Goal: Information Seeking & Learning: Find specific fact

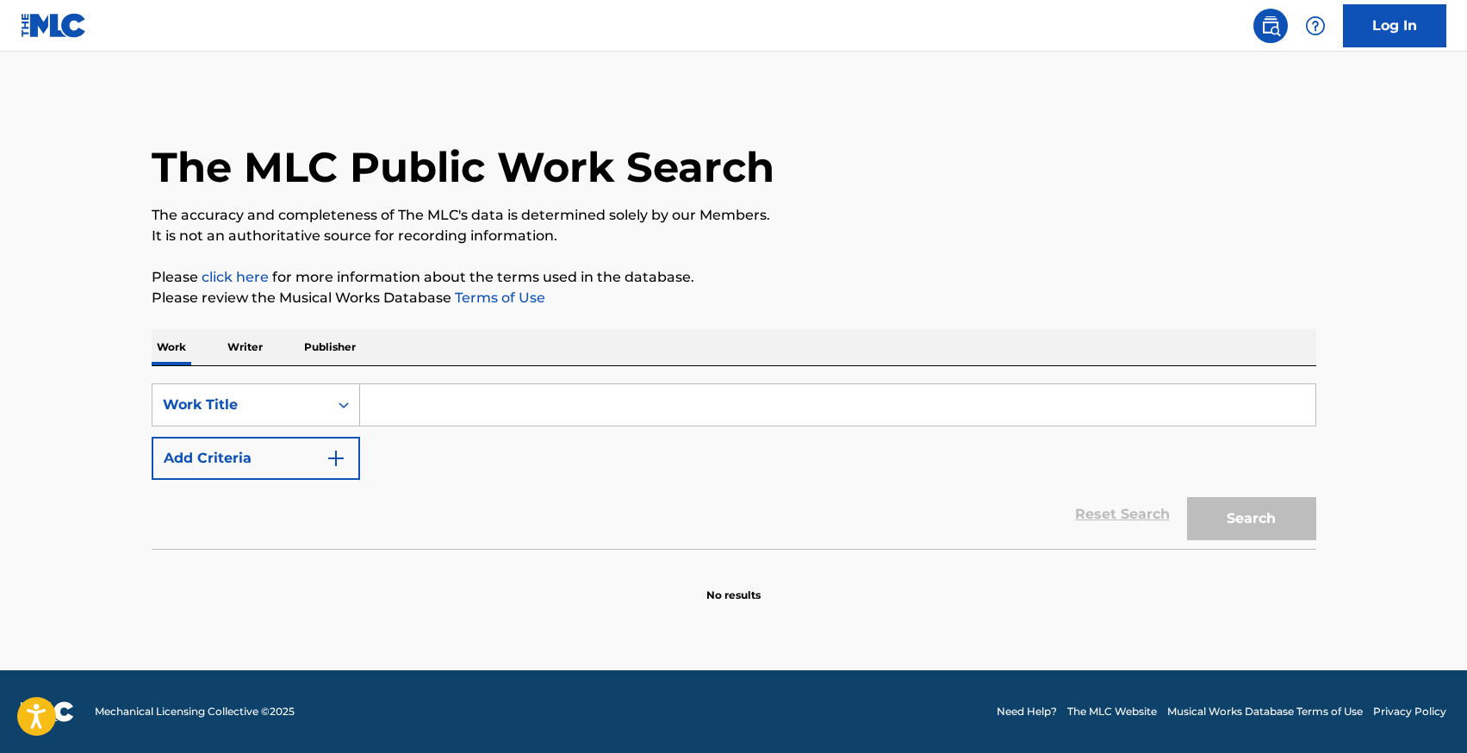
click at [516, 405] on input "Search Form" at bounding box center [838, 404] width 956 height 41
click at [225, 352] on p "Writer" at bounding box center [245, 347] width 46 height 36
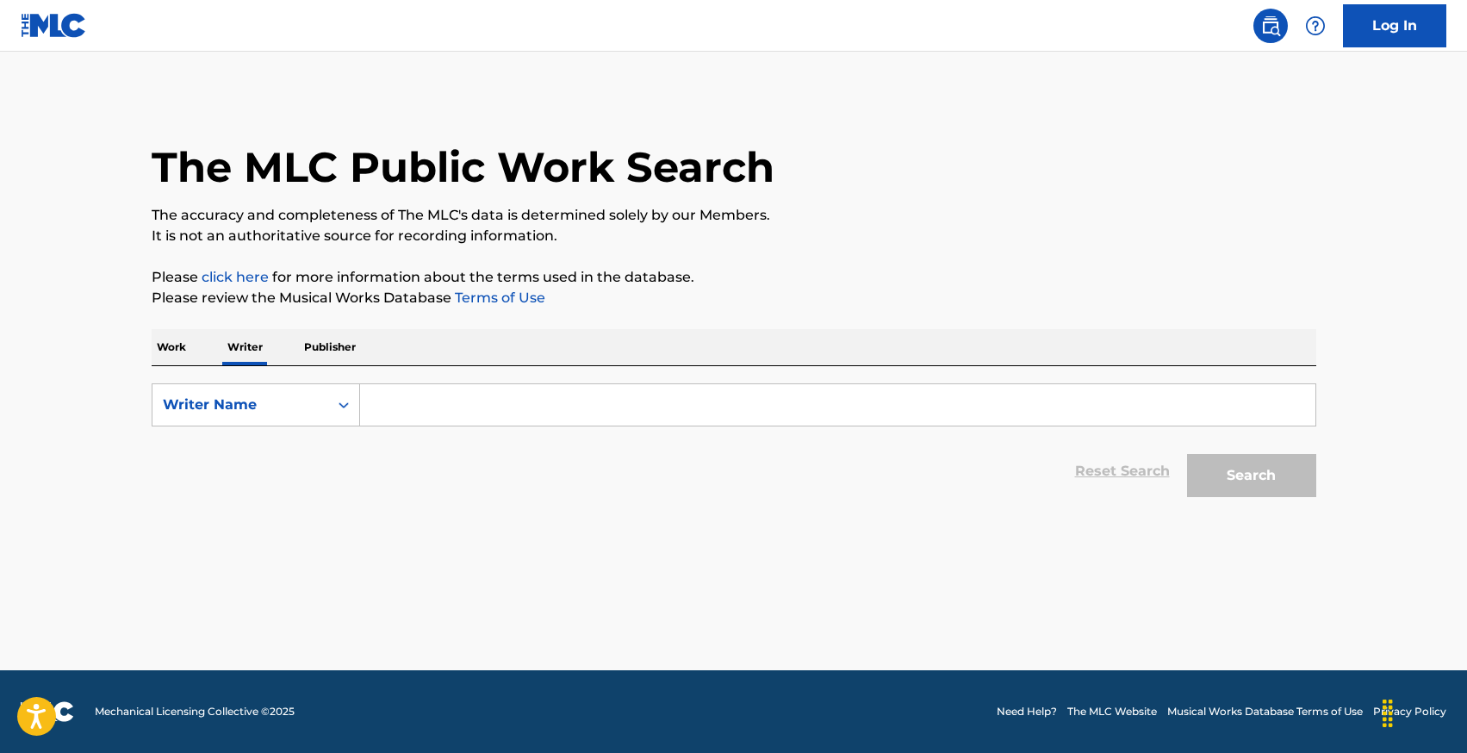
click at [445, 414] on input "Search Form" at bounding box center [838, 404] width 956 height 41
type input "[PERSON_NAME]"
click at [1187, 454] on button "Search" at bounding box center [1251, 475] width 129 height 43
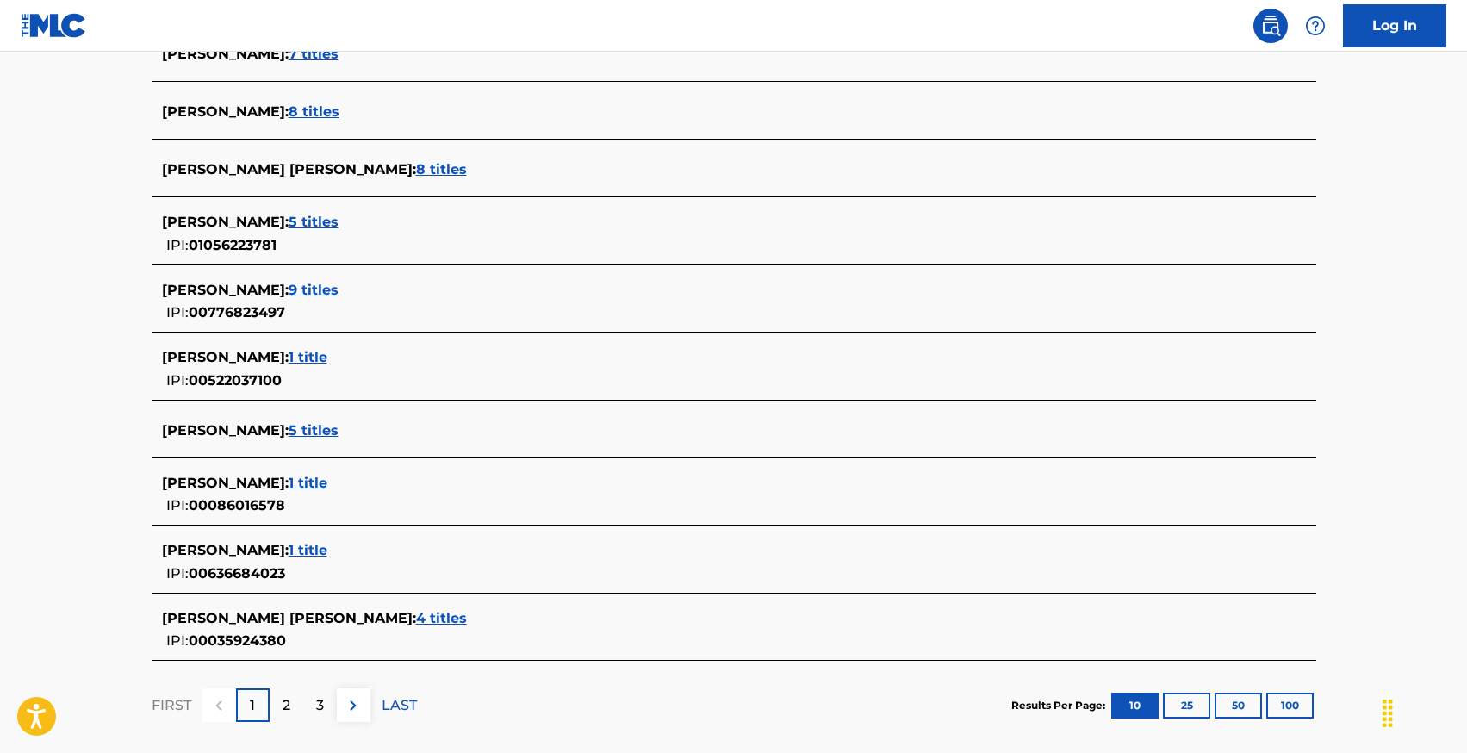
scroll to position [508, 0]
click at [289, 221] on span "5 titles" at bounding box center [314, 223] width 50 height 16
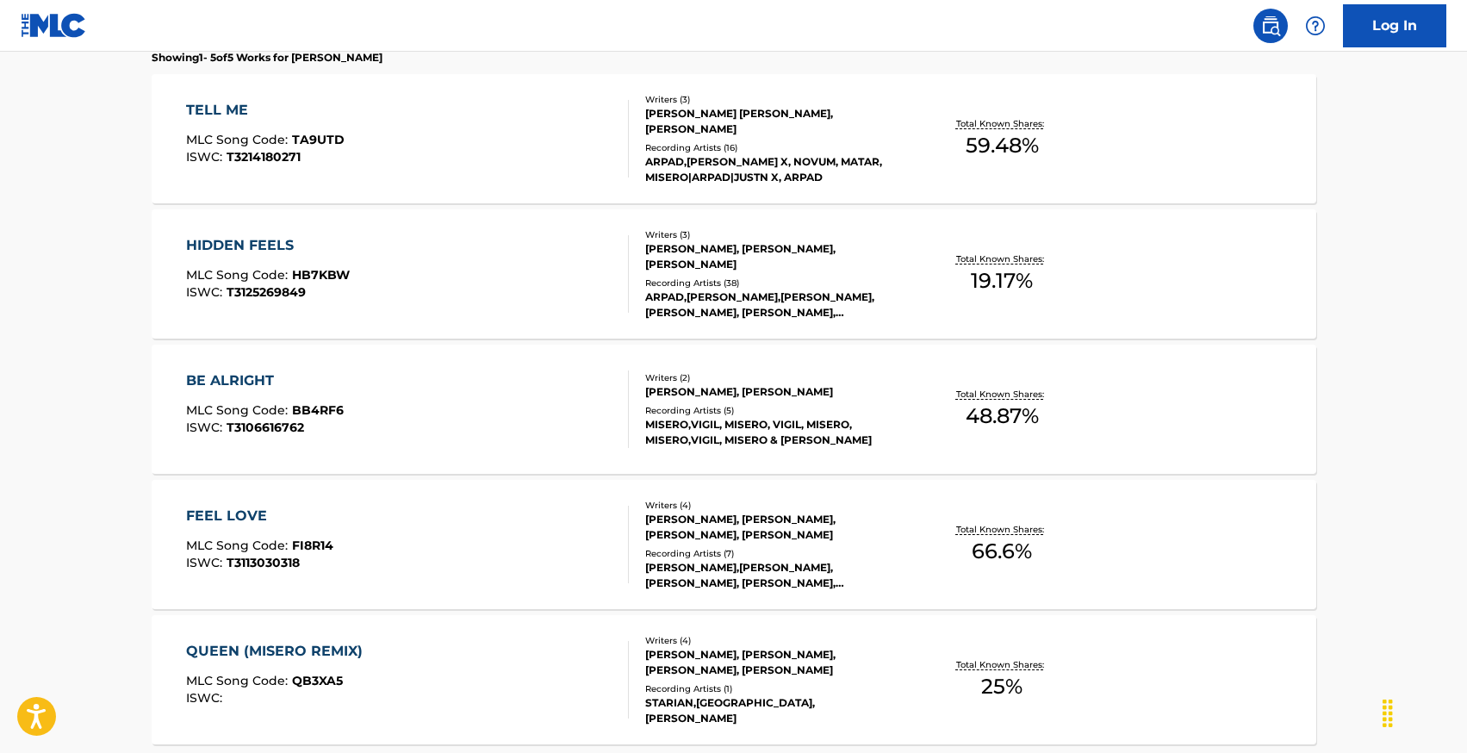
click at [215, 97] on div "TELL ME MLC Song Code : TA9UTD ISWC : T3214180271 Writers ( 3 ) [PERSON_NAME] […" at bounding box center [734, 138] width 1165 height 129
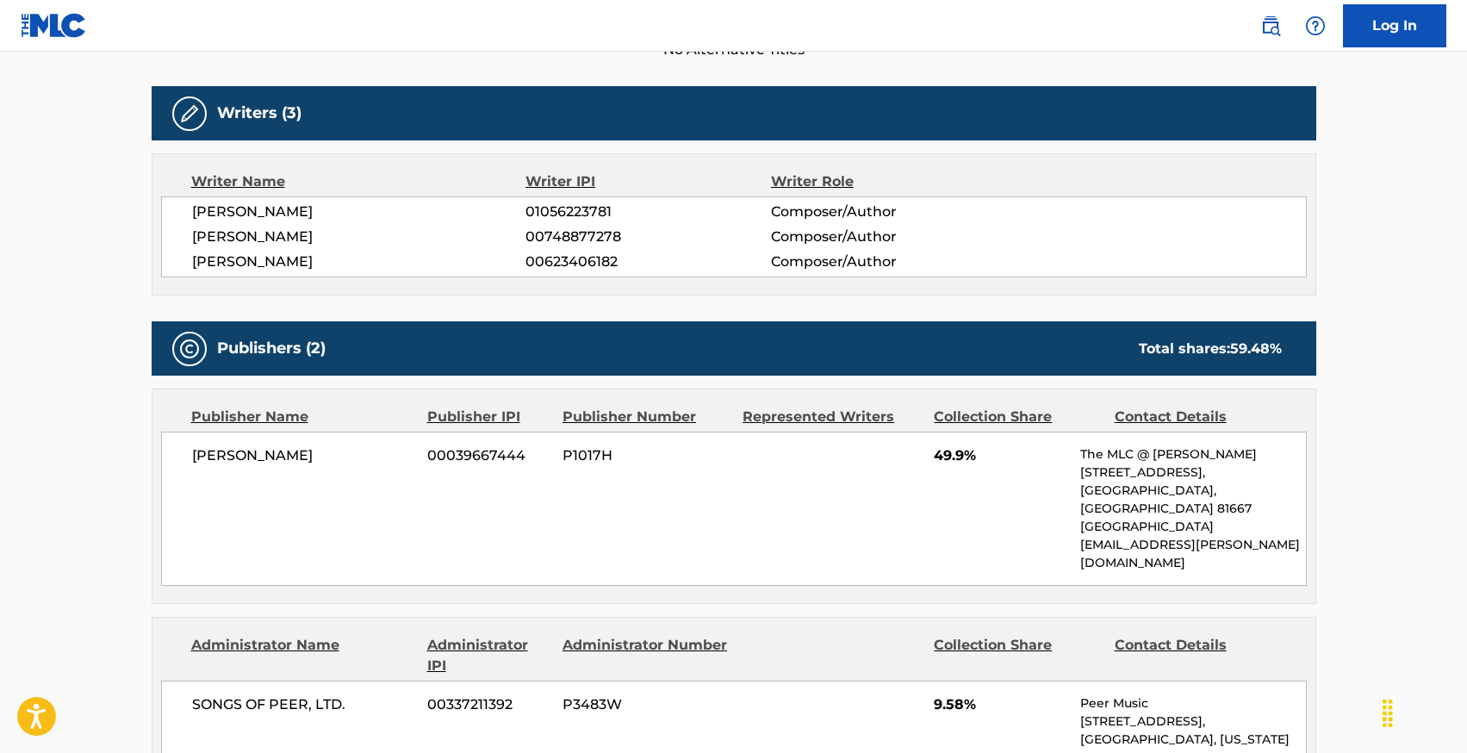
scroll to position [522, 0]
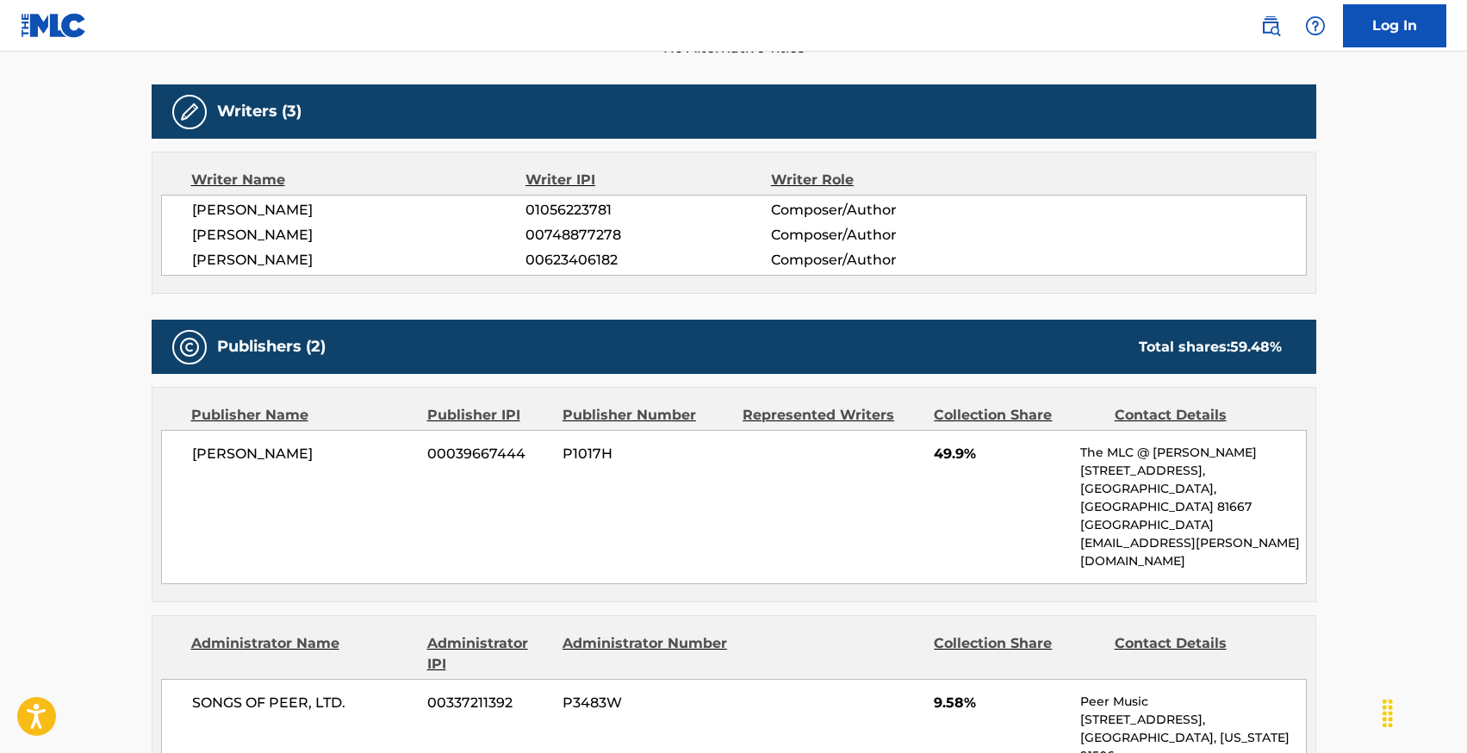
click at [544, 206] on span "01056223781" at bounding box center [648, 210] width 245 height 21
copy span "01056223781"
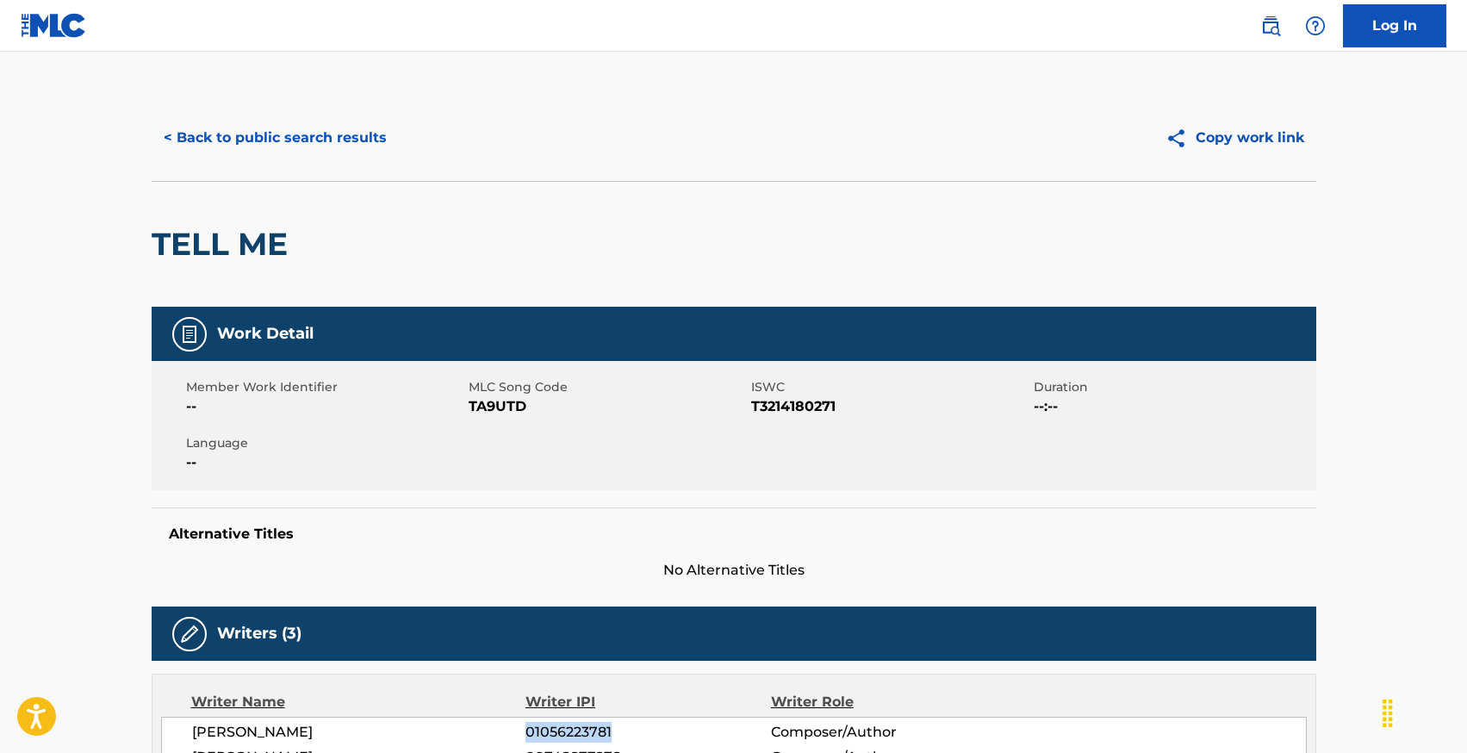
click at [185, 140] on button "< Back to public search results" at bounding box center [275, 137] width 247 height 43
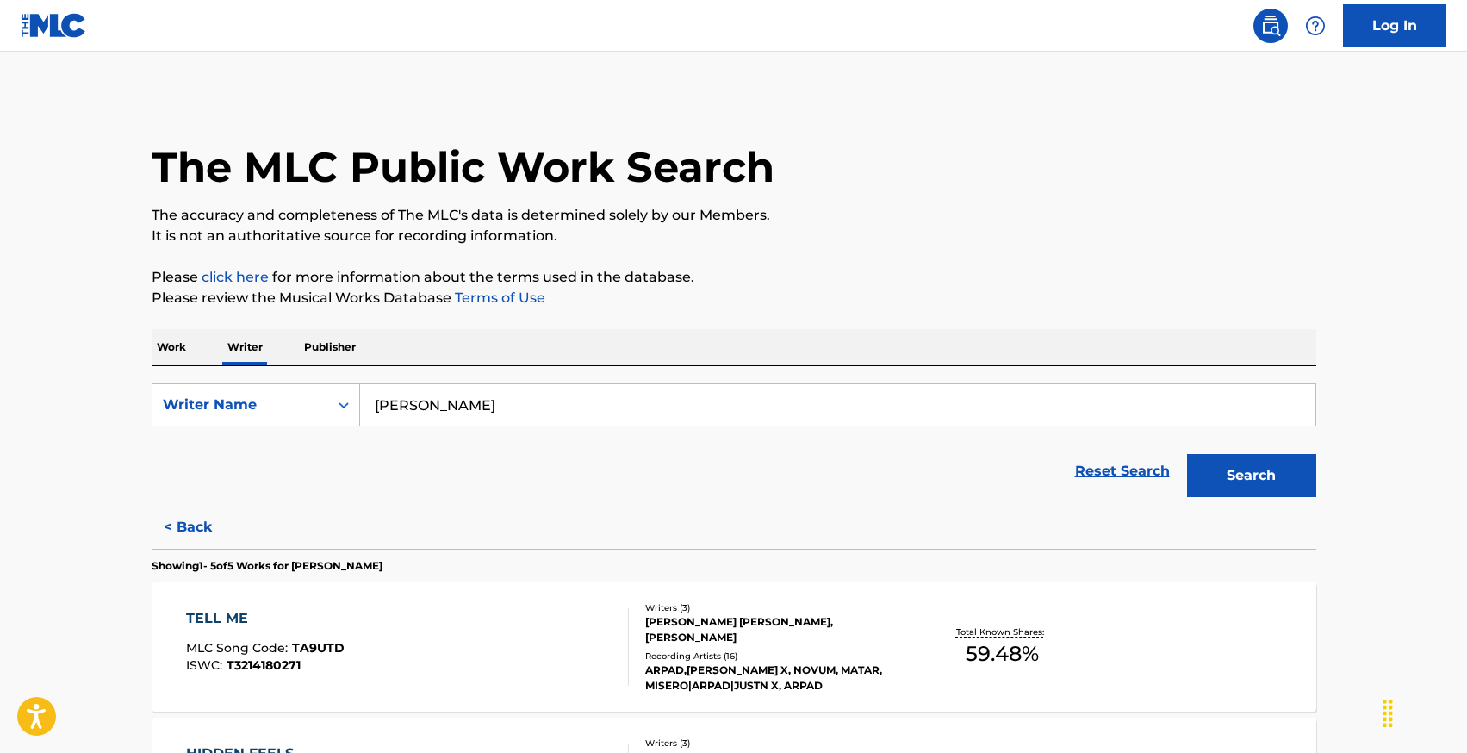
click at [159, 342] on p "Work" at bounding box center [172, 347] width 40 height 36
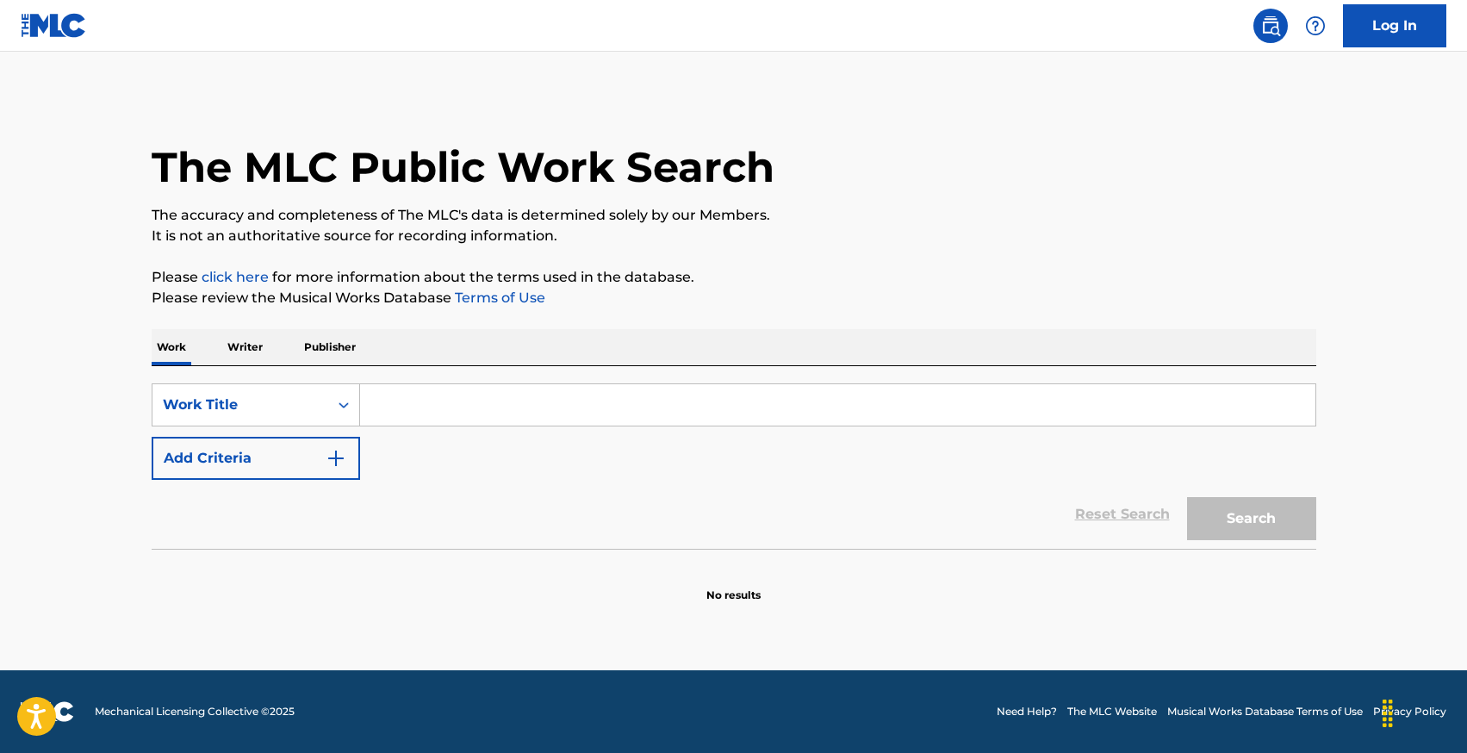
click at [407, 416] on input "Search Form" at bounding box center [838, 404] width 956 height 41
type input "anymore"
click at [297, 464] on button "Add Criteria" at bounding box center [256, 458] width 209 height 43
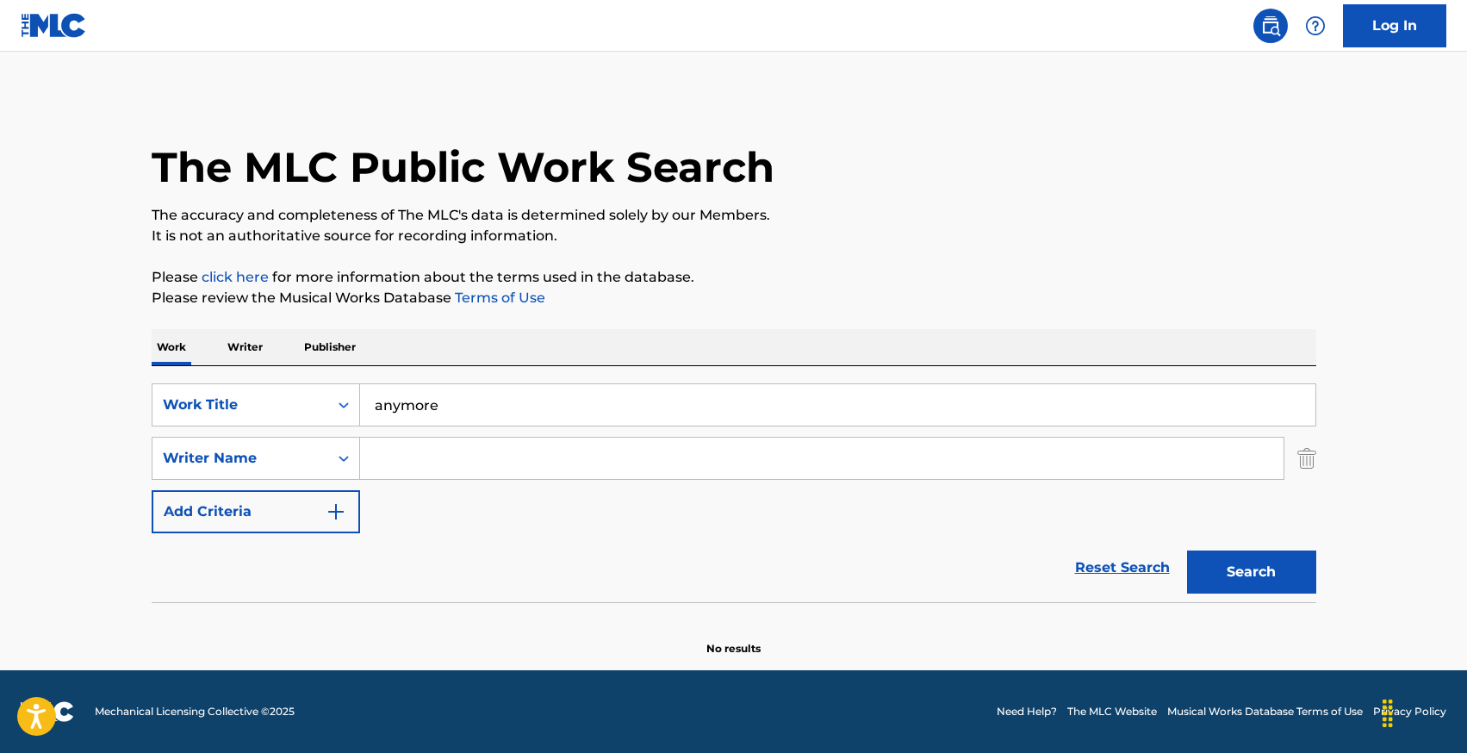
click at [411, 468] on input "Search Form" at bounding box center [822, 458] width 924 height 41
type input "[PERSON_NAME]"
click at [1228, 570] on button "Search" at bounding box center [1251, 572] width 129 height 43
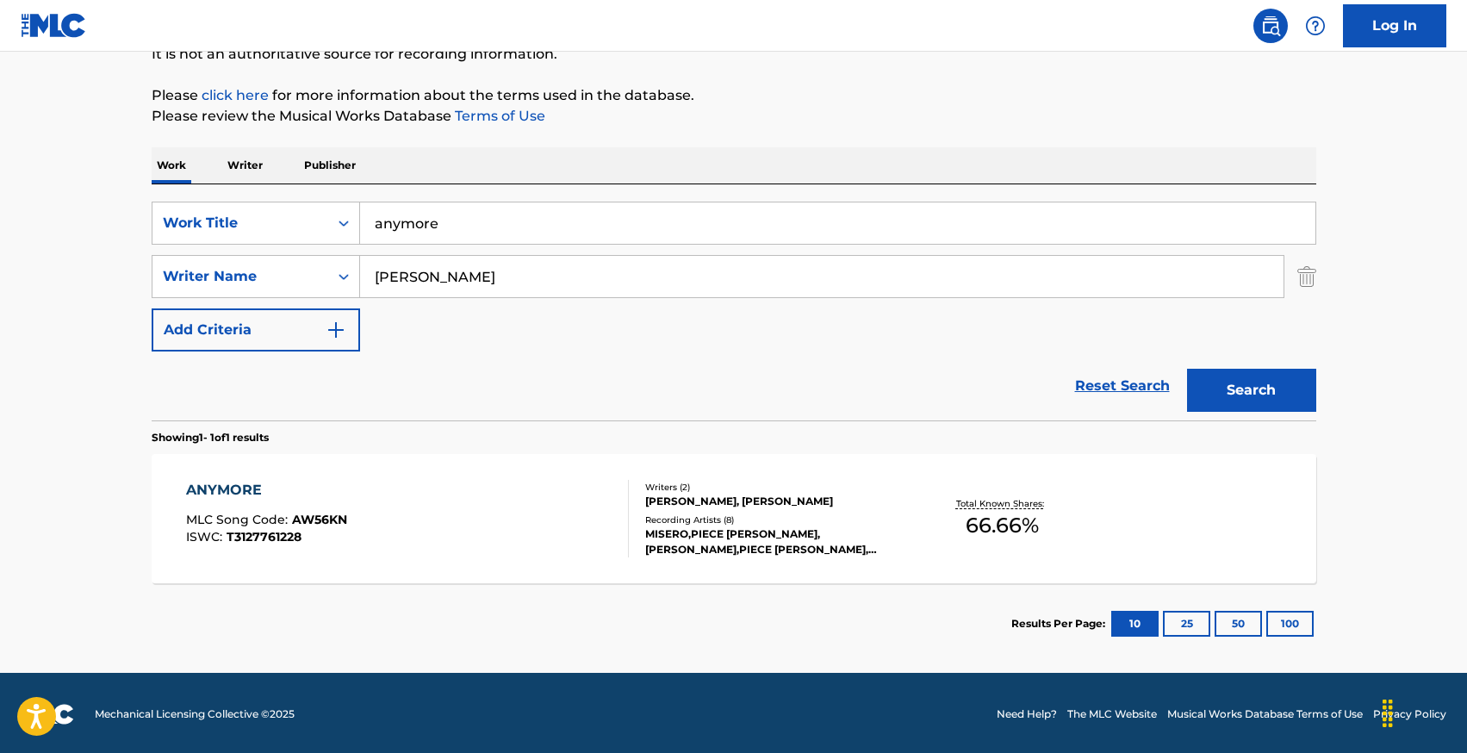
scroll to position [184, 0]
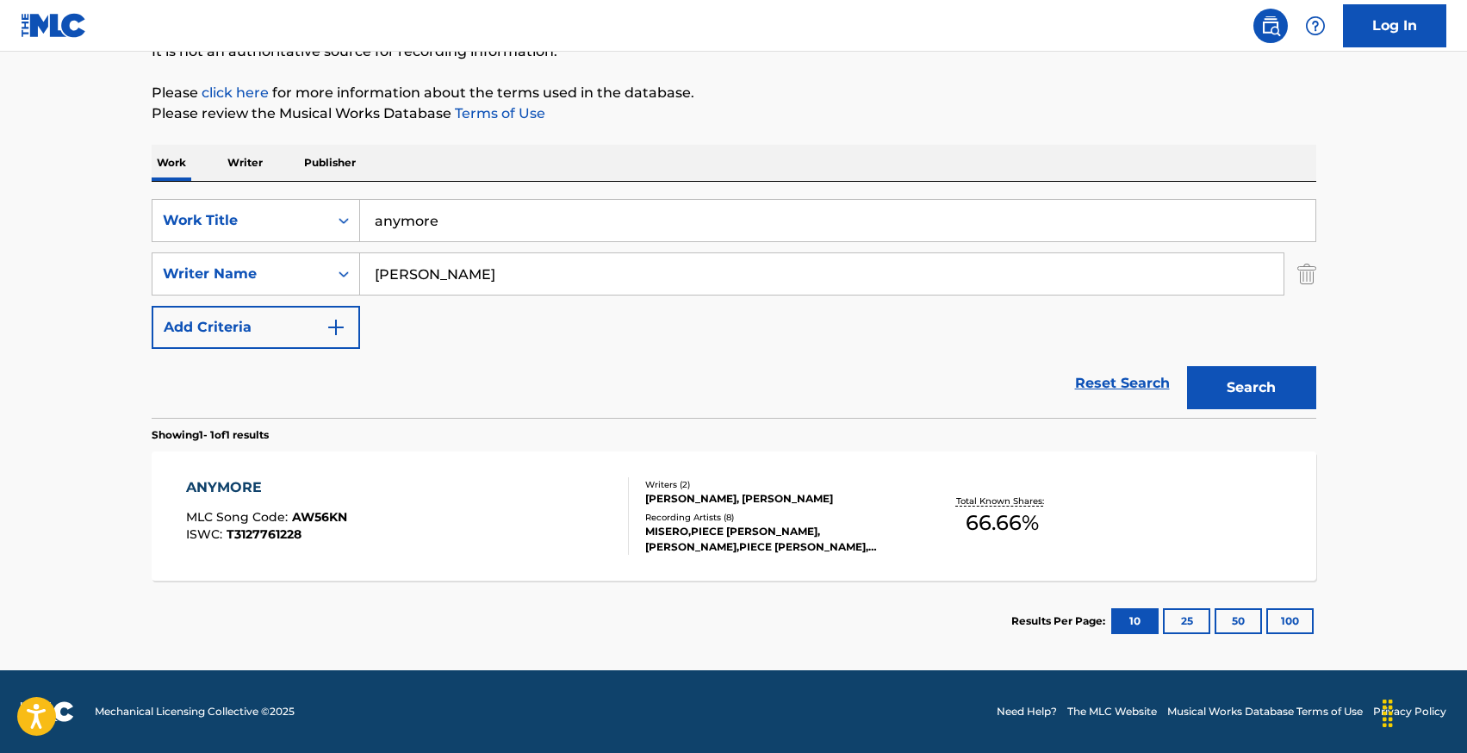
click at [221, 481] on div "ANYMORE" at bounding box center [266, 487] width 161 height 21
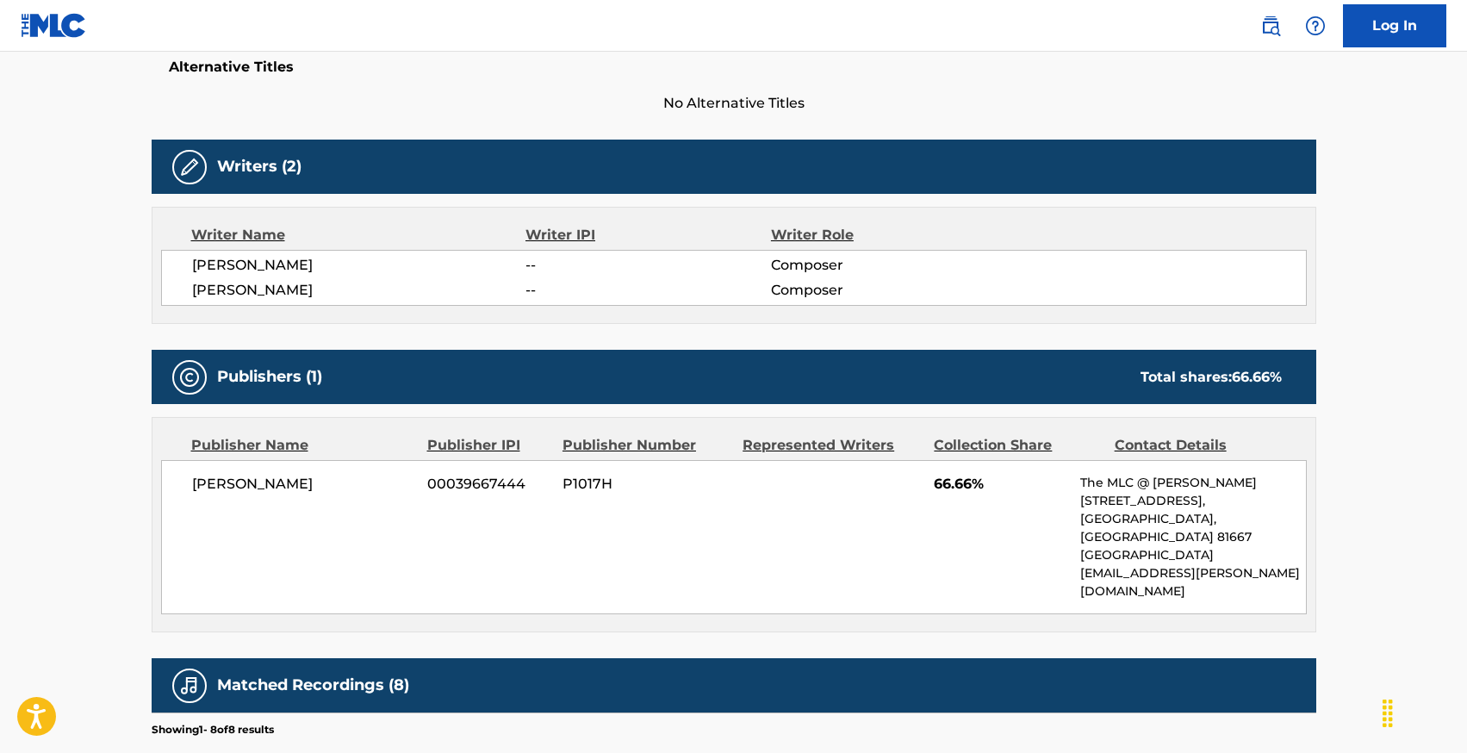
scroll to position [476, 0]
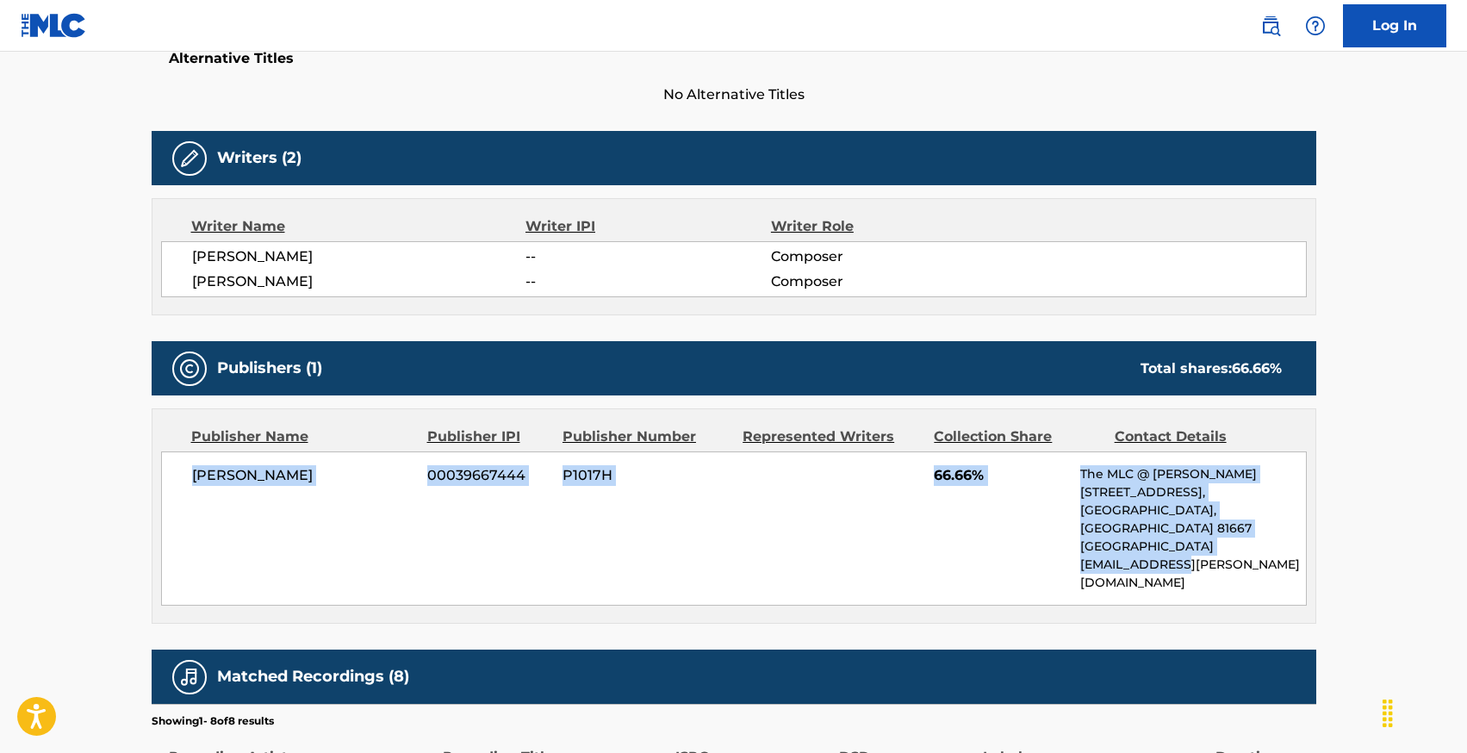
drag, startPoint x: 183, startPoint y: 481, endPoint x: 1254, endPoint y: 562, distance: 1074.1
click at [1254, 562] on div "[PERSON_NAME] 00039667444 P1017H 66.66% The MLC @ GEMA [STREET_ADDRESS] [EMAIL_…" at bounding box center [734, 528] width 1146 height 154
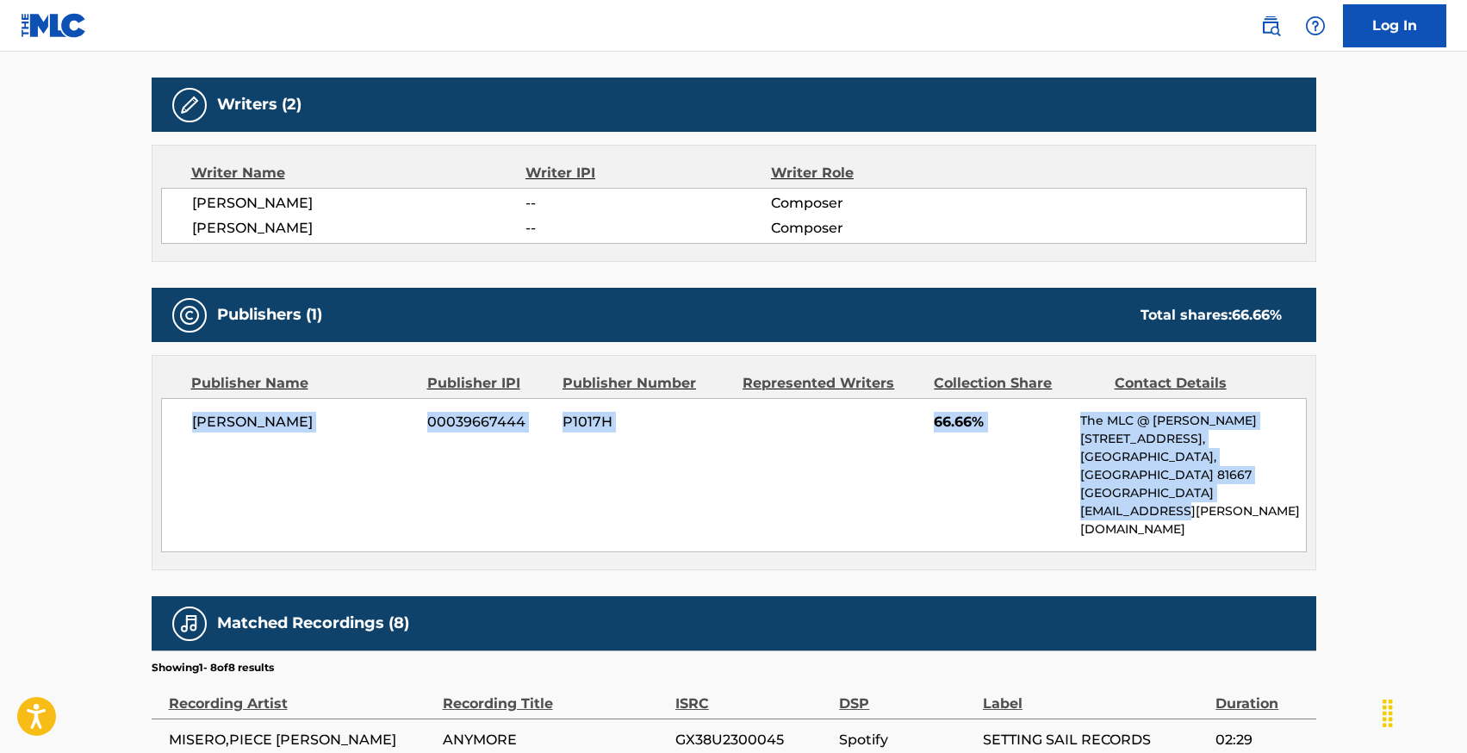
scroll to position [513, 0]
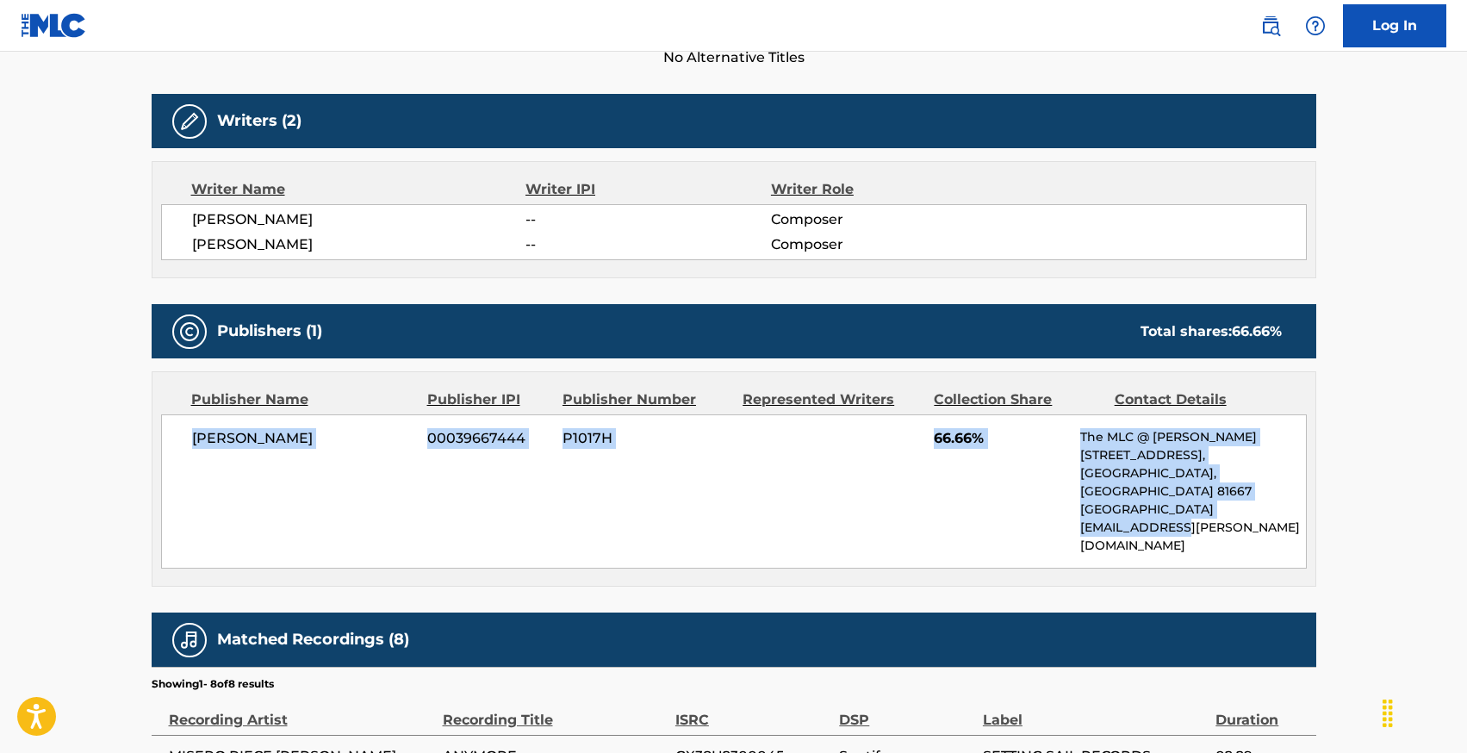
click at [638, 460] on div "[PERSON_NAME] 00039667444 P1017H 66.66% The MLC @ GEMA [STREET_ADDRESS] [EMAIL_…" at bounding box center [734, 491] width 1146 height 154
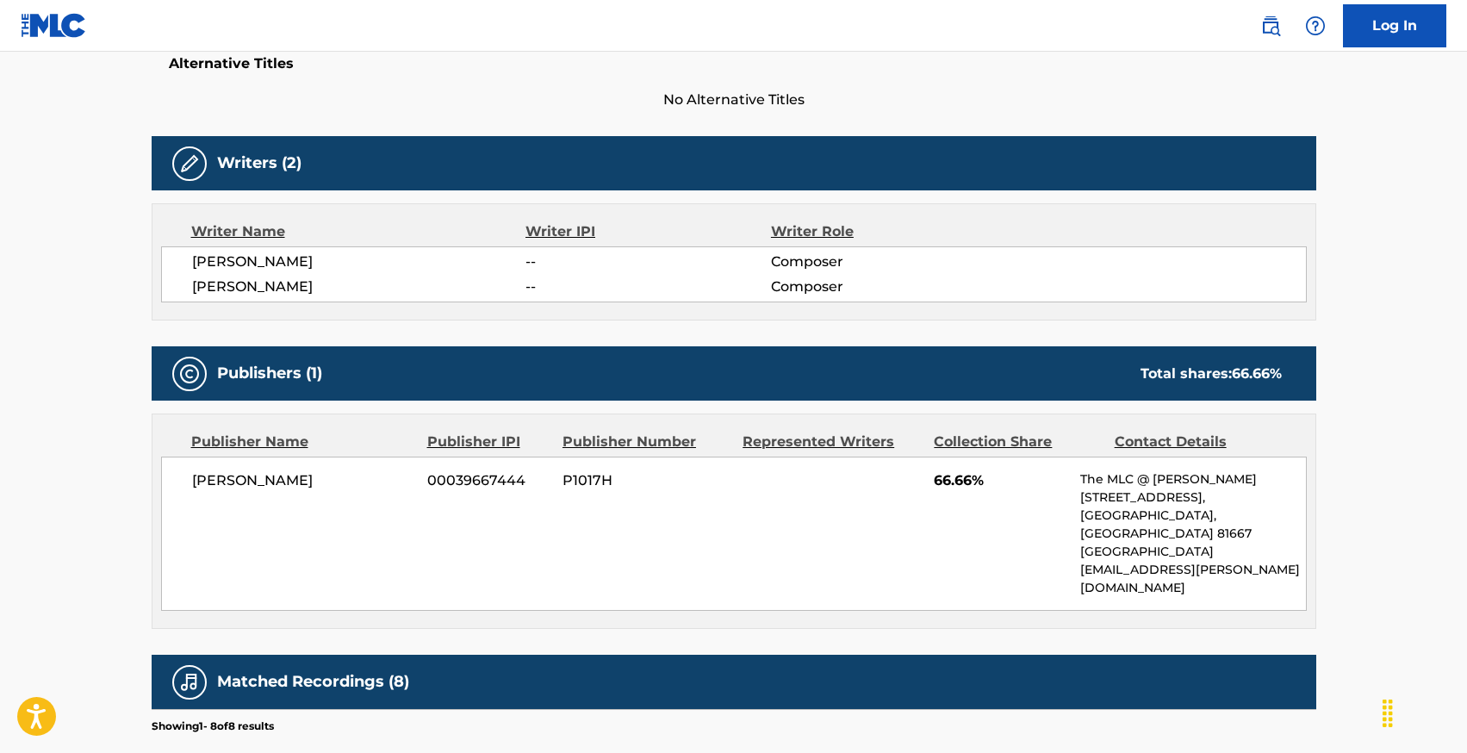
scroll to position [441, 0]
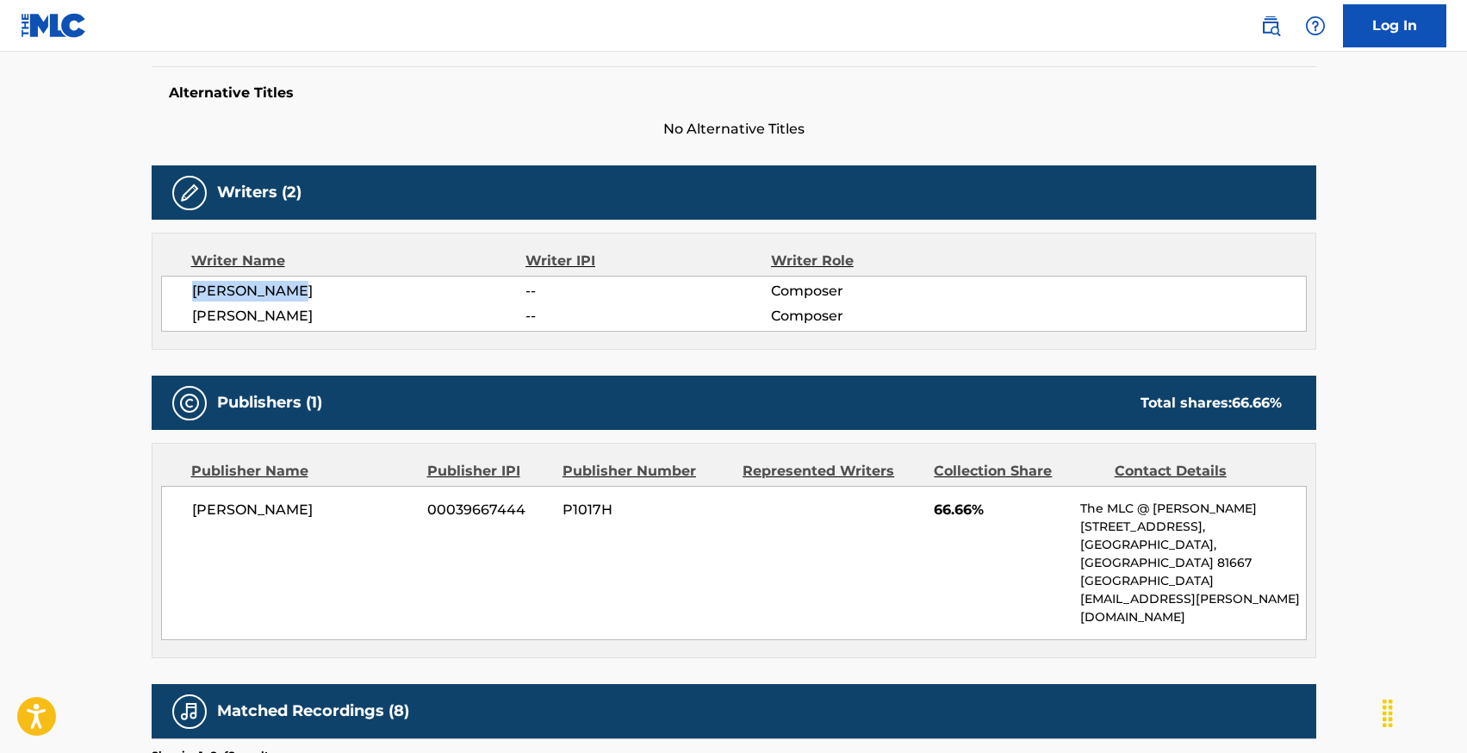
drag, startPoint x: 187, startPoint y: 287, endPoint x: 343, endPoint y: 287, distance: 156.0
click at [343, 287] on div "[PERSON_NAME] -- Composer [PERSON_NAME] -- Composer" at bounding box center [734, 304] width 1146 height 56
click at [343, 287] on span "[PERSON_NAME]" at bounding box center [359, 291] width 334 height 21
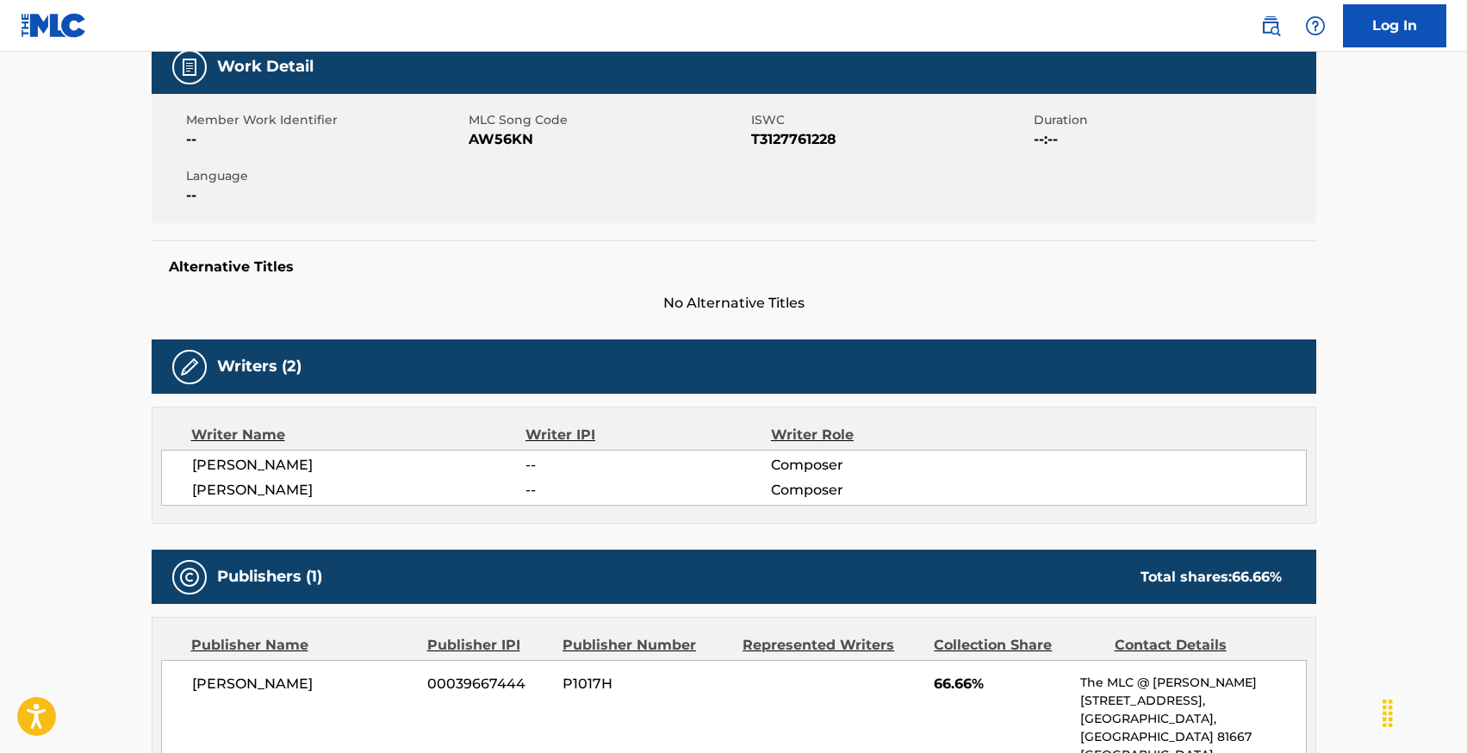
scroll to position [270, 0]
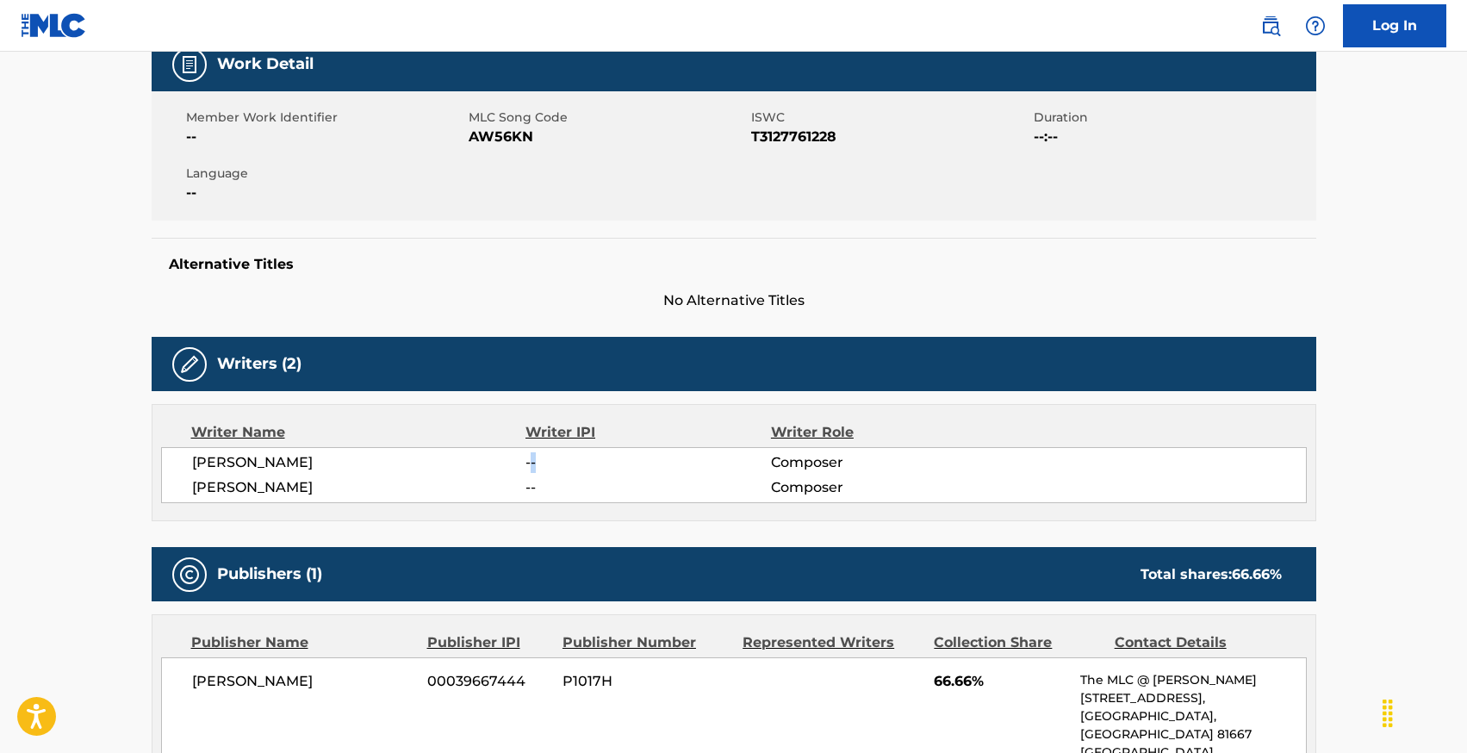
drag, startPoint x: 529, startPoint y: 458, endPoint x: 630, endPoint y: 458, distance: 100.8
click at [630, 458] on span "--" at bounding box center [648, 462] width 245 height 21
click at [529, 458] on span "--" at bounding box center [648, 462] width 245 height 21
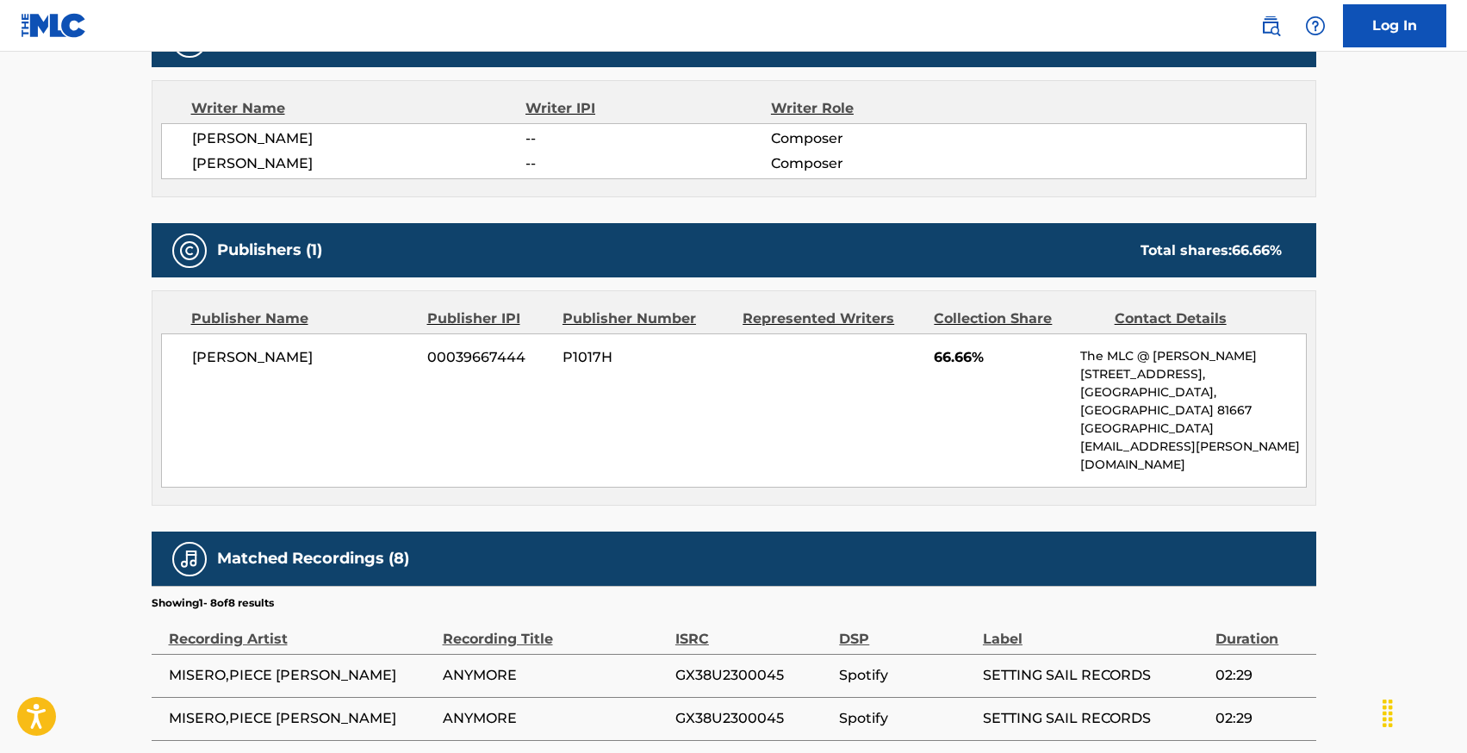
scroll to position [553, 0]
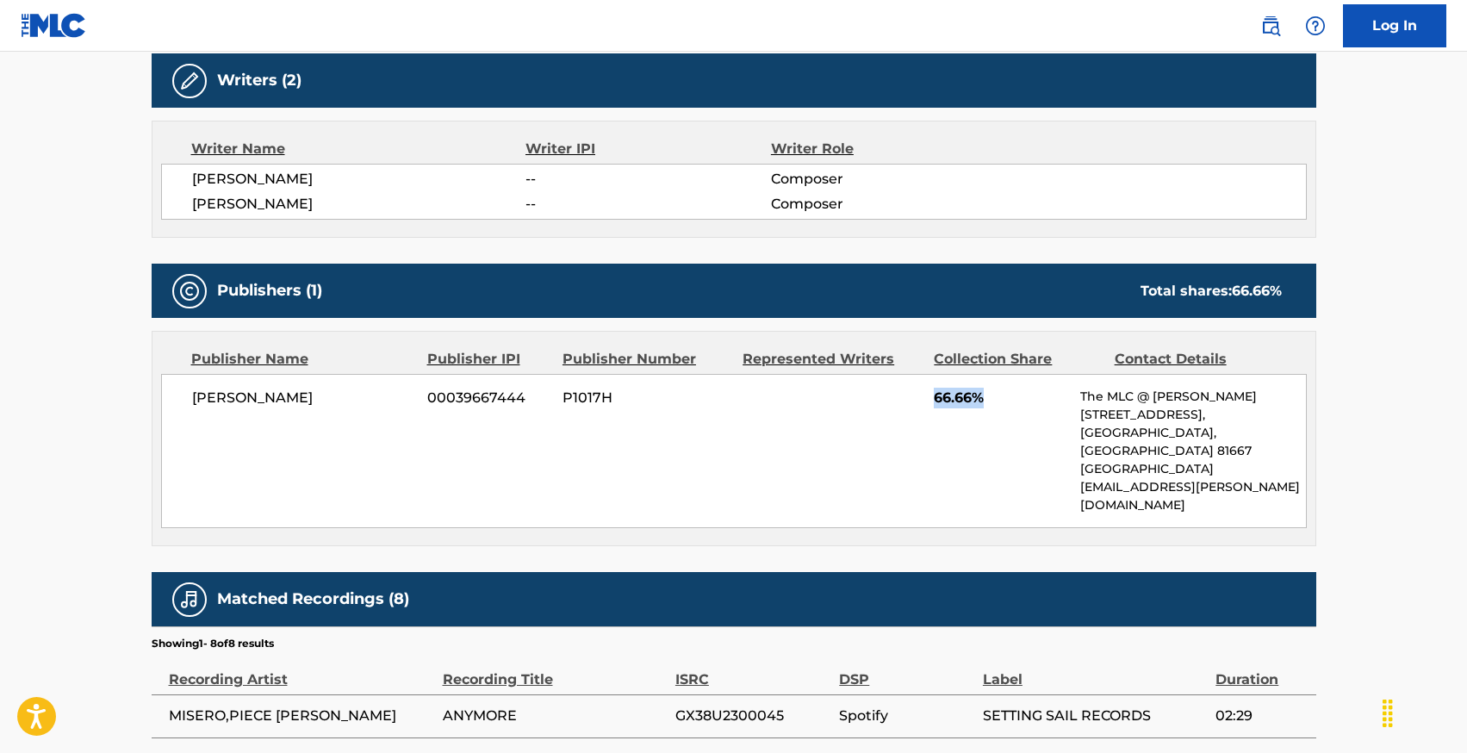
drag, startPoint x: 922, startPoint y: 397, endPoint x: 1015, endPoint y: 398, distance: 93.1
click at [1015, 398] on div "[PERSON_NAME] 00039667444 P1017H 66.66% The MLC @ GEMA [STREET_ADDRESS] [EMAIL_…" at bounding box center [734, 451] width 1146 height 154
click at [1033, 411] on div "[PERSON_NAME] 00039667444 P1017H 66.66% The MLC @ GEMA [STREET_ADDRESS] [EMAIL_…" at bounding box center [734, 451] width 1146 height 154
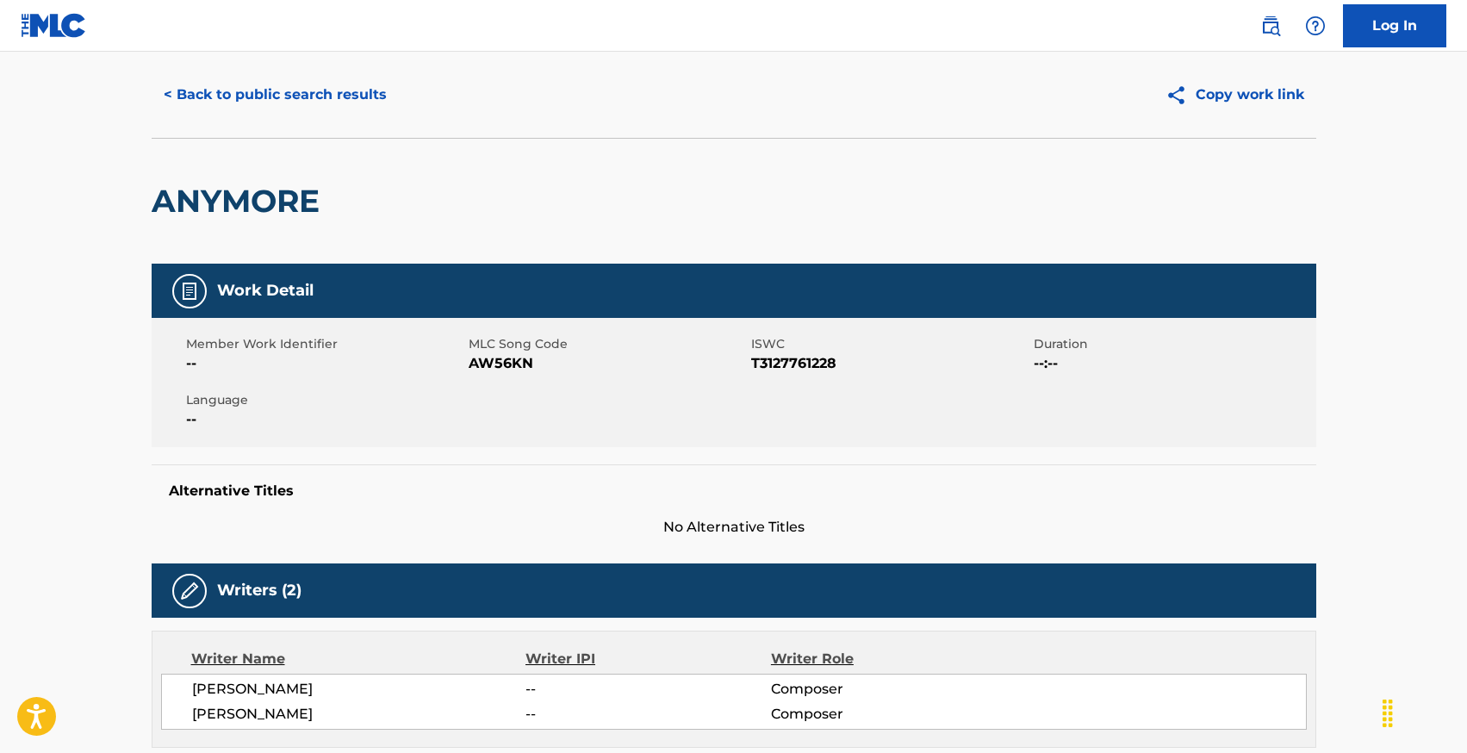
scroll to position [47, 0]
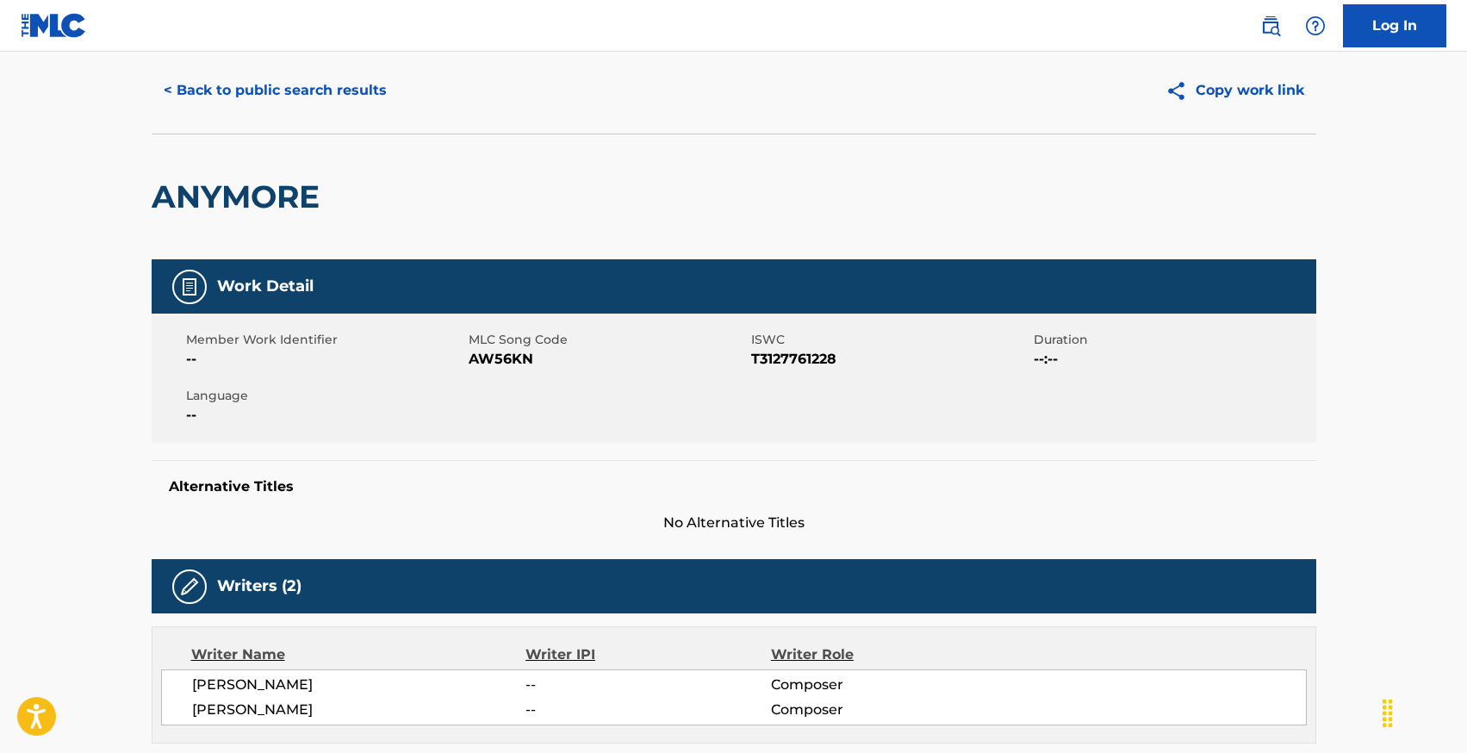
click at [222, 94] on button "< Back to public search results" at bounding box center [275, 90] width 247 height 43
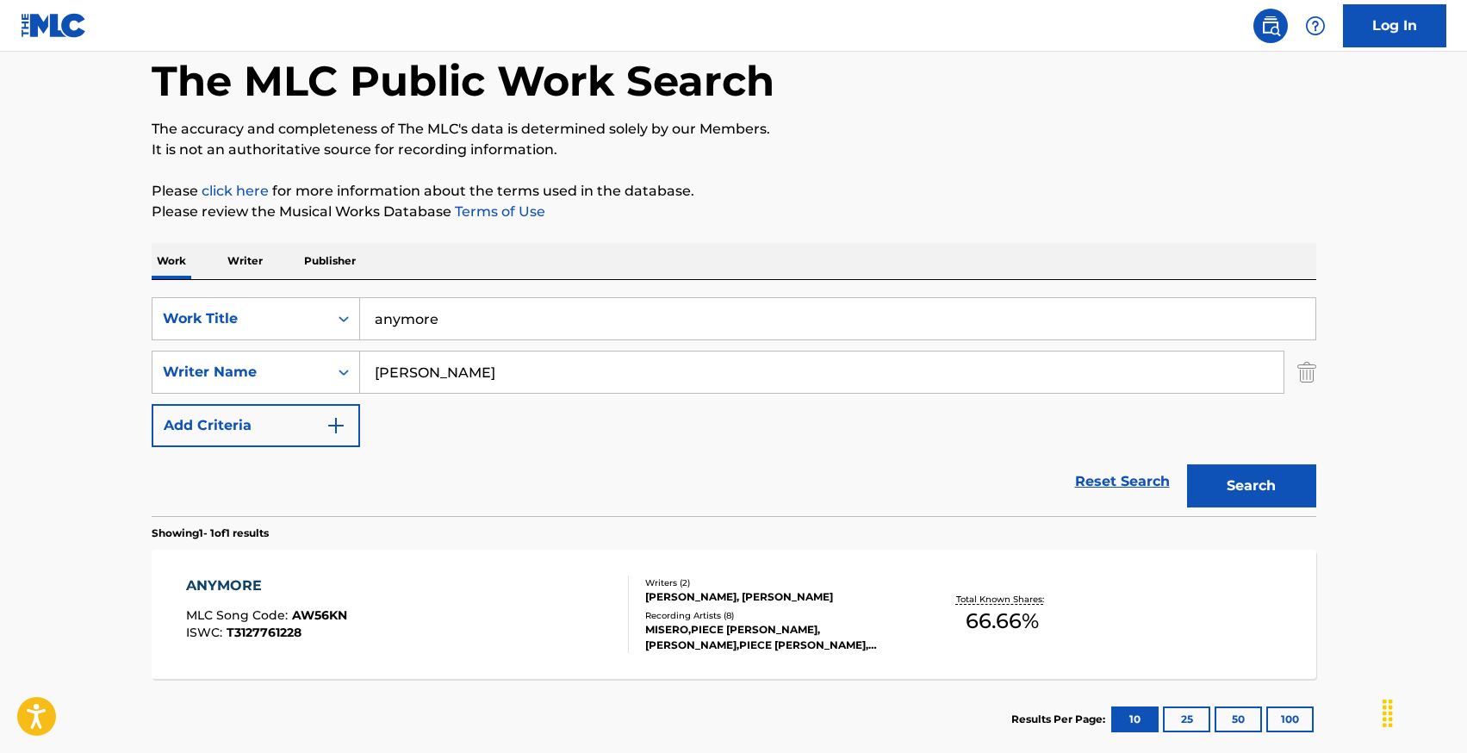
scroll to position [184, 0]
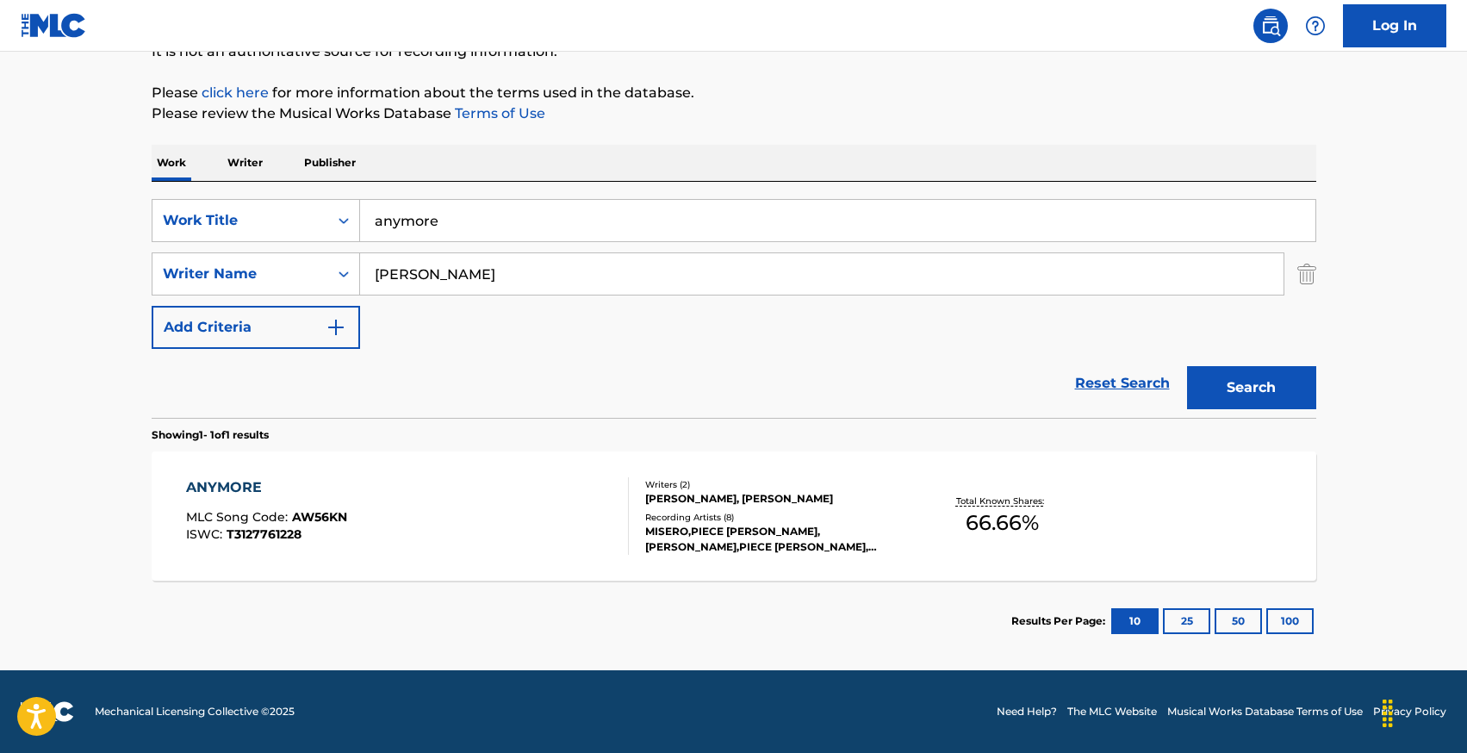
click at [415, 225] on input "anymore" at bounding box center [838, 220] width 956 height 41
click at [405, 267] on input "[PERSON_NAME]" at bounding box center [822, 273] width 924 height 41
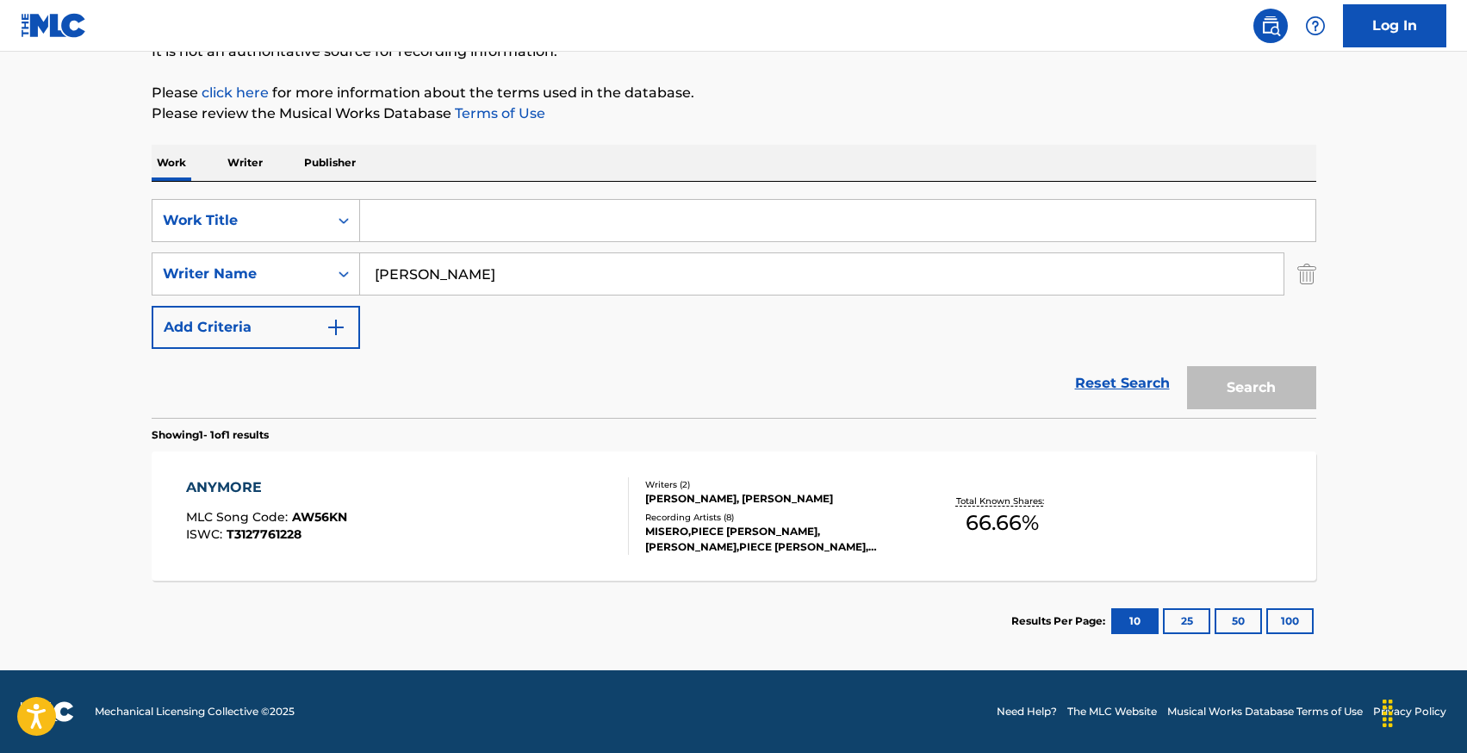
type input "Nicopisano"
click at [390, 275] on input "Nicopisano" at bounding box center [822, 273] width 924 height 41
click at [265, 233] on div "Work Title" at bounding box center [241, 220] width 176 height 33
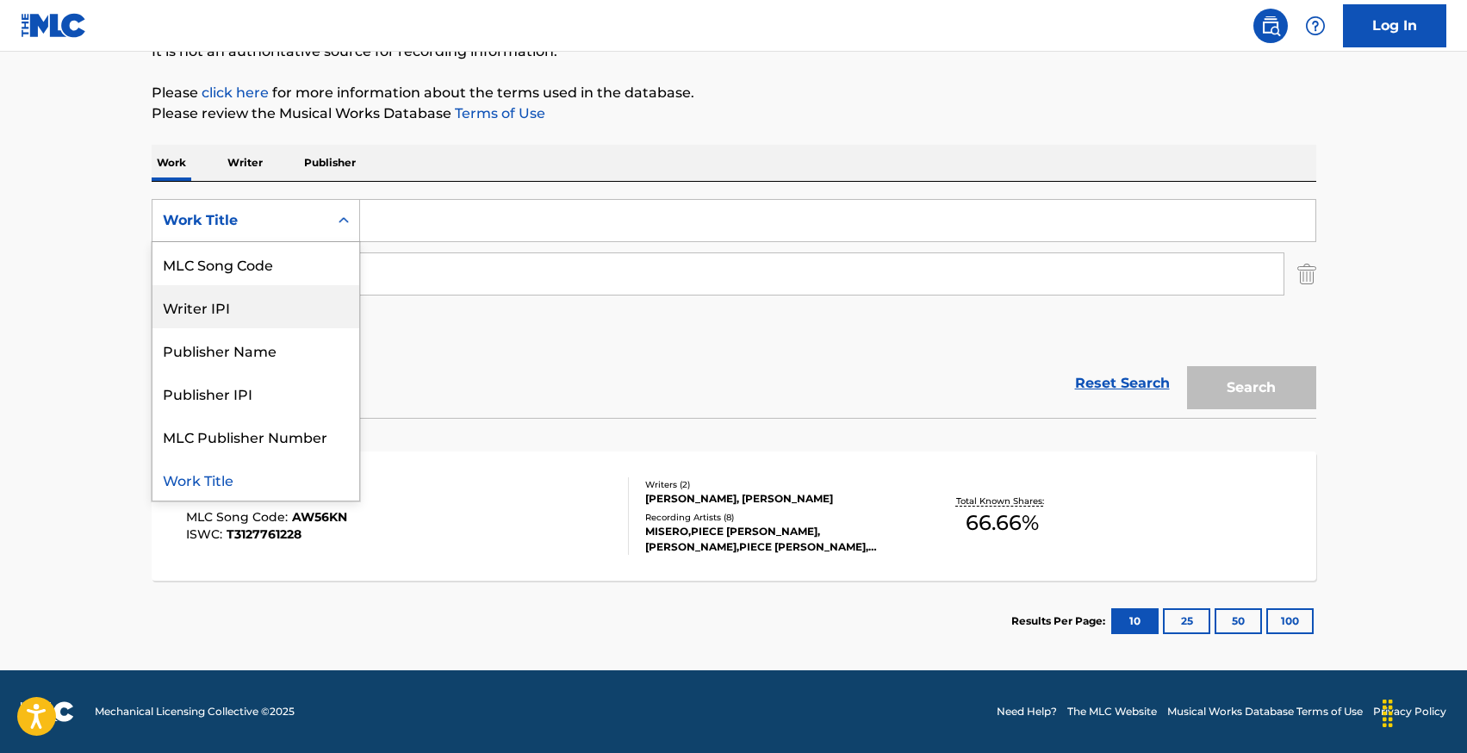
scroll to position [0, 0]
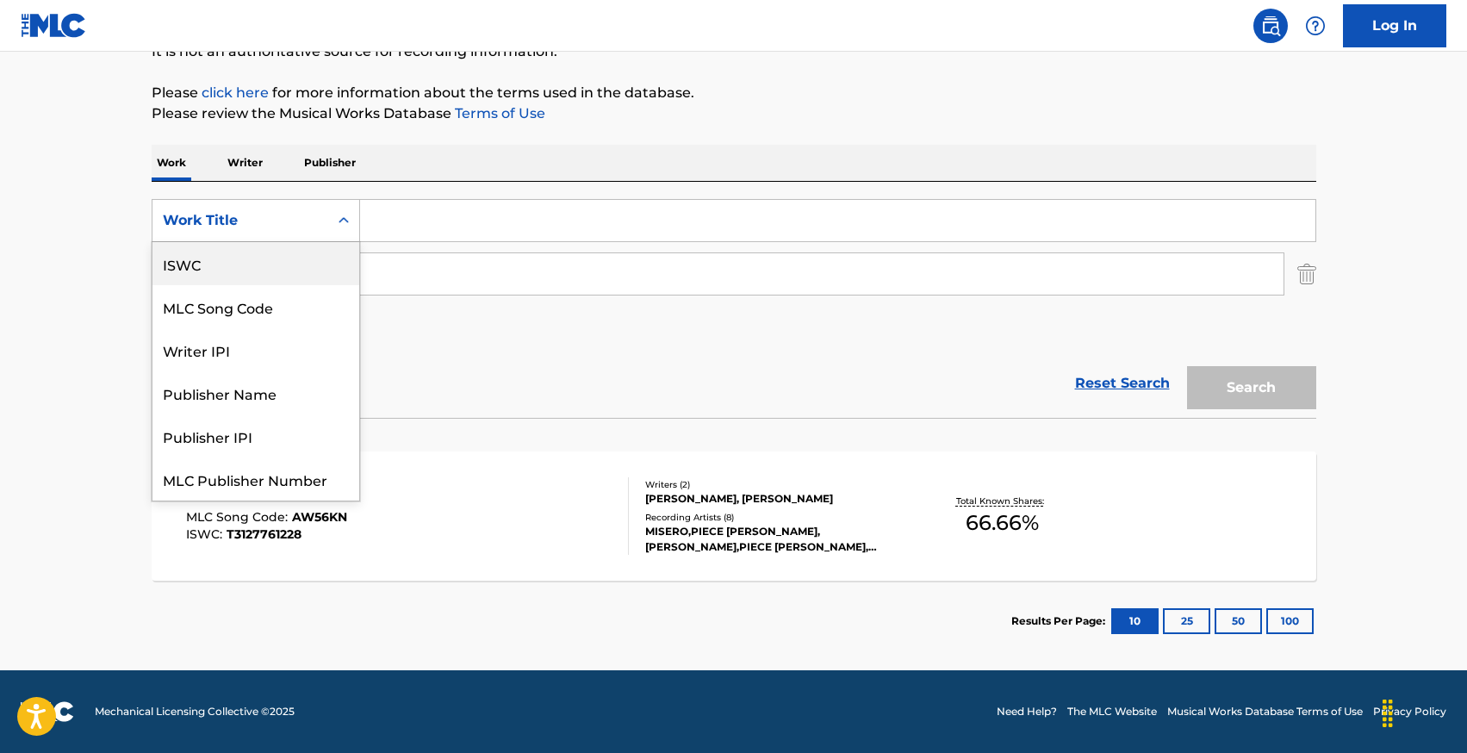
click at [234, 155] on p "Writer" at bounding box center [245, 163] width 46 height 36
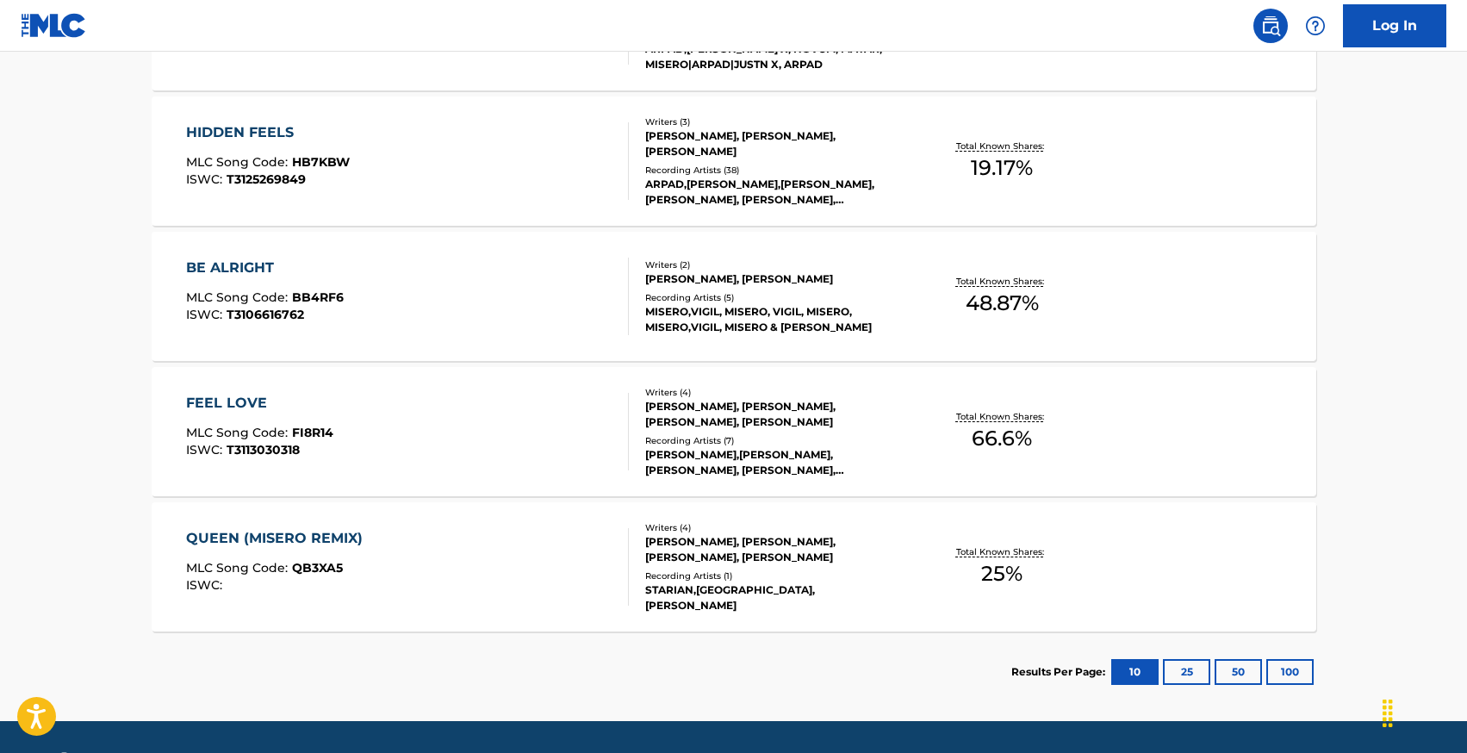
scroll to position [620, 0]
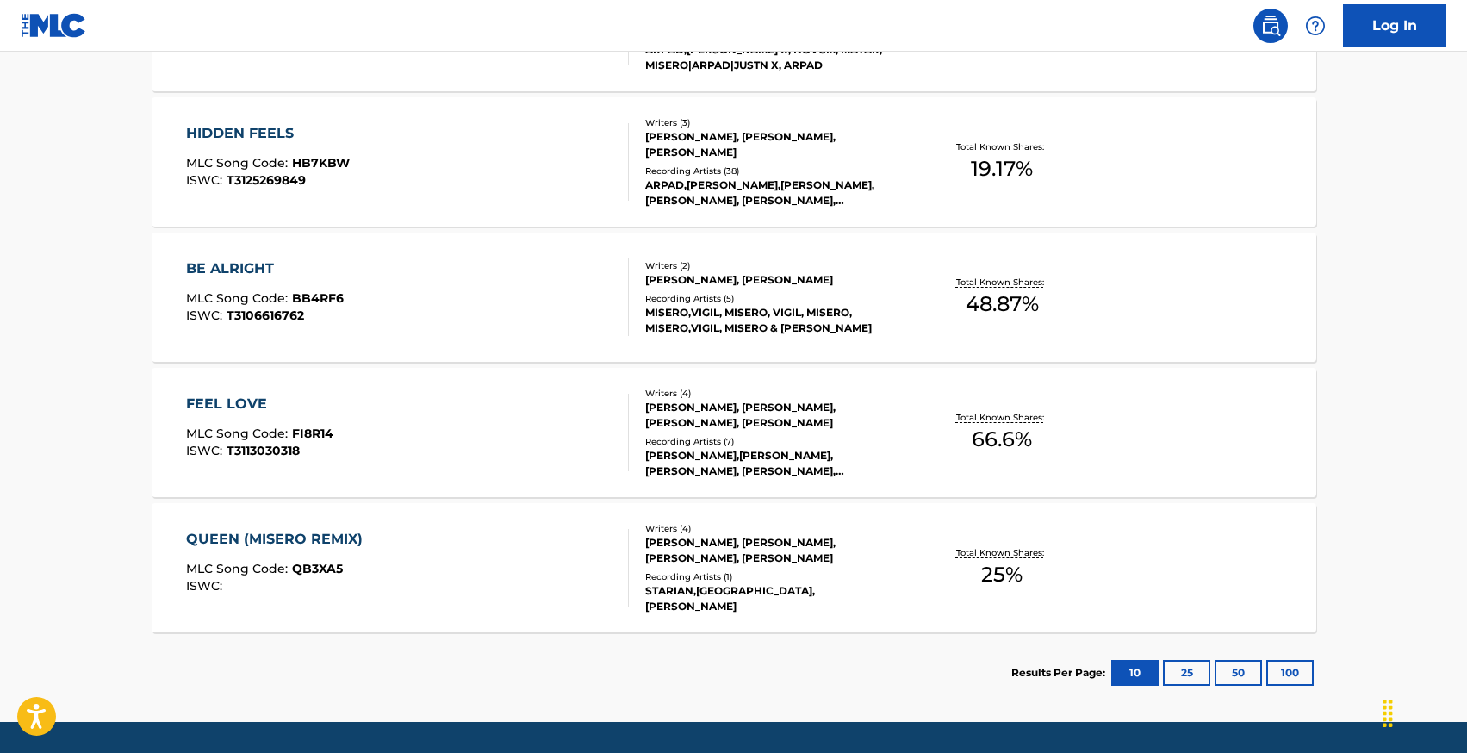
click at [205, 405] on div "FEEL LOVE" at bounding box center [259, 404] width 147 height 21
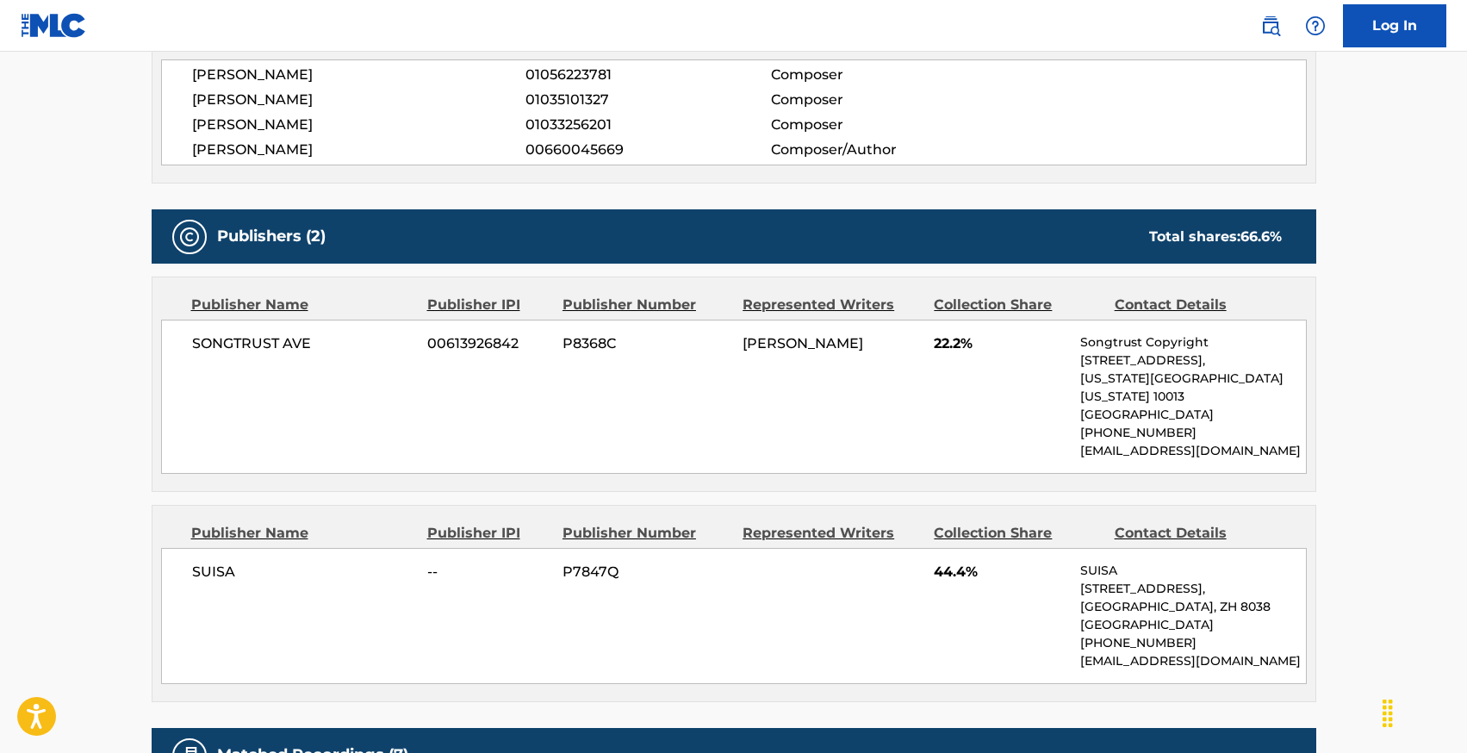
scroll to position [657, 0]
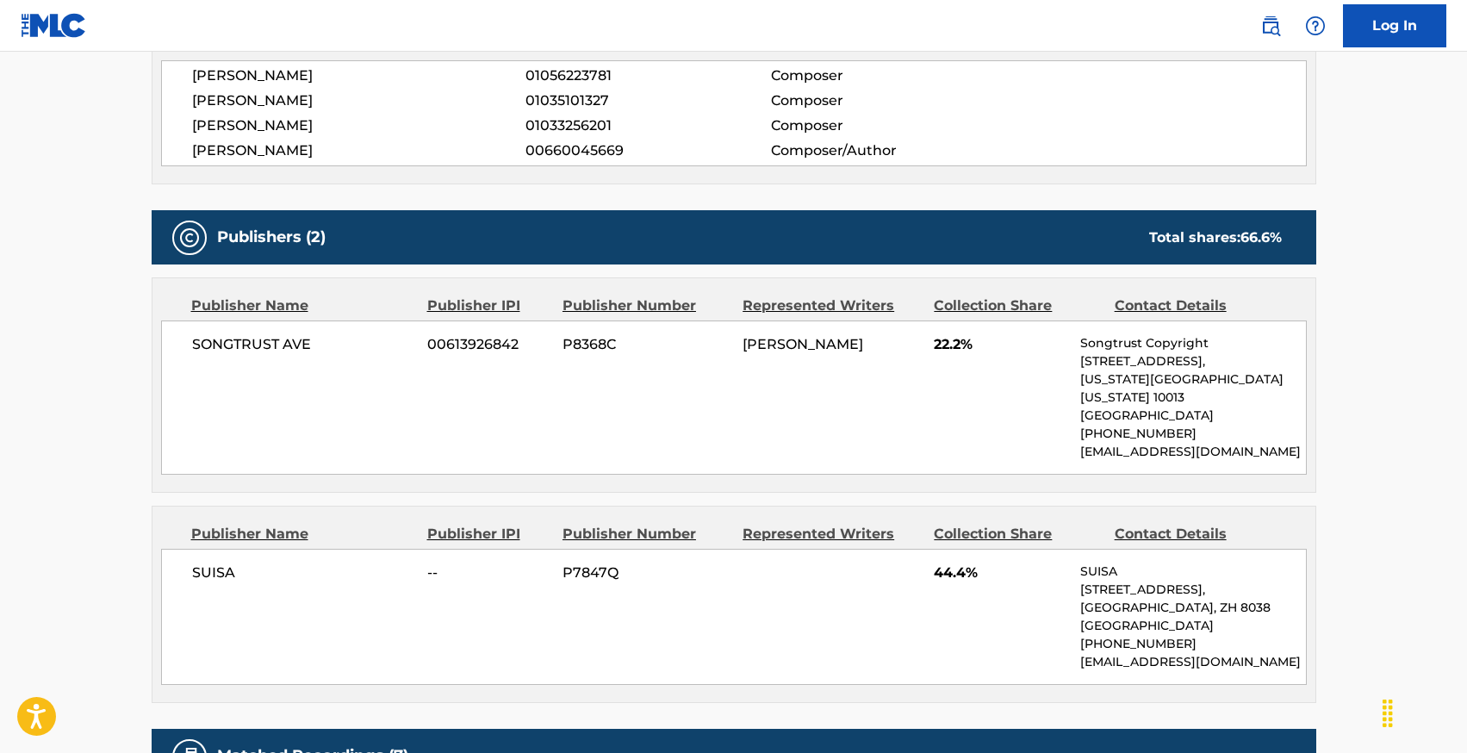
drag, startPoint x: 175, startPoint y: 339, endPoint x: 864, endPoint y: 377, distance: 690.3
click at [864, 376] on div "SONGTRUST AVE 00613926842 P8368C [PERSON_NAME] 22.2% Songtrust Copyright [STREE…" at bounding box center [734, 398] width 1146 height 154
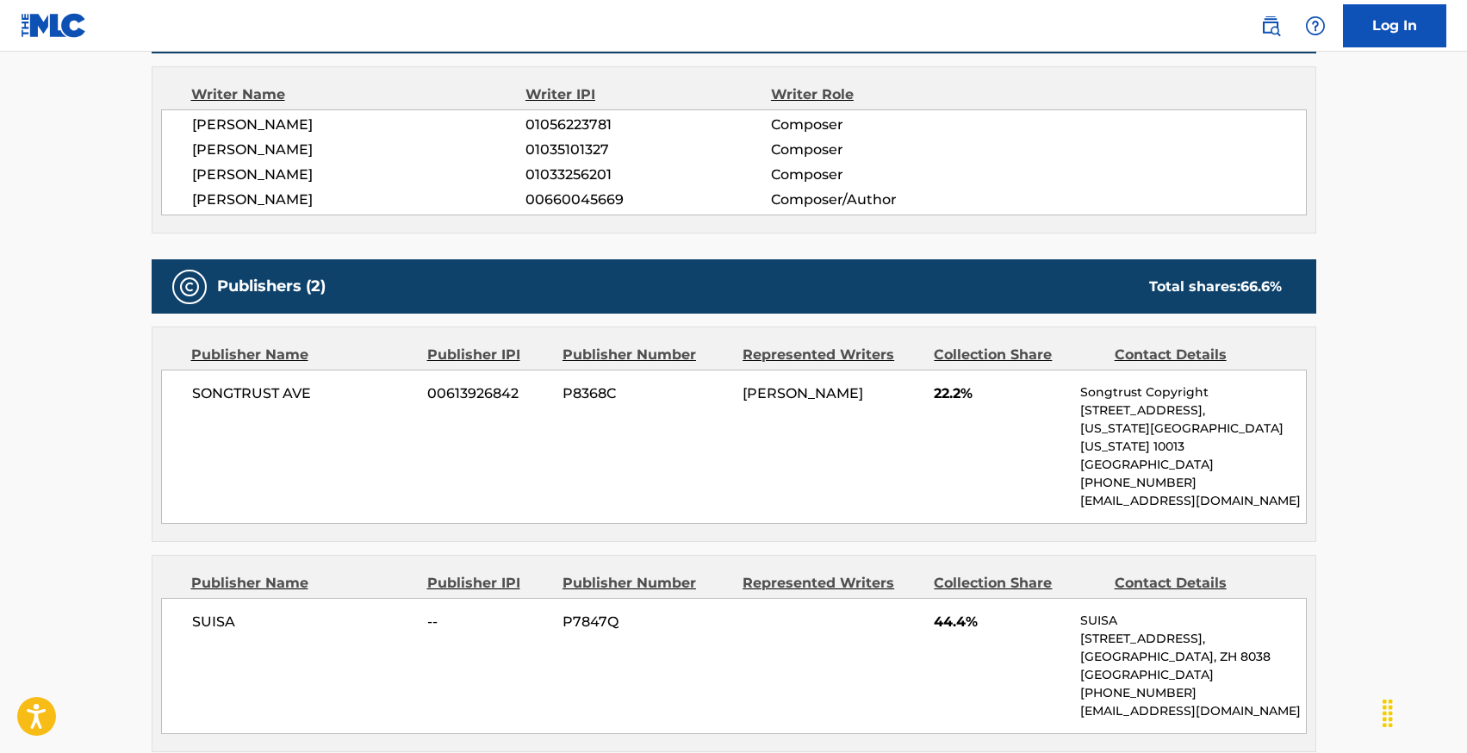
click at [824, 423] on div "SONGTRUST AVE 00613926842 P8368C [PERSON_NAME] 22.2% Songtrust Copyright [STREE…" at bounding box center [734, 447] width 1146 height 154
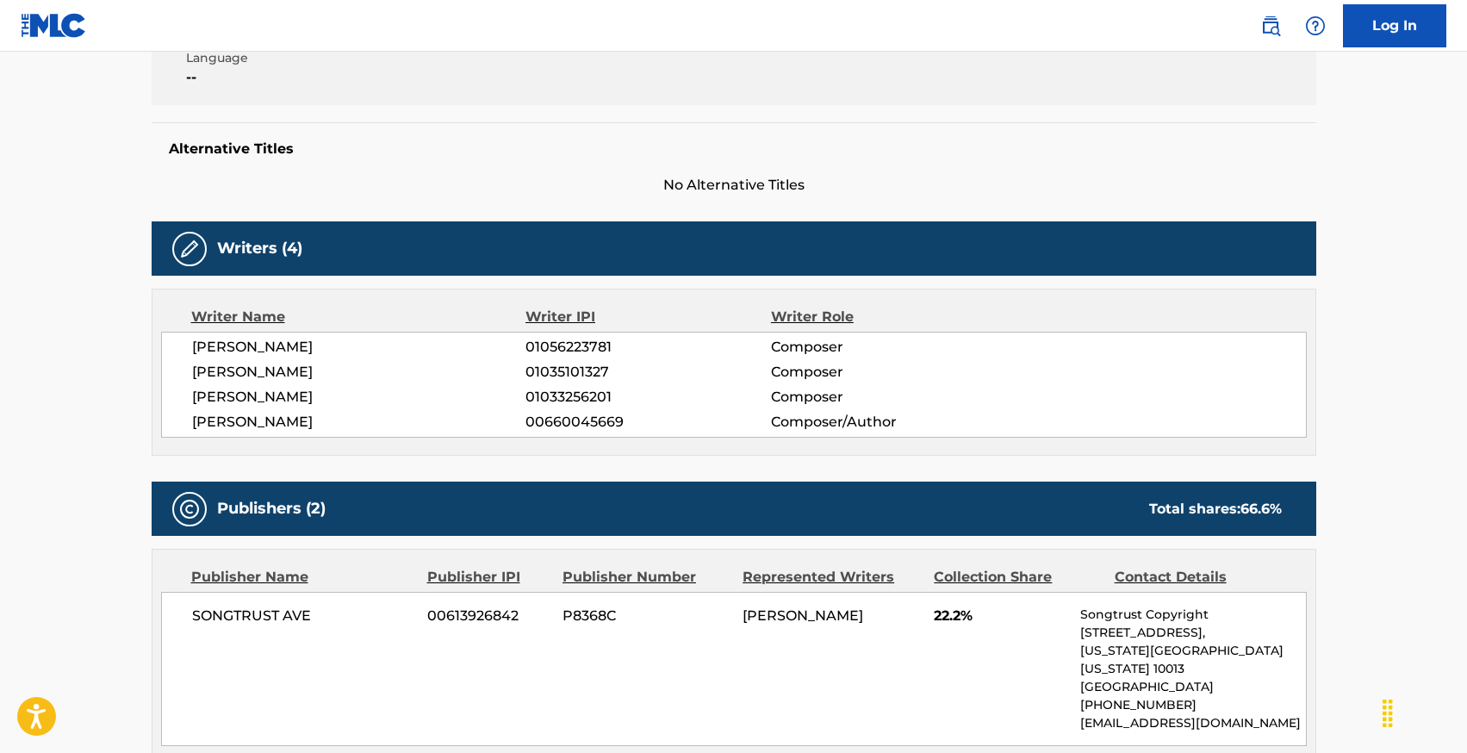
scroll to position [0, 0]
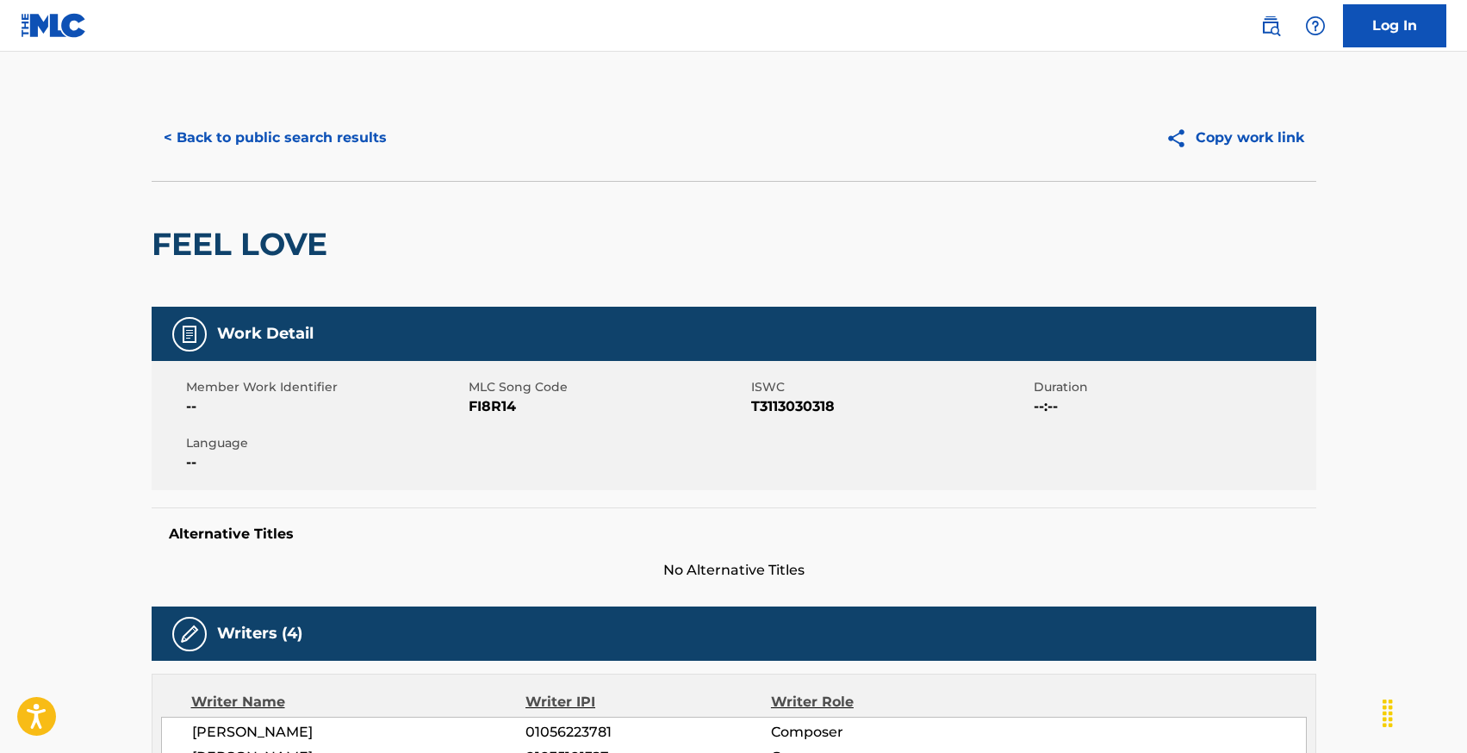
click at [196, 139] on button "< Back to public search results" at bounding box center [275, 137] width 247 height 43
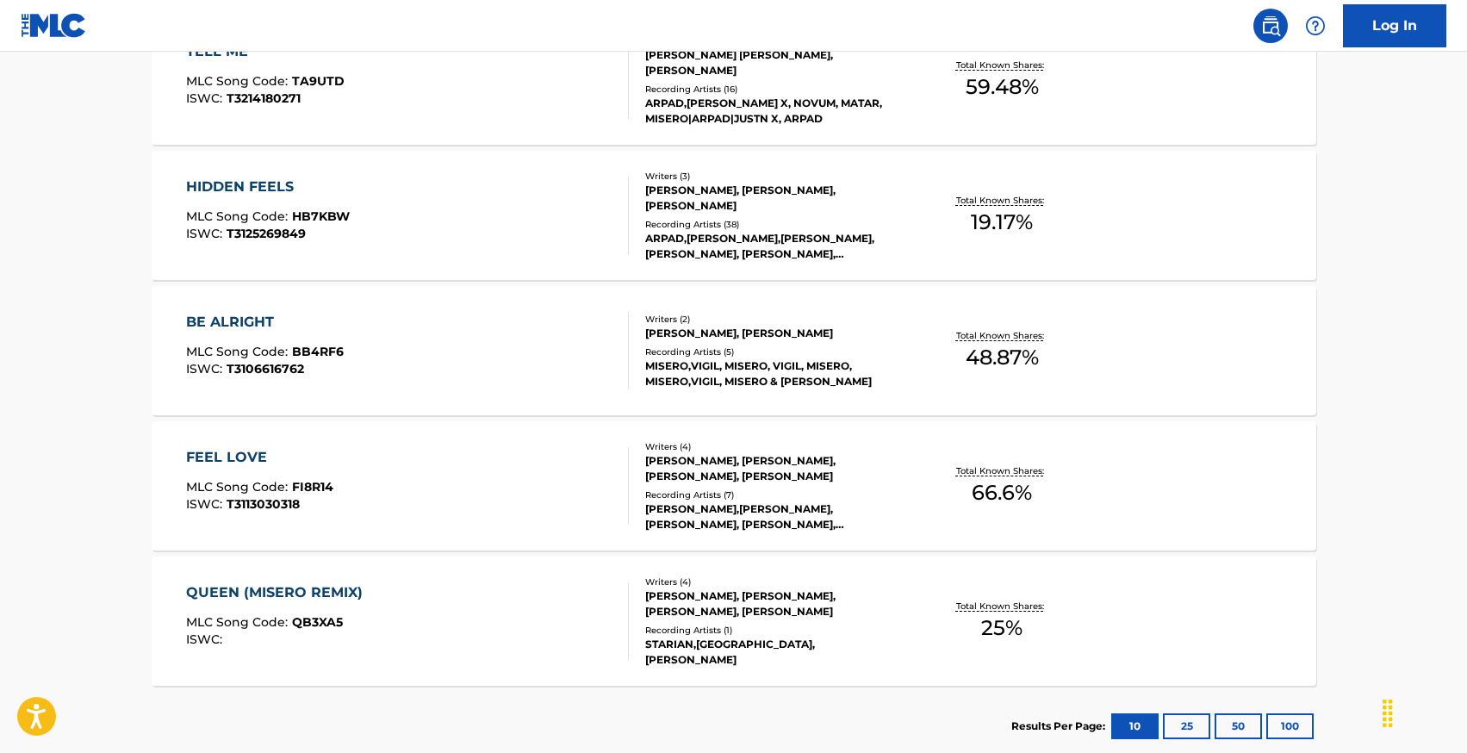
scroll to position [389, 0]
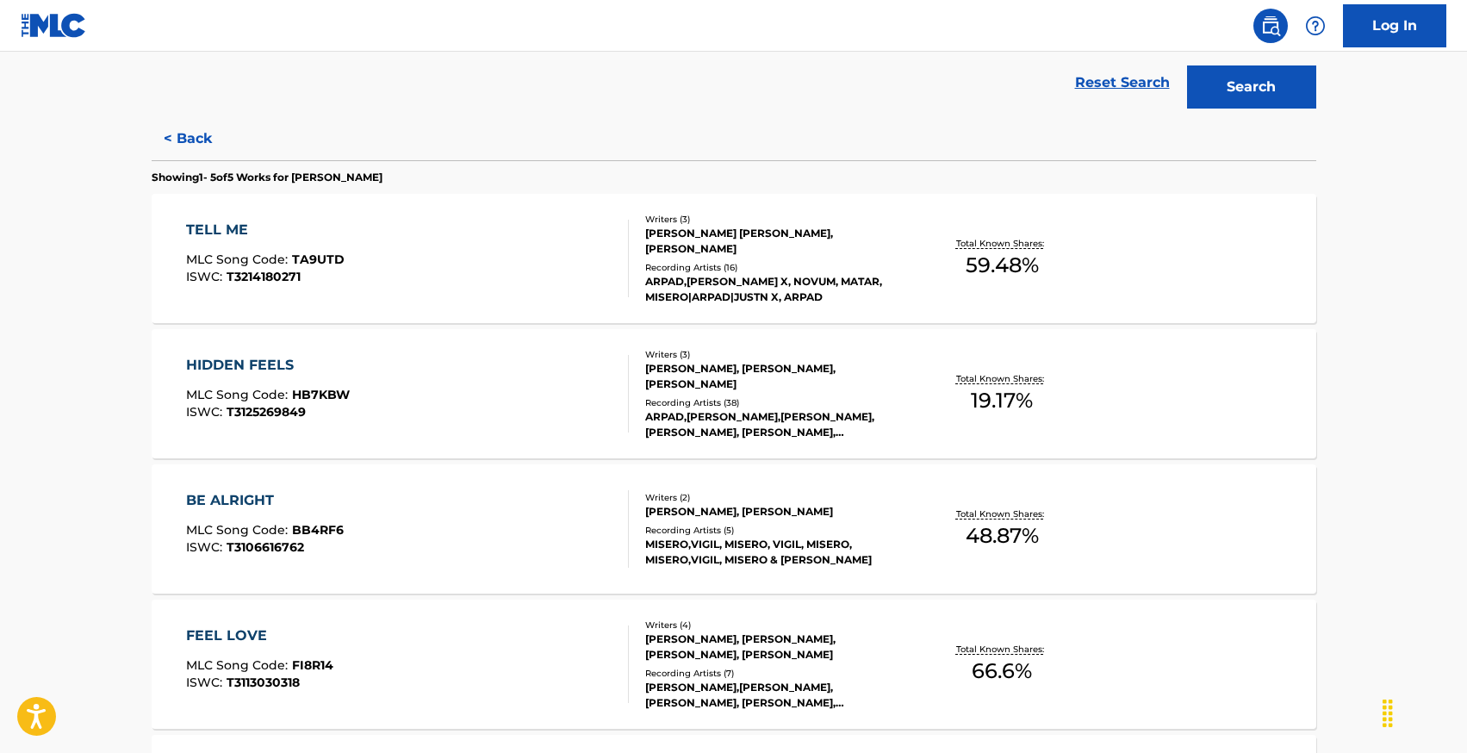
click at [694, 230] on div "[PERSON_NAME] [PERSON_NAME], [PERSON_NAME]" at bounding box center [775, 241] width 260 height 31
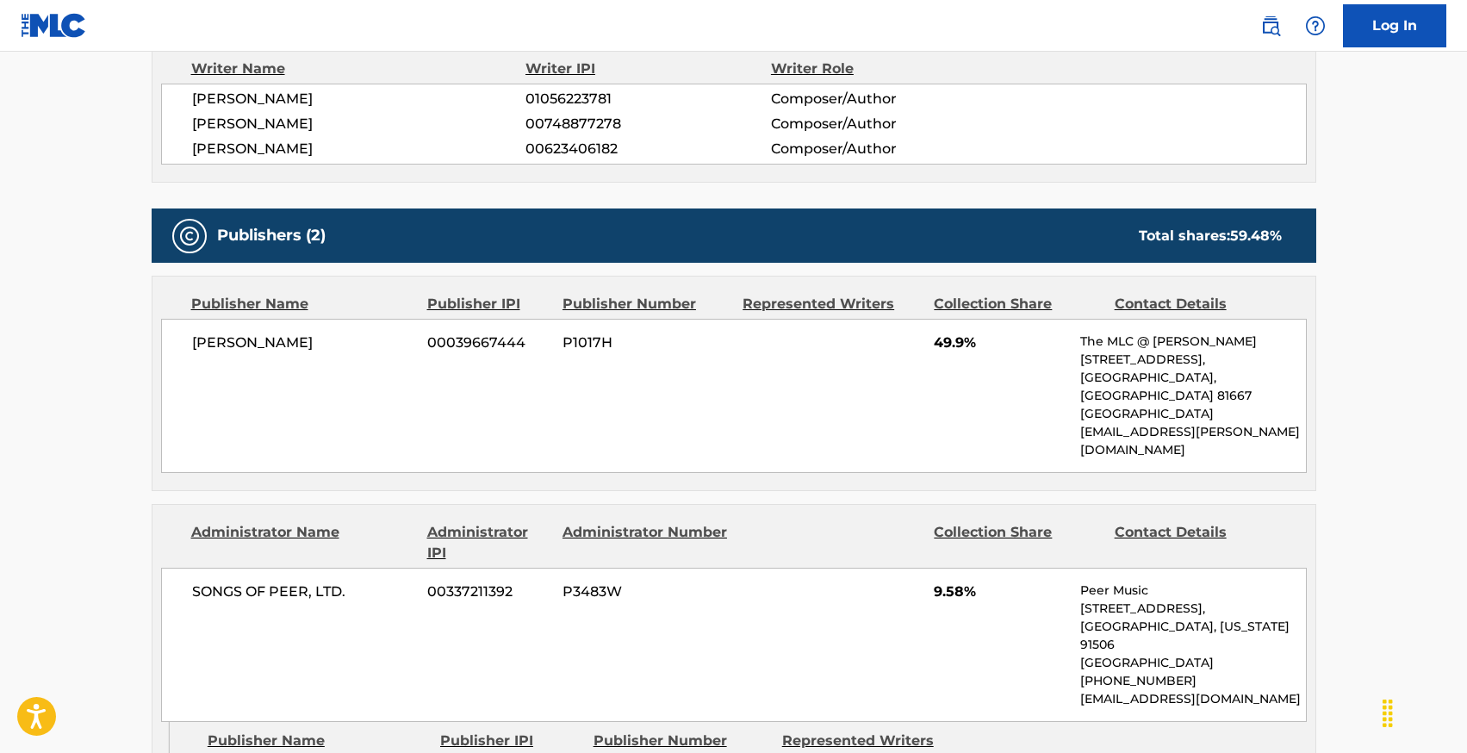
scroll to position [881, 0]
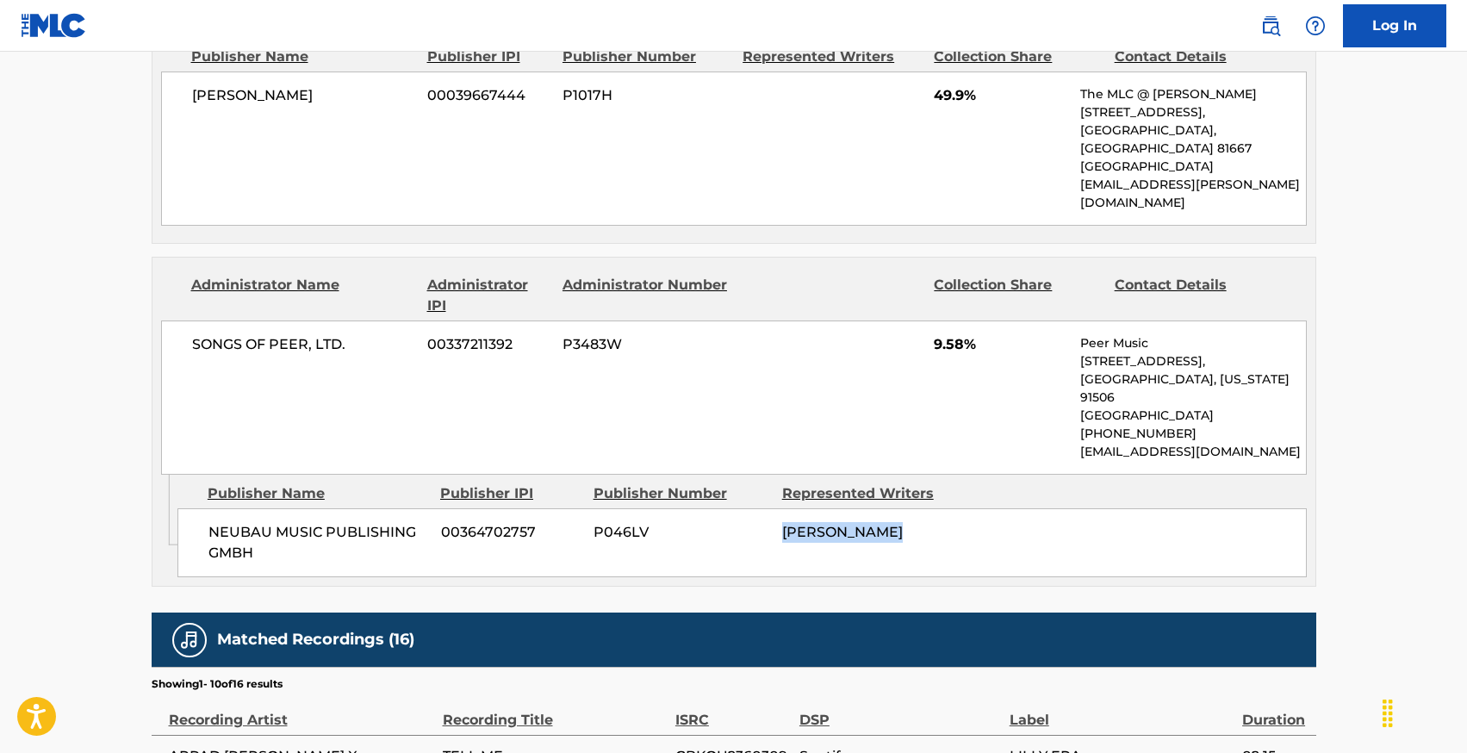
drag, startPoint x: 956, startPoint y: 513, endPoint x: 757, endPoint y: 507, distance: 199.1
click at [758, 508] on div "NEUBAU MUSIC PUBLISHING GMBH 00364702757 P046LV [PERSON_NAME]" at bounding box center [742, 542] width 1130 height 69
drag, startPoint x: 277, startPoint y: 518, endPoint x: 204, endPoint y: 493, distance: 77.4
click at [204, 508] on div "NEUBAU MUSIC PUBLISHING GMBH 00364702757 P046LV [PERSON_NAME]" at bounding box center [742, 542] width 1130 height 69
drag, startPoint x: 190, startPoint y: 304, endPoint x: 424, endPoint y: 313, distance: 233.7
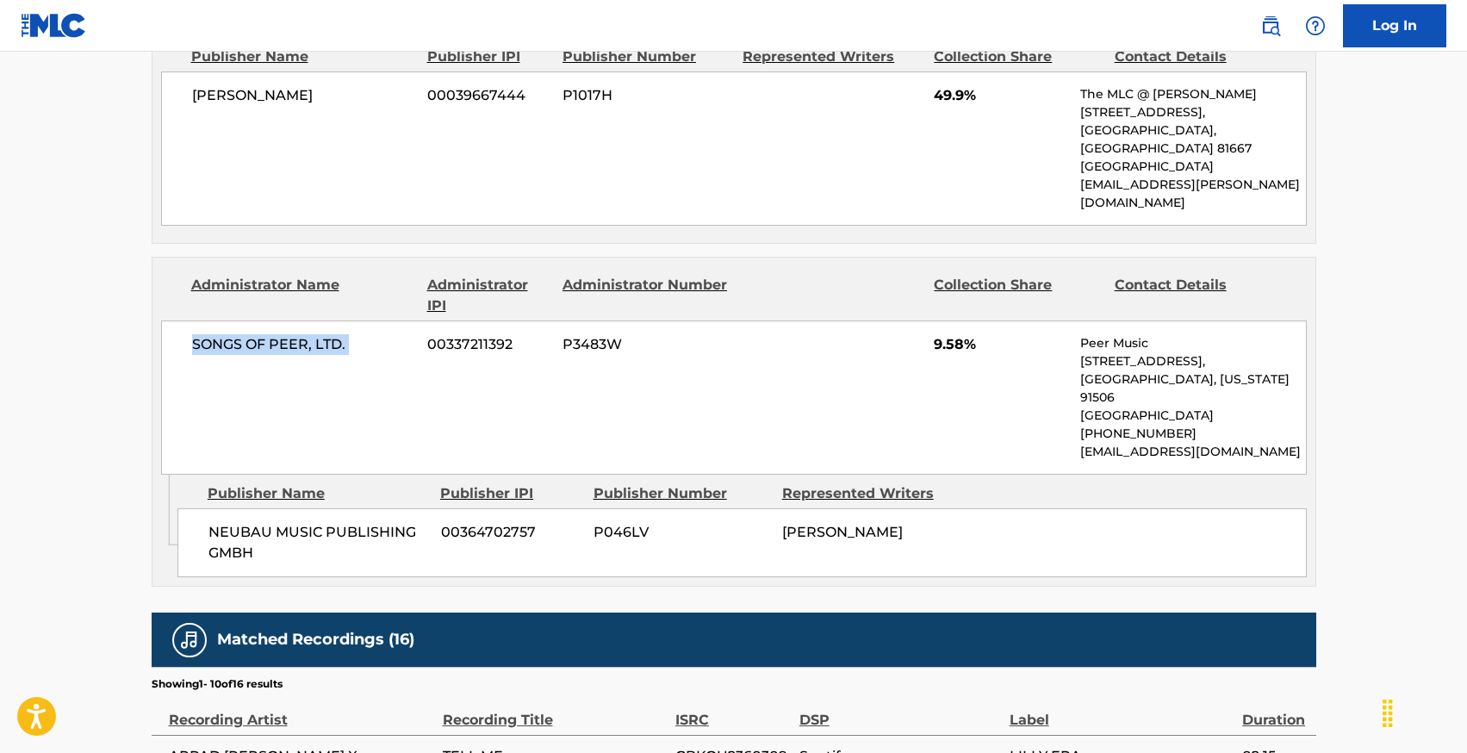
click at [425, 321] on div "SONGS OF PEER, LTD. 00337211392 P3483W 9.58% Peer Music [STREET_ADDRESS][US_STA…" at bounding box center [734, 398] width 1146 height 154
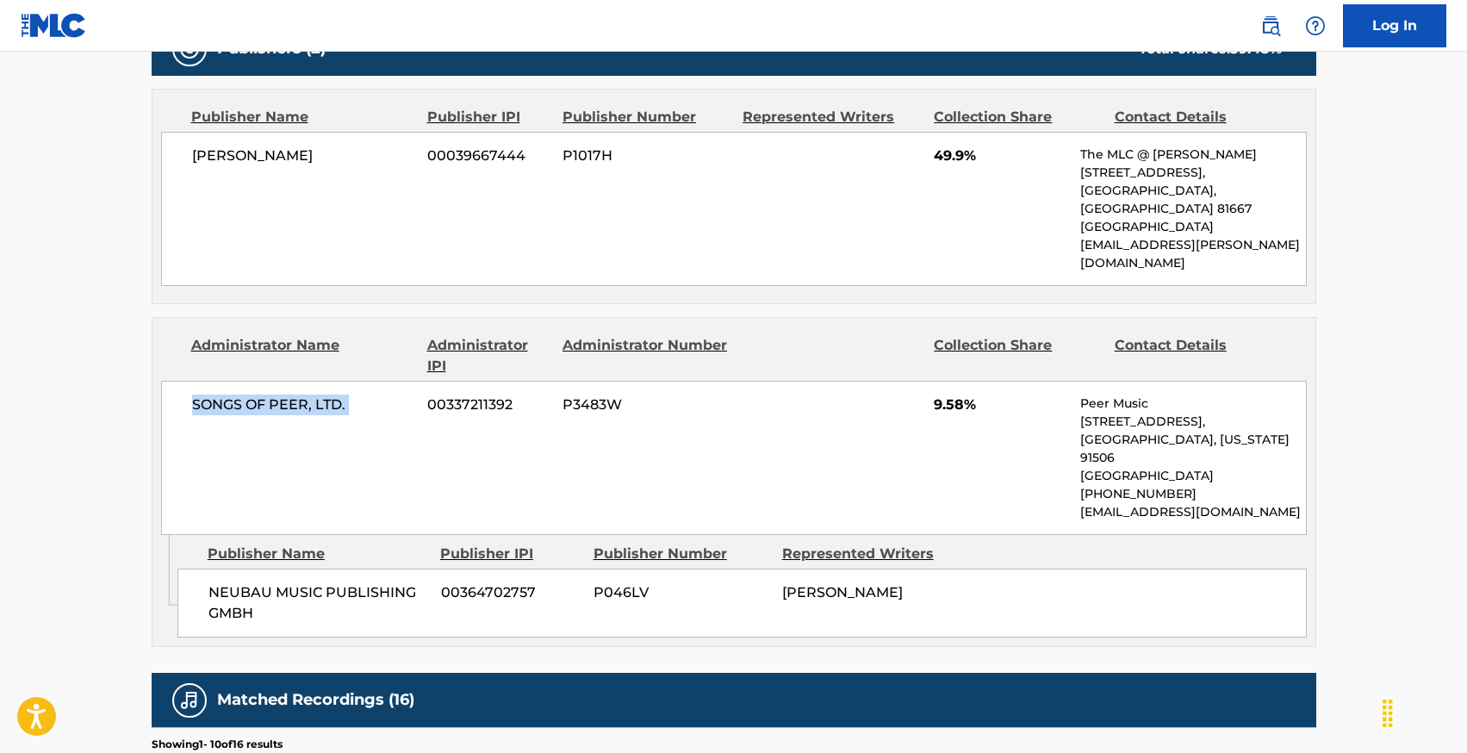
scroll to position [808, 0]
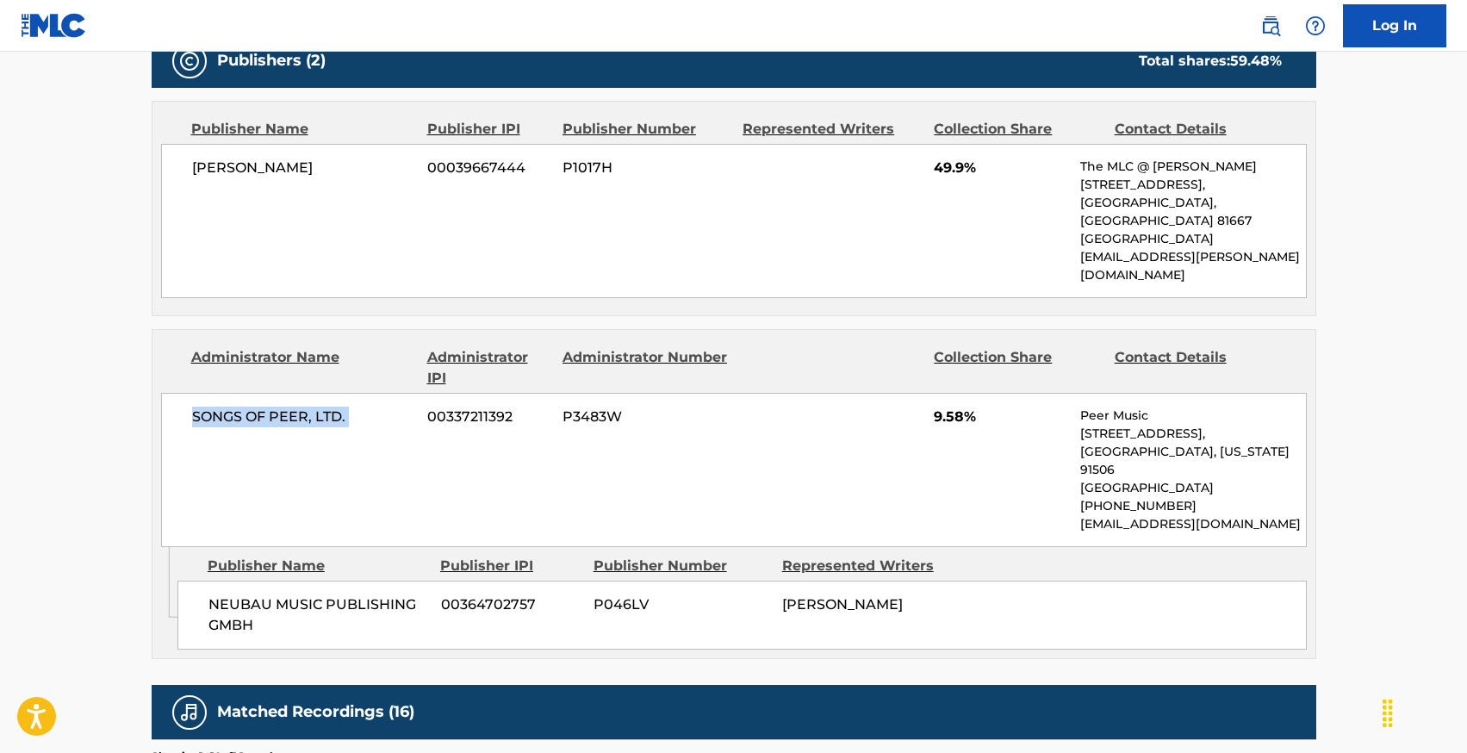
click at [358, 407] on span "SONGS OF PEER, LTD." at bounding box center [303, 417] width 223 height 21
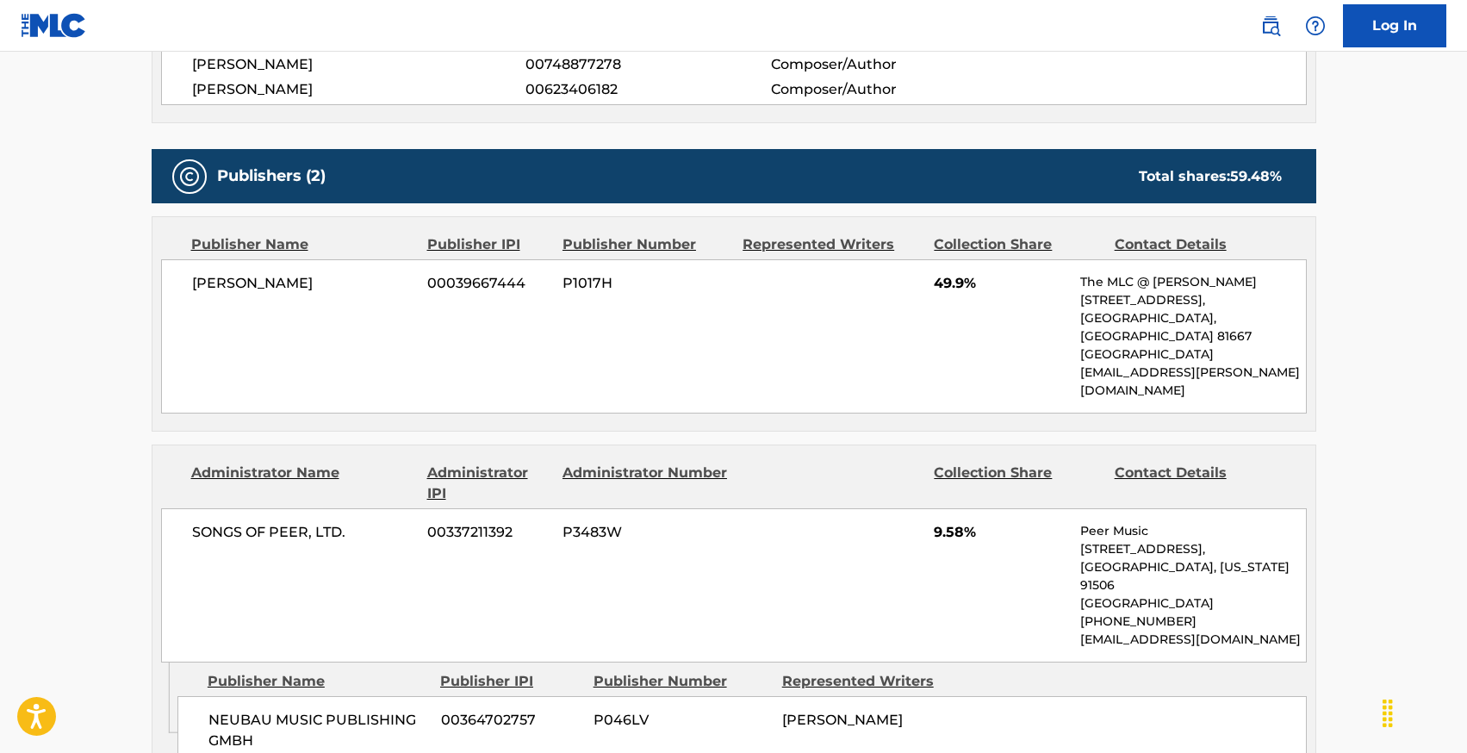
scroll to position [692, 0]
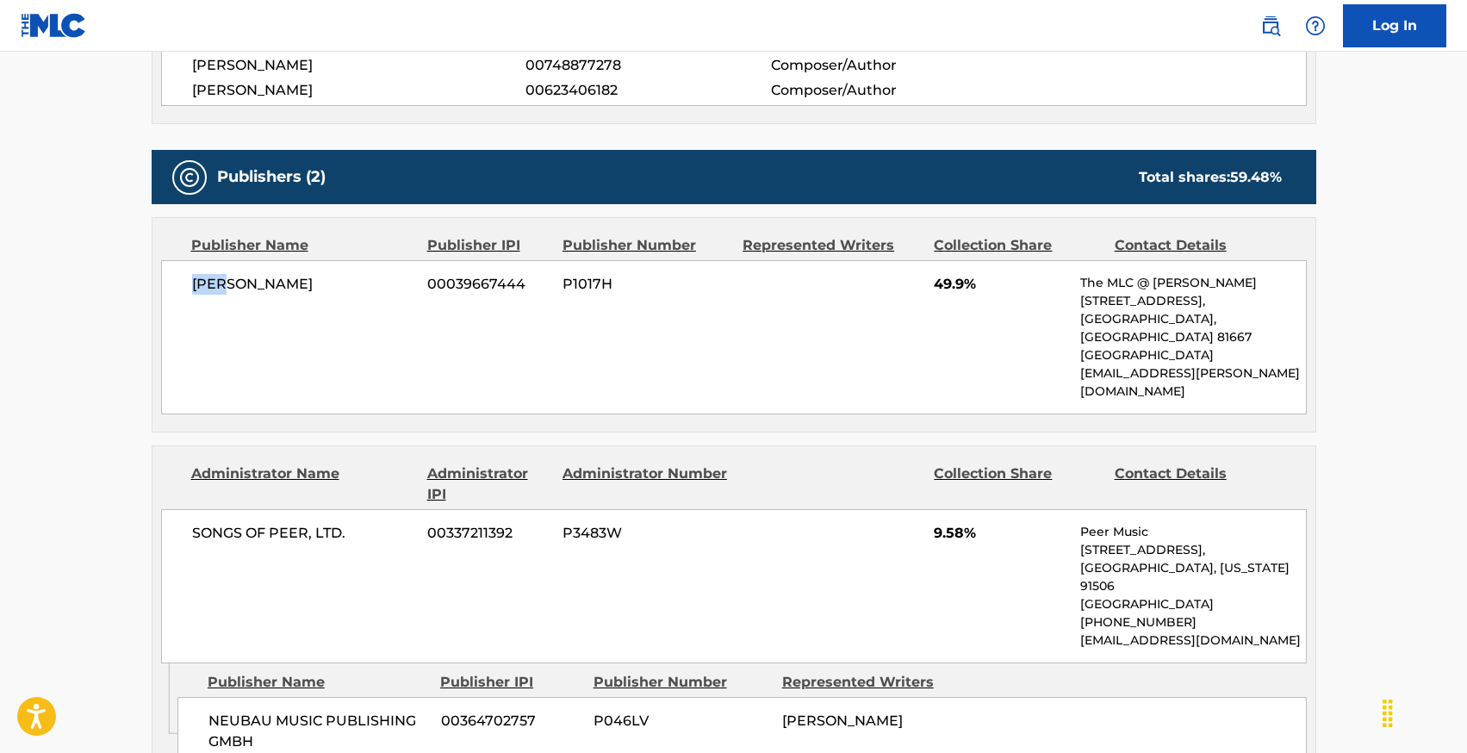
drag, startPoint x: 180, startPoint y: 282, endPoint x: 271, endPoint y: 284, distance: 91.4
click at [272, 283] on div "[PERSON_NAME] 00039667444 P1017H 49.9% The MLC @ GEMA [STREET_ADDRESS] [EMAIL_A…" at bounding box center [734, 337] width 1146 height 154
click at [353, 297] on div "[PERSON_NAME] 00039667444 P1017H 49.9% The MLC @ GEMA [STREET_ADDRESS] [EMAIL_A…" at bounding box center [734, 337] width 1146 height 154
drag, startPoint x: 920, startPoint y: 292, endPoint x: 1014, endPoint y: 292, distance: 93.9
click at [1014, 292] on div "[PERSON_NAME] 00039667444 P1017H 49.9% The MLC @ GEMA [STREET_ADDRESS] [EMAIL_A…" at bounding box center [734, 337] width 1146 height 154
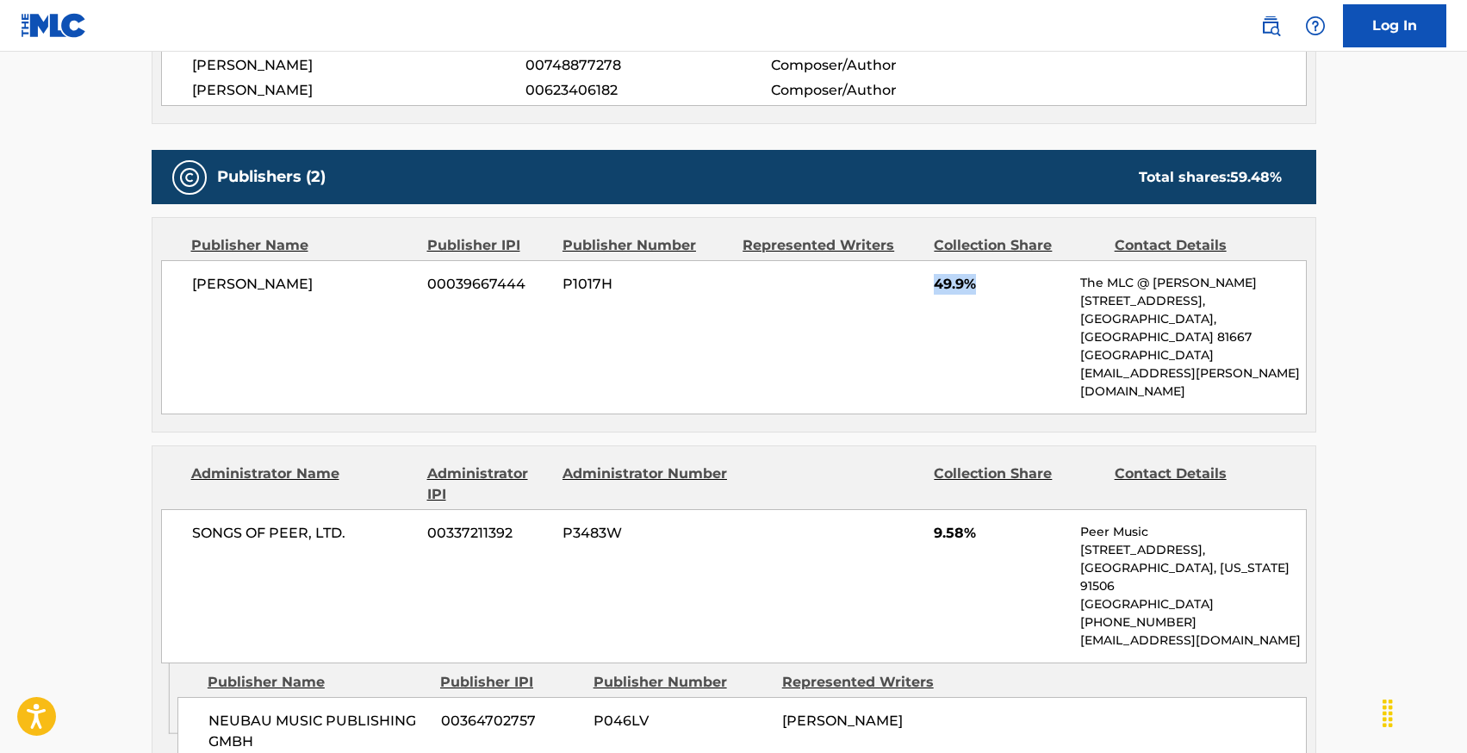
click at [1013, 293] on div "[PERSON_NAME] 00039667444 P1017H 49.9% The MLC @ GEMA [STREET_ADDRESS] [EMAIL_A…" at bounding box center [734, 337] width 1146 height 154
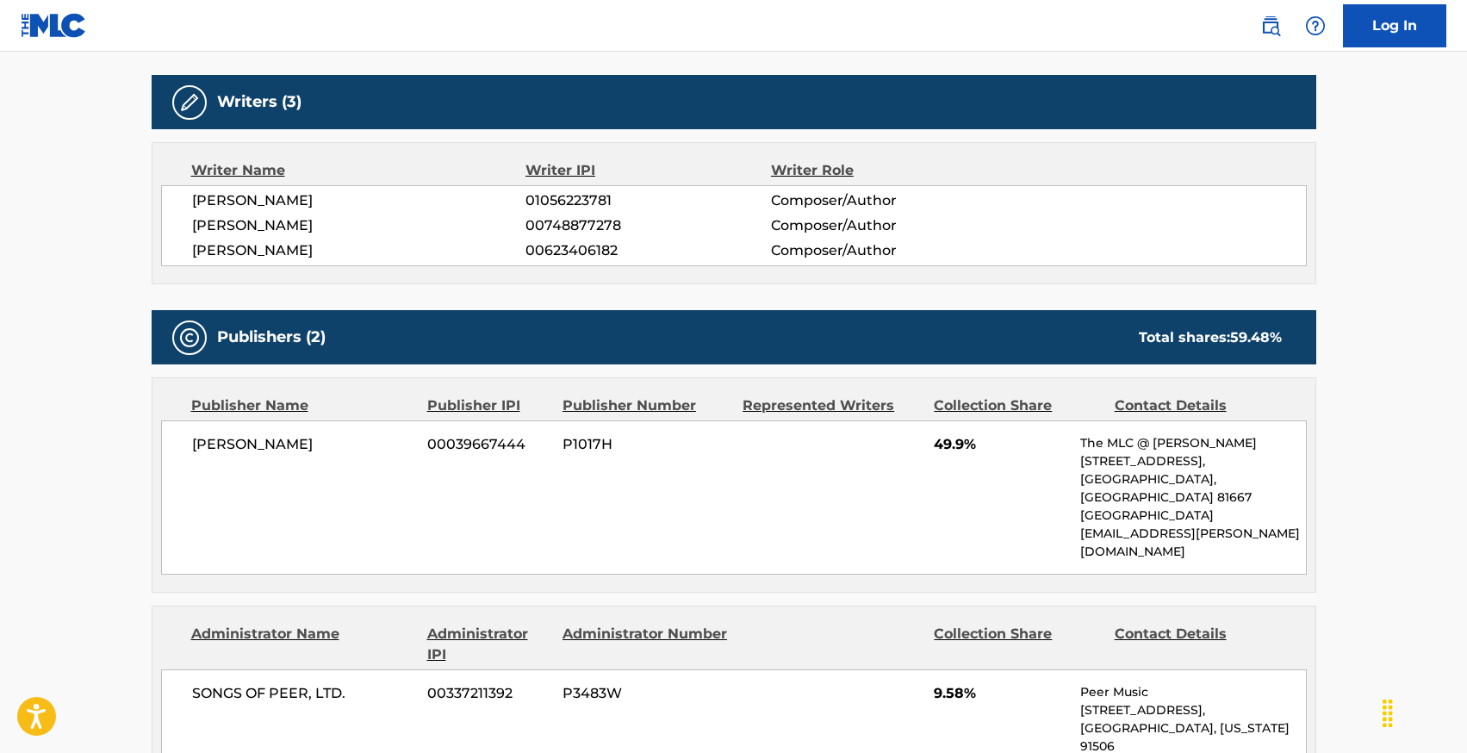
scroll to position [531, 0]
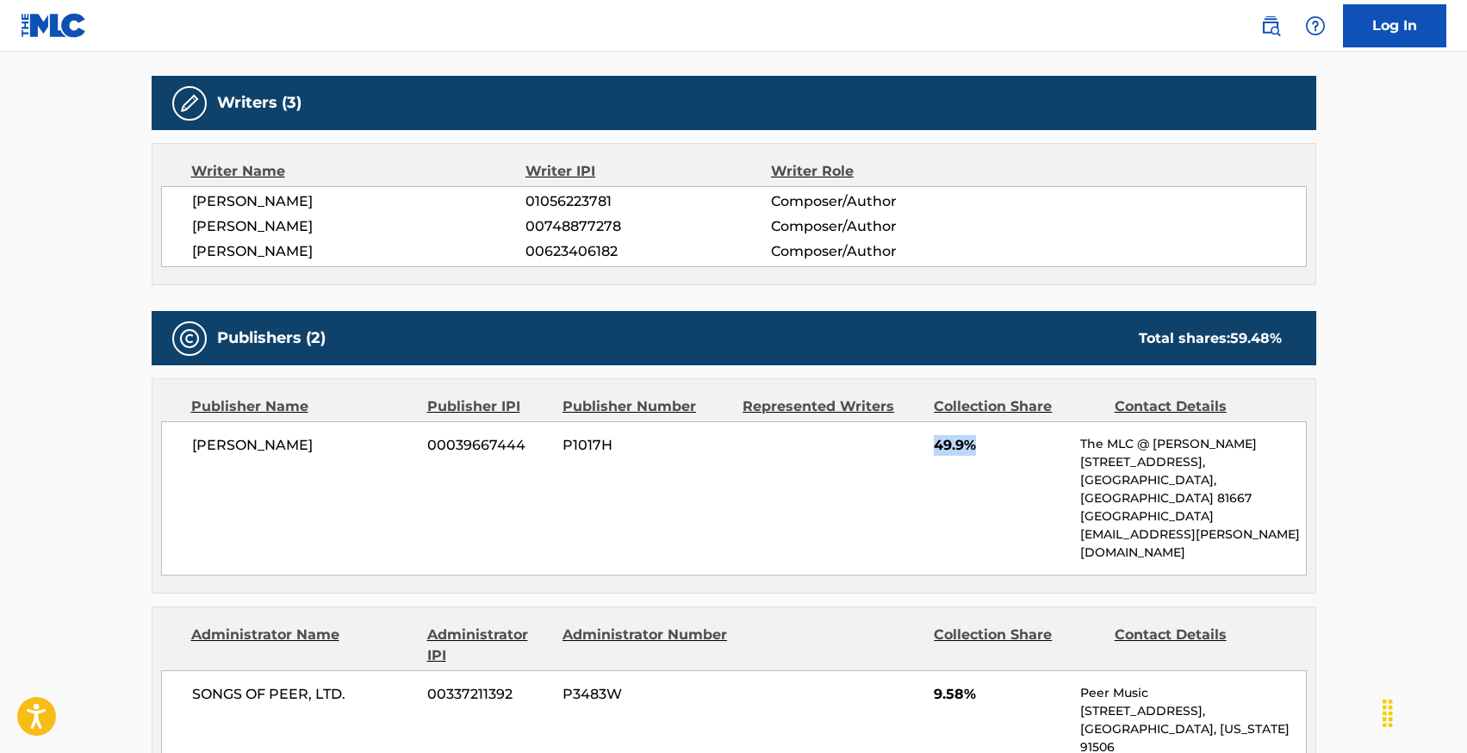
drag, startPoint x: 920, startPoint y: 445, endPoint x: 991, endPoint y: 445, distance: 70.7
click at [991, 445] on div "[PERSON_NAME] 00039667444 P1017H 49.9% The MLC @ GEMA [STREET_ADDRESS] [EMAIL_A…" at bounding box center [734, 498] width 1146 height 154
click at [990, 445] on span "49.9%" at bounding box center [1001, 445] width 134 height 21
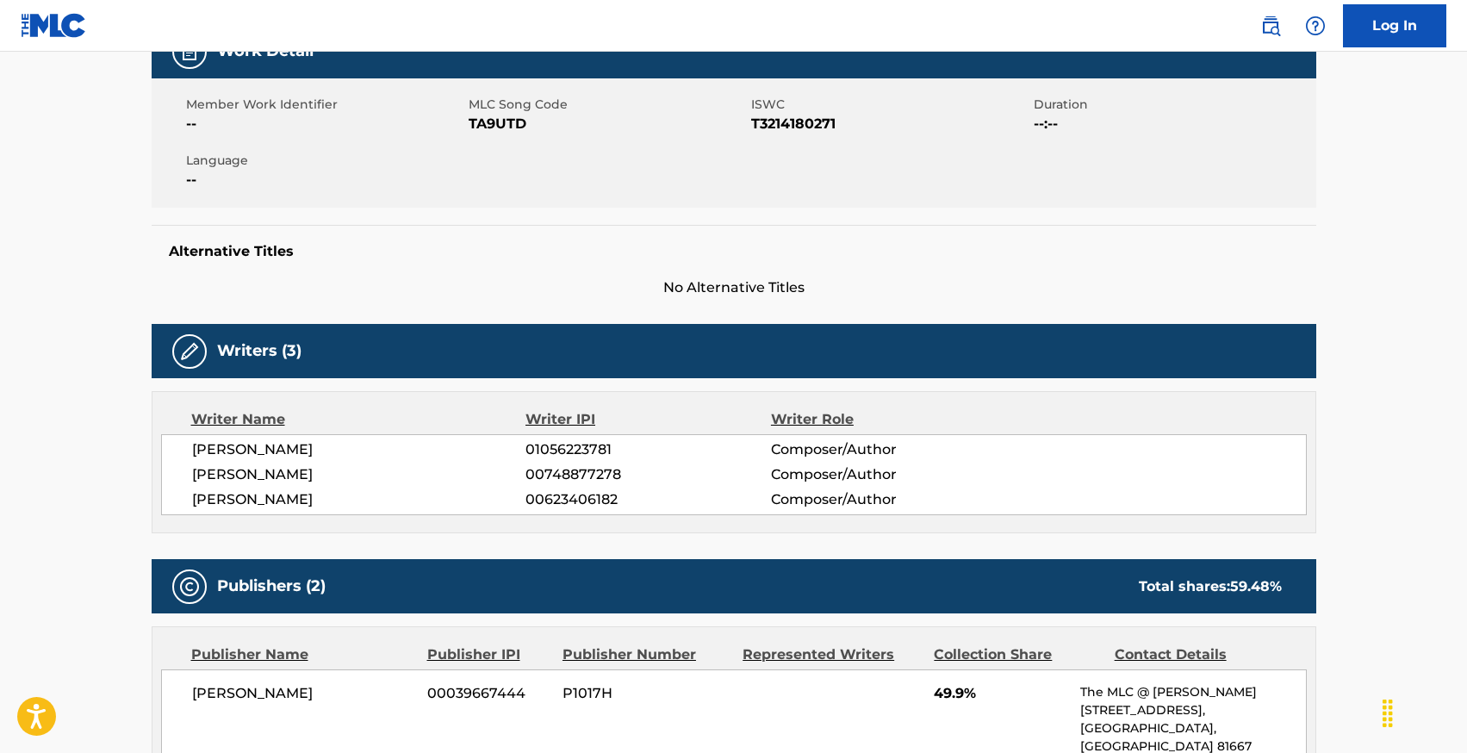
scroll to position [0, 0]
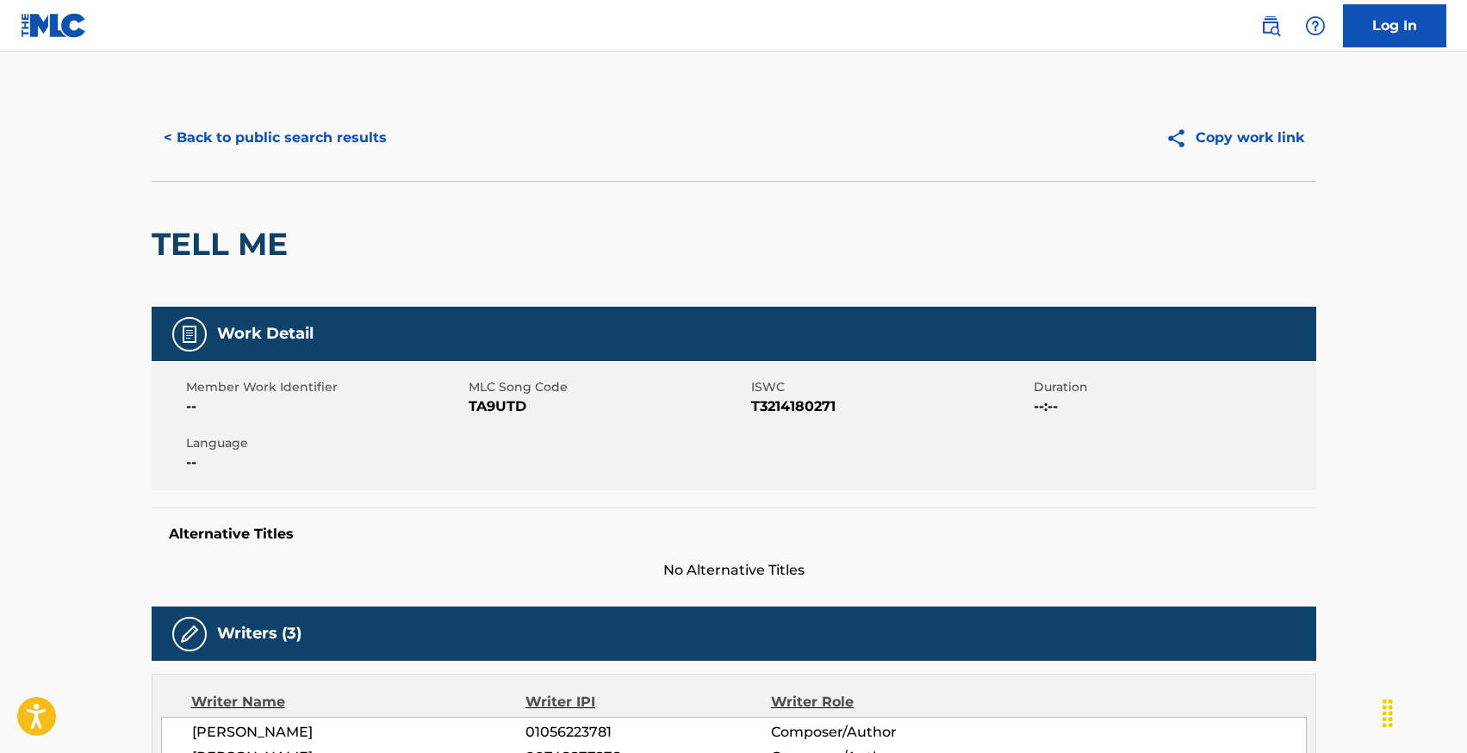
click at [236, 140] on button "< Back to public search results" at bounding box center [275, 137] width 247 height 43
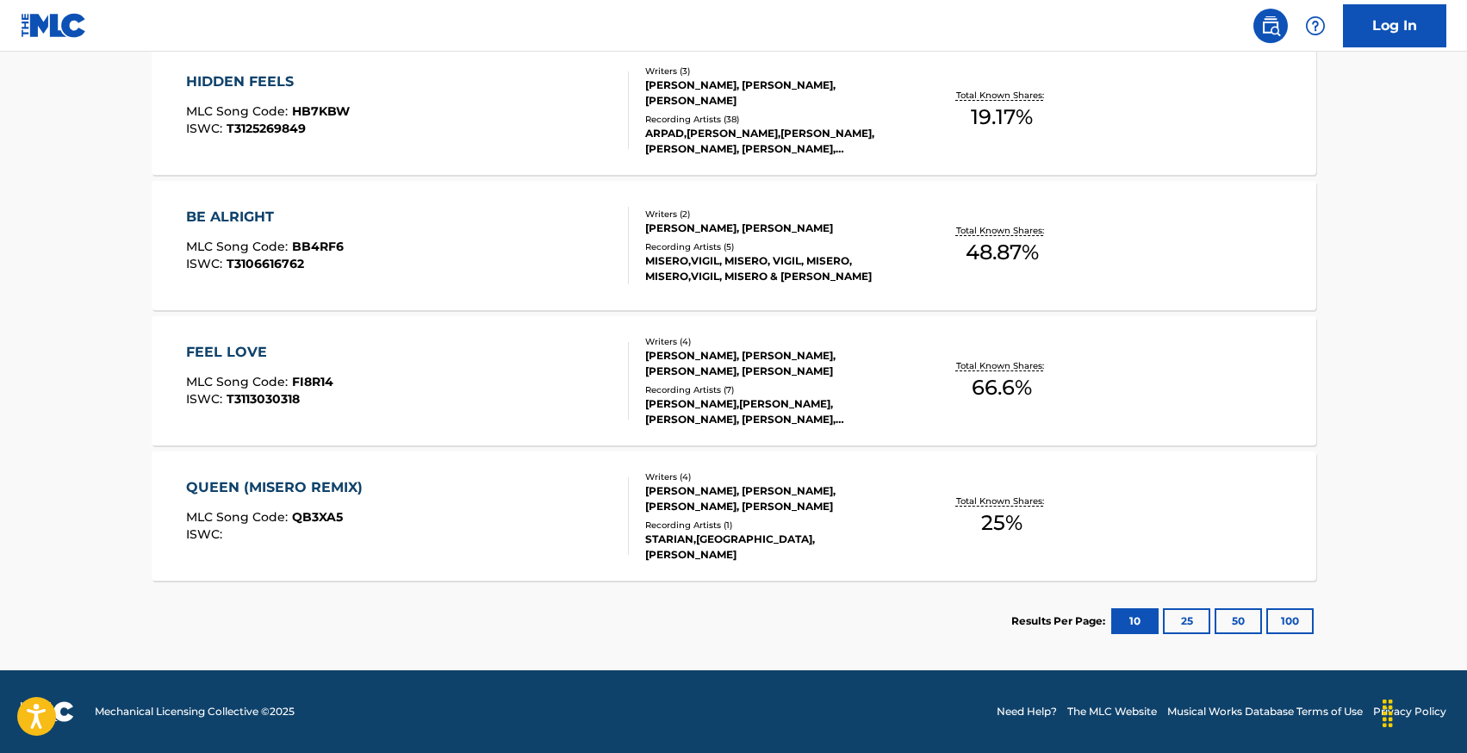
scroll to position [561, 0]
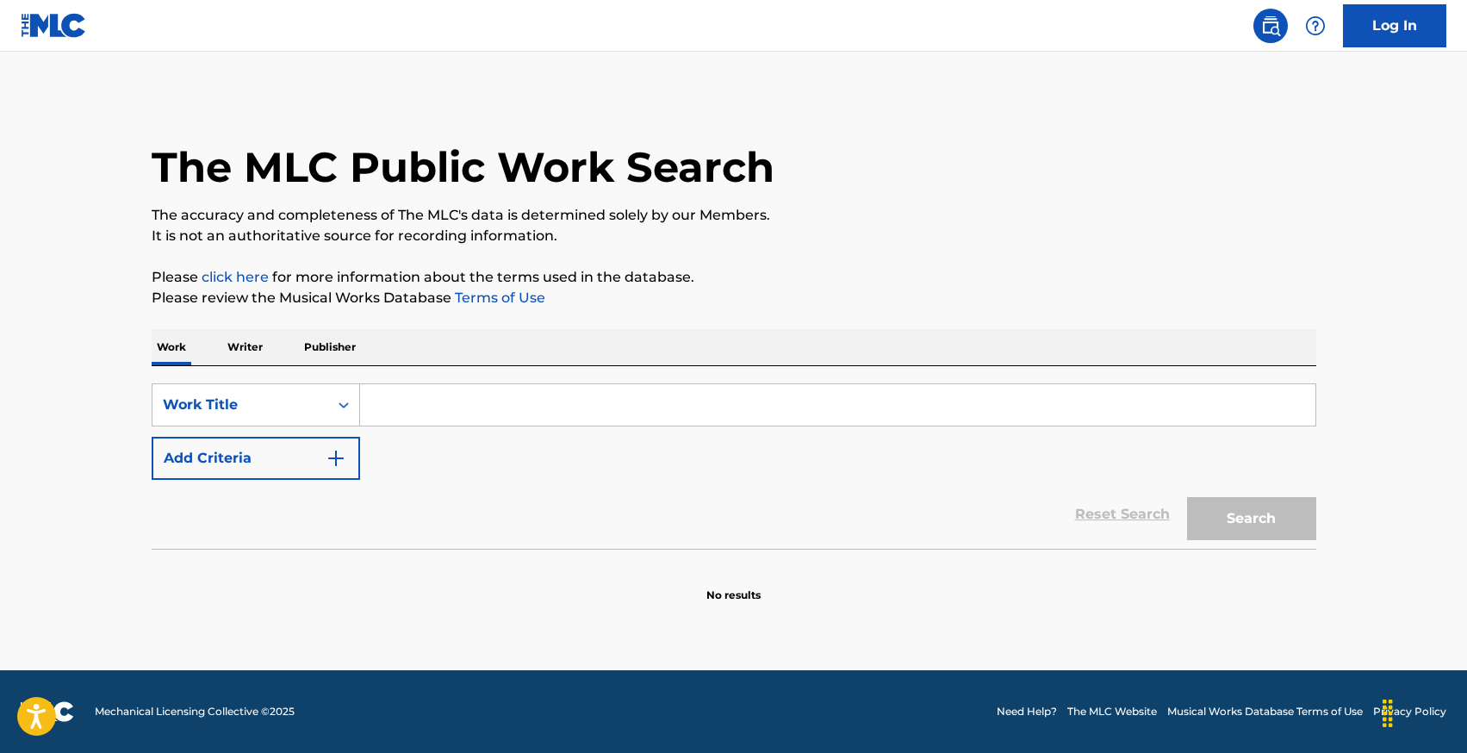
click at [244, 346] on p "Writer" at bounding box center [245, 347] width 46 height 36
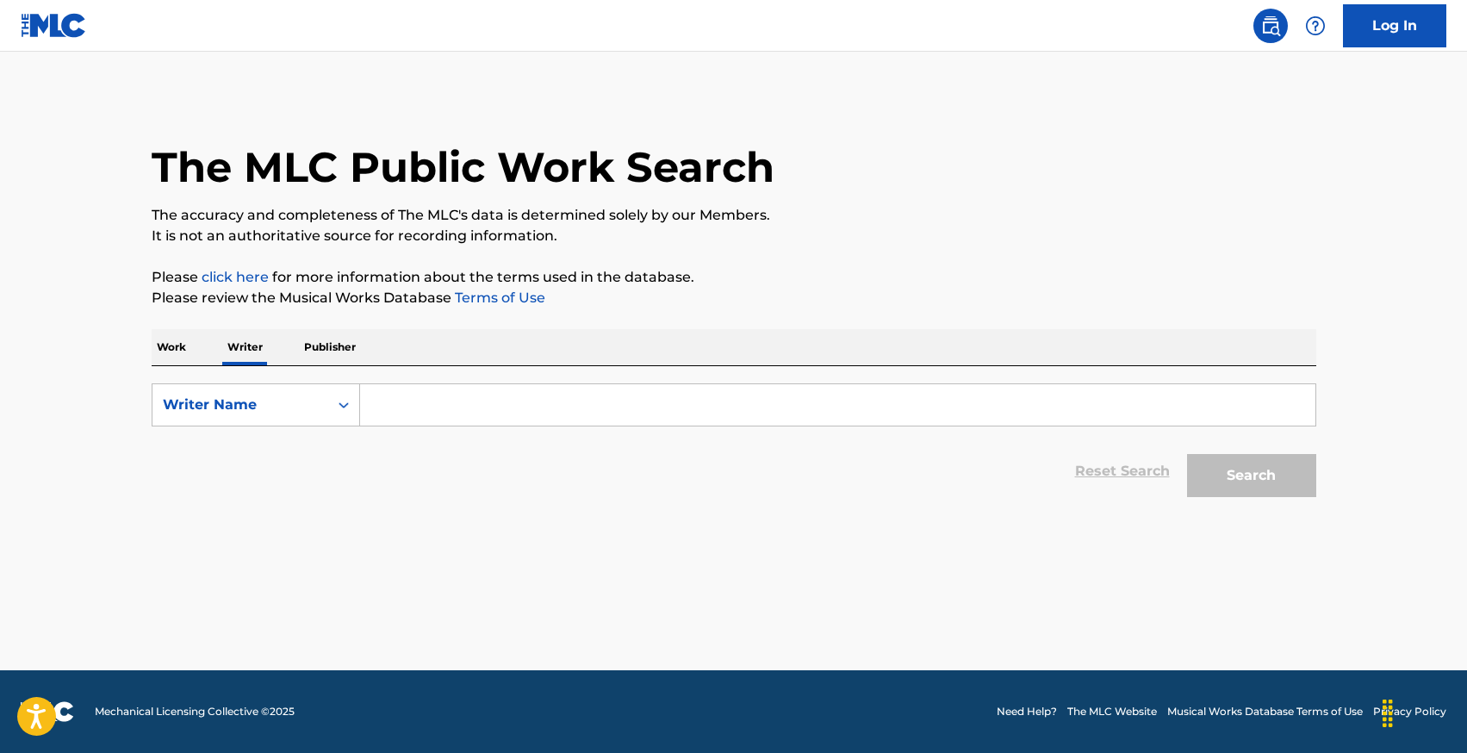
click at [437, 415] on input "Search Form" at bounding box center [838, 404] width 956 height 41
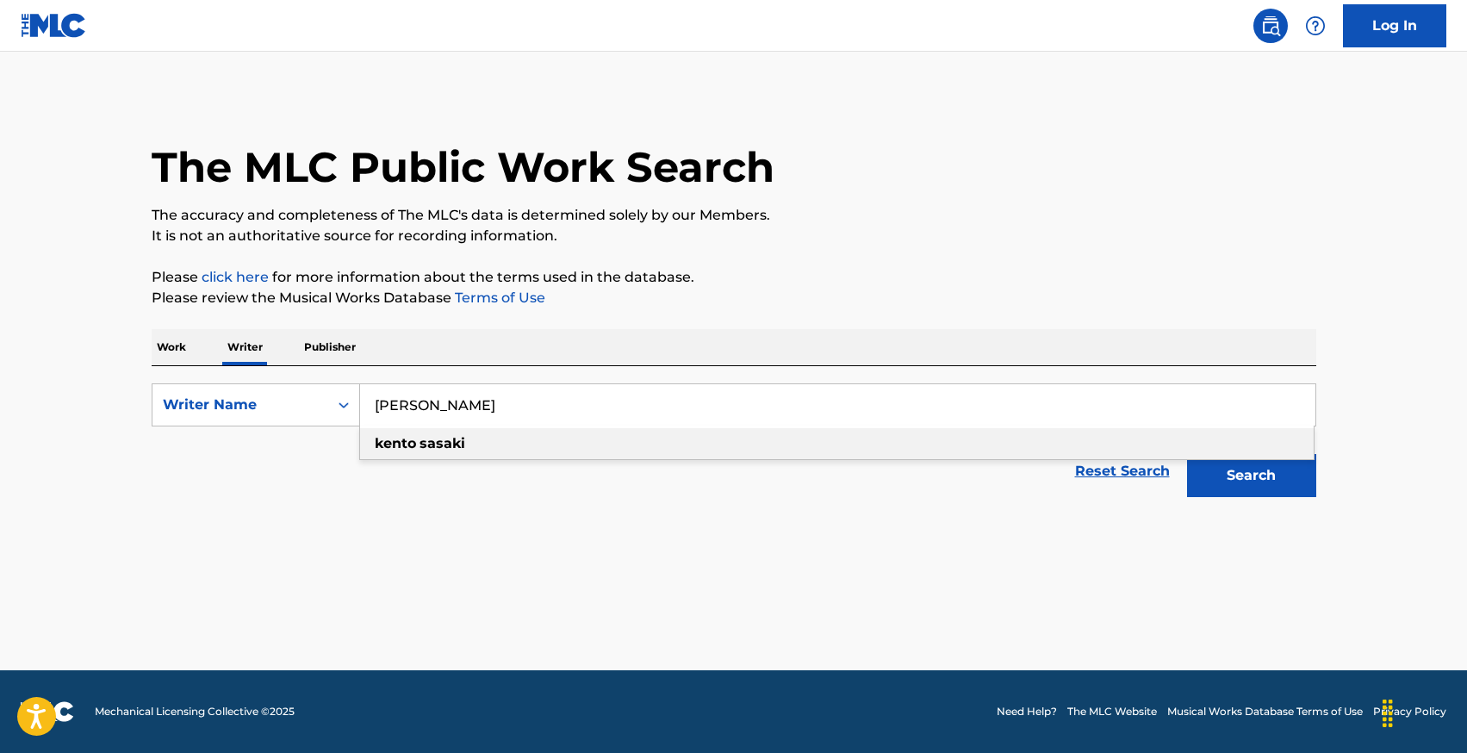
type input "kento sasaki"
click at [416, 446] on span "Search Form" at bounding box center [417, 443] width 3 height 16
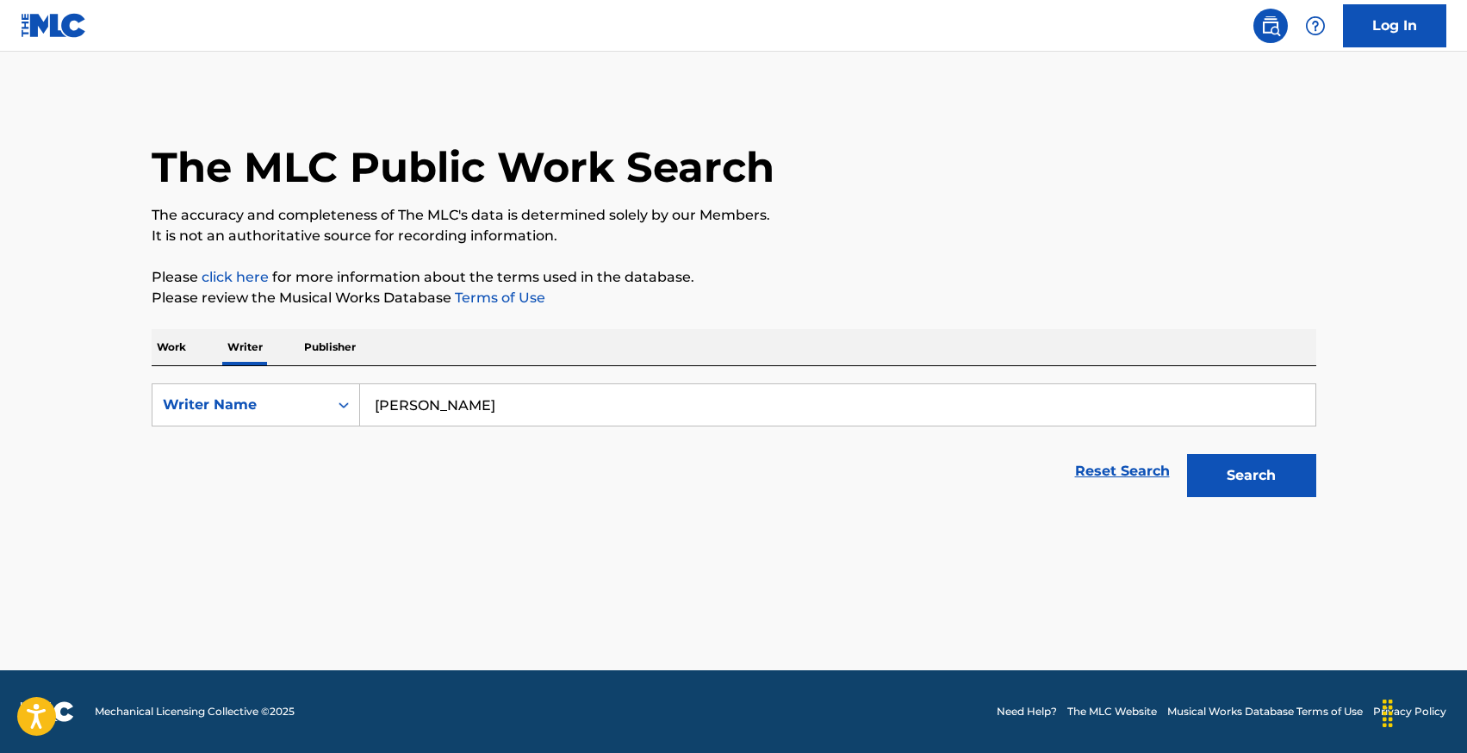
click at [1274, 478] on button "Search" at bounding box center [1251, 475] width 129 height 43
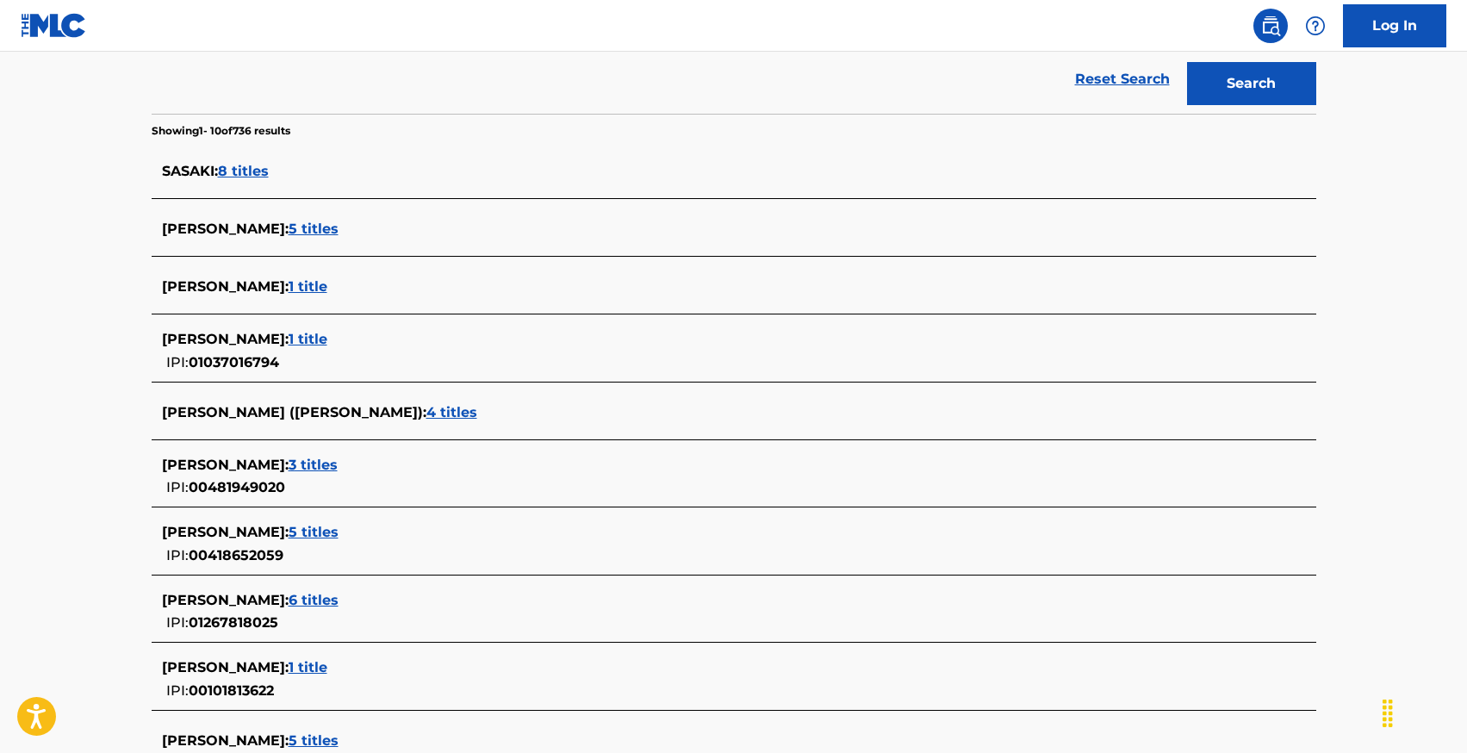
scroll to position [401, 0]
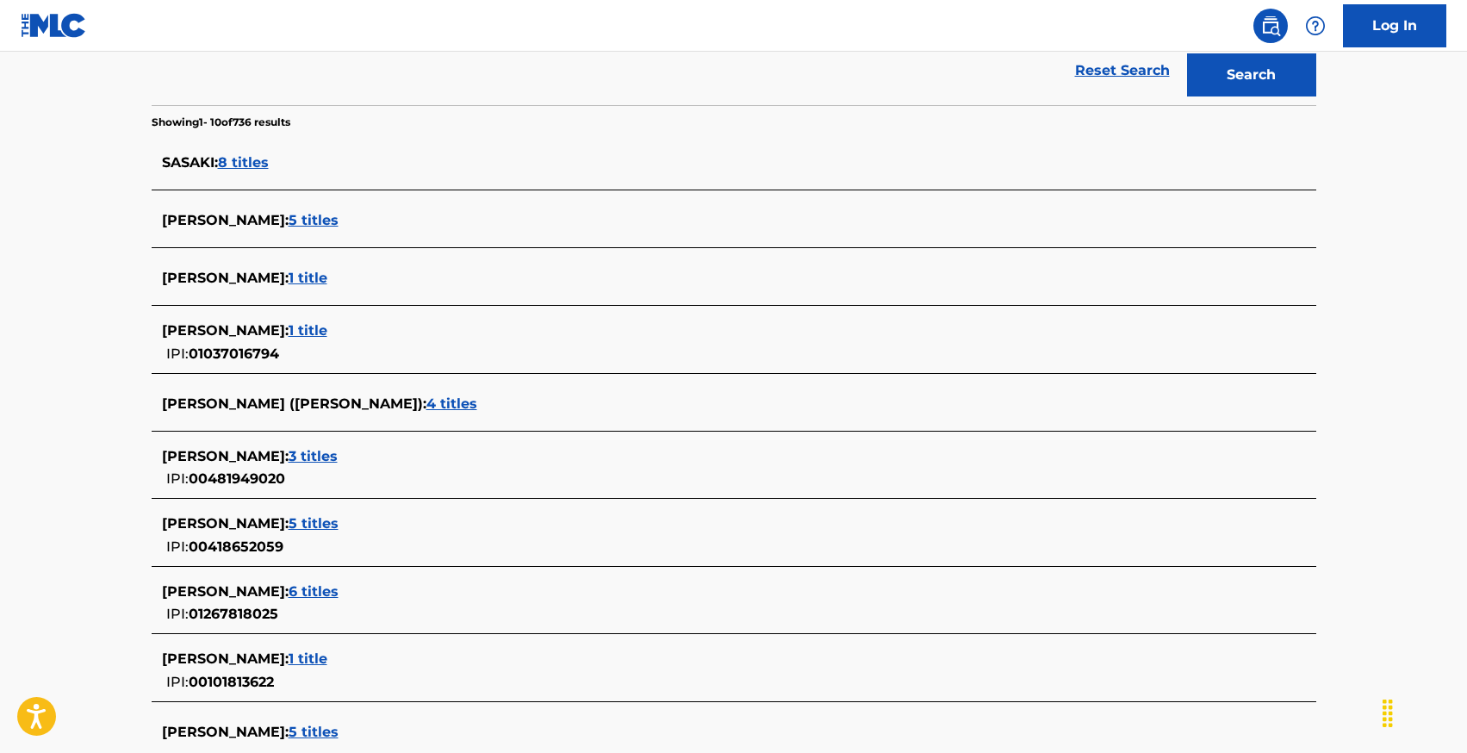
click at [307, 521] on span "5 titles" at bounding box center [314, 523] width 50 height 16
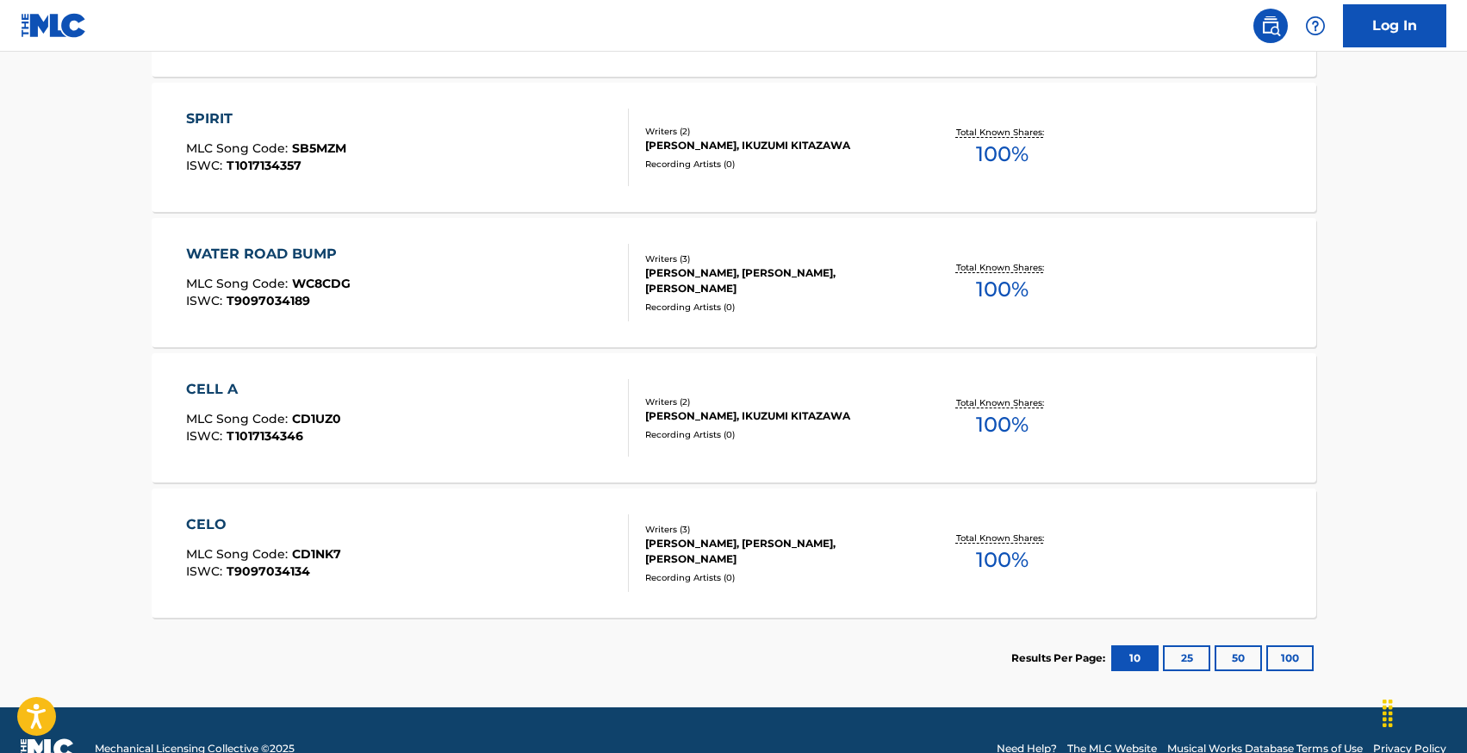
scroll to position [636, 0]
click at [196, 386] on div "CELL A" at bounding box center [263, 388] width 155 height 21
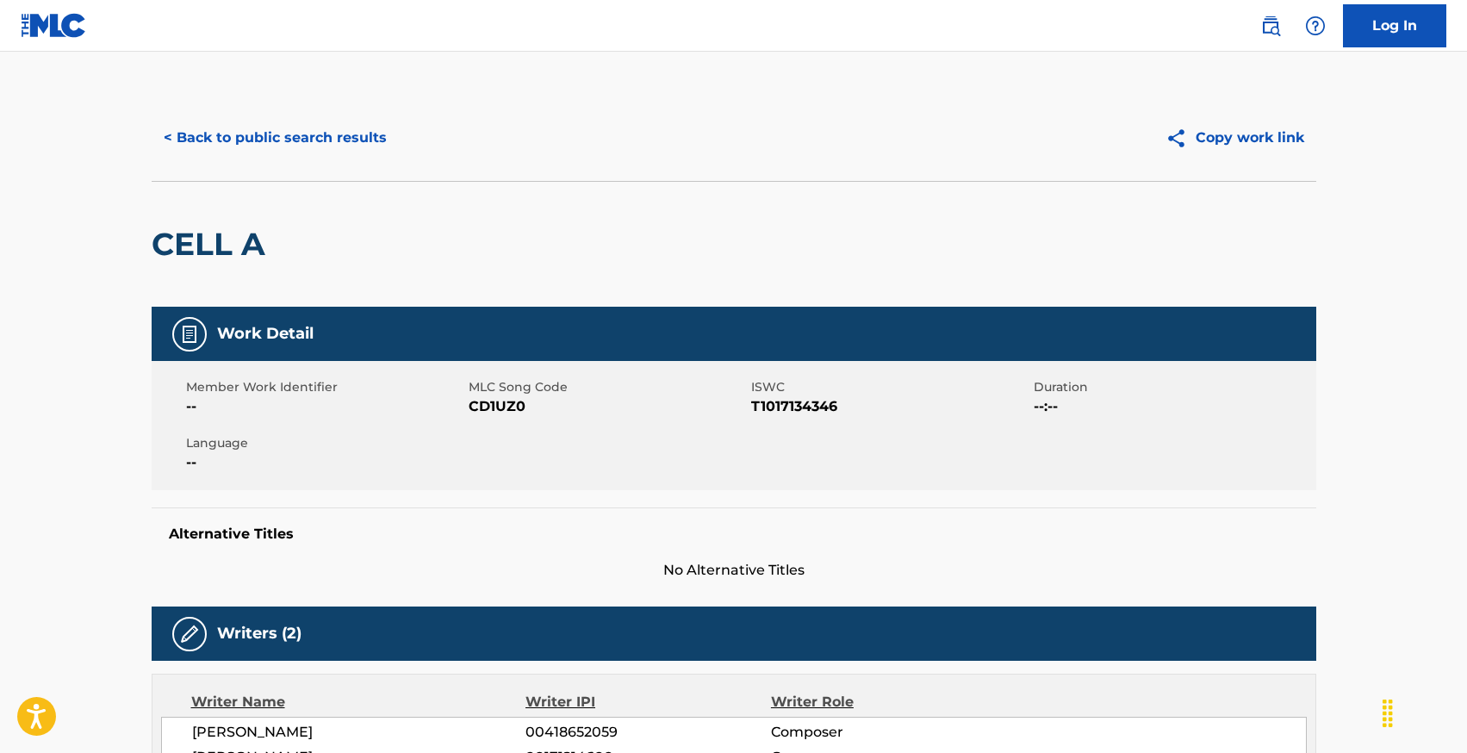
click at [209, 141] on button "< Back to public search results" at bounding box center [275, 137] width 247 height 43
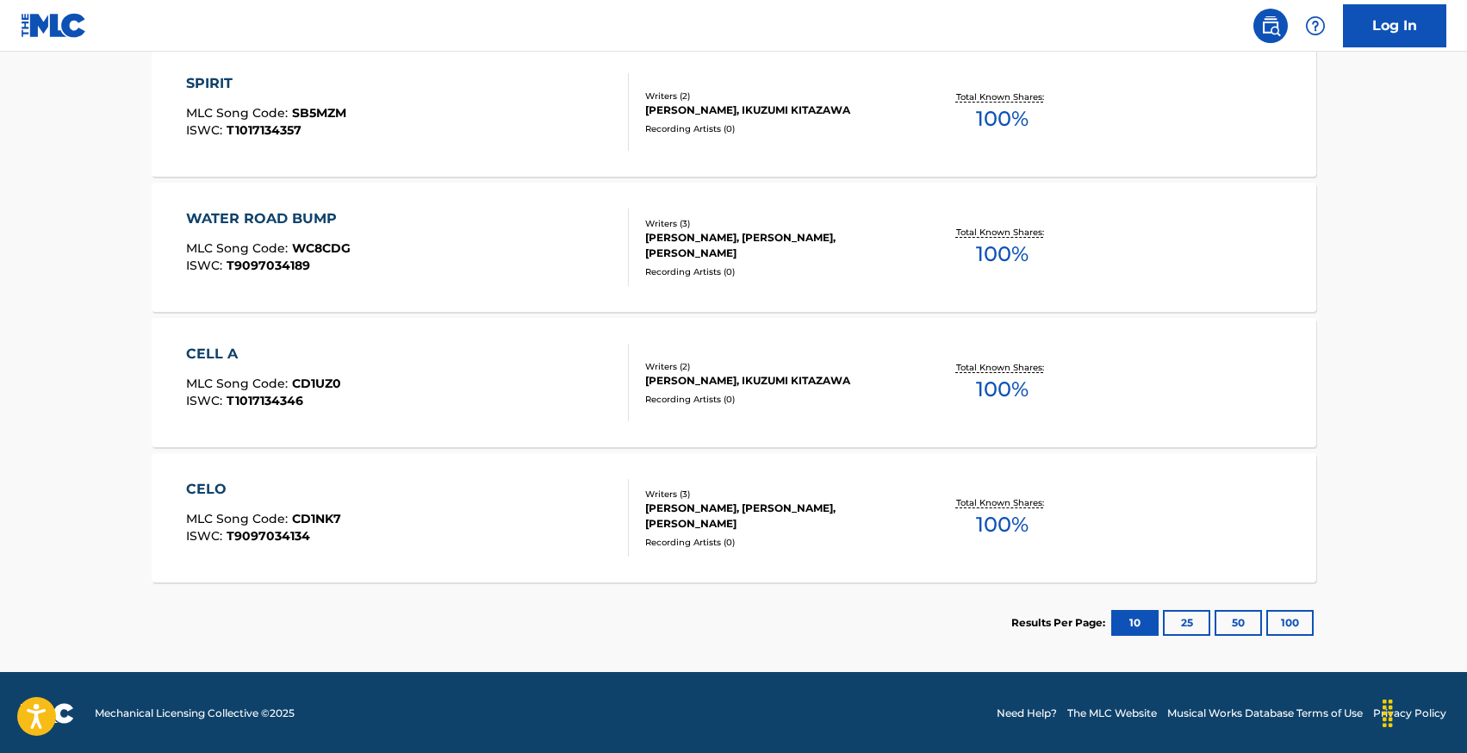
scroll to position [671, 0]
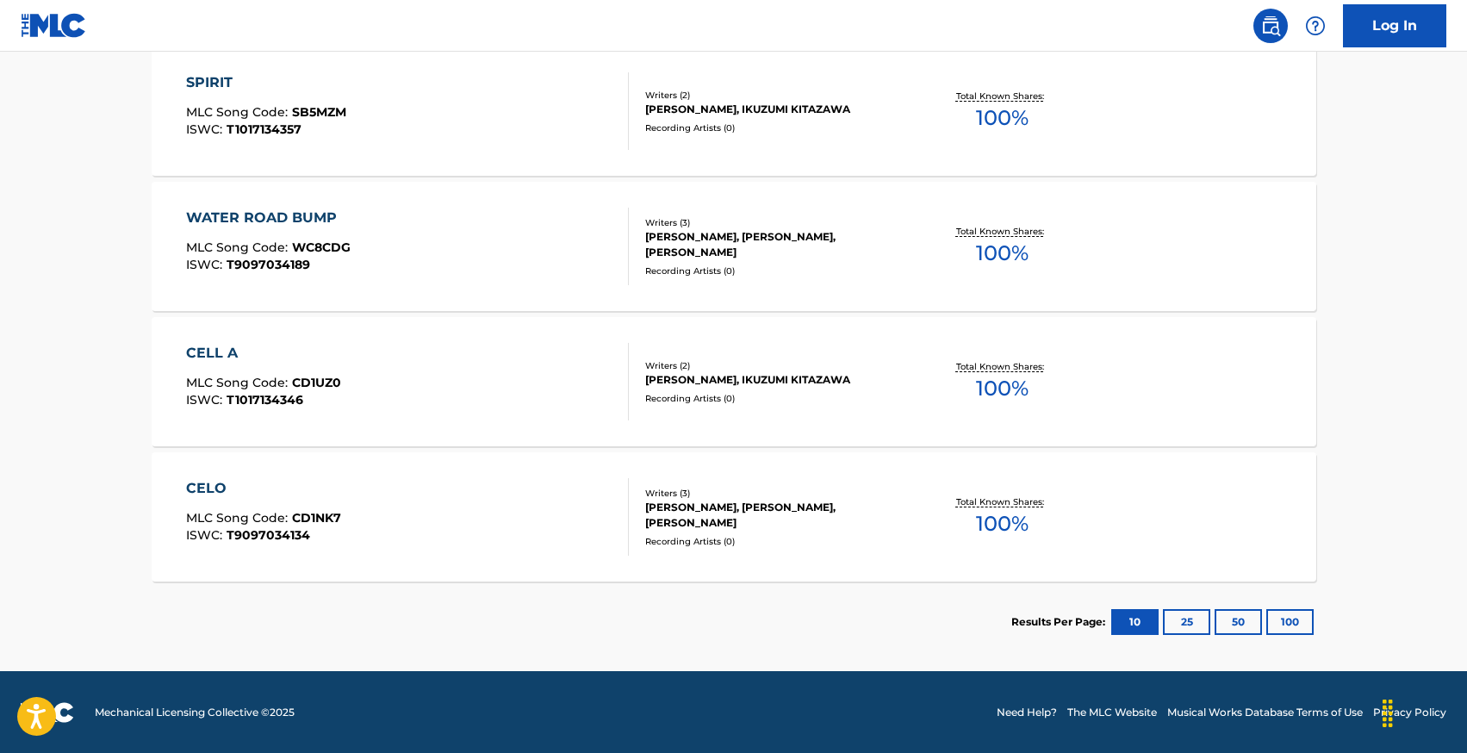
click at [200, 489] on div "CELO" at bounding box center [263, 488] width 155 height 21
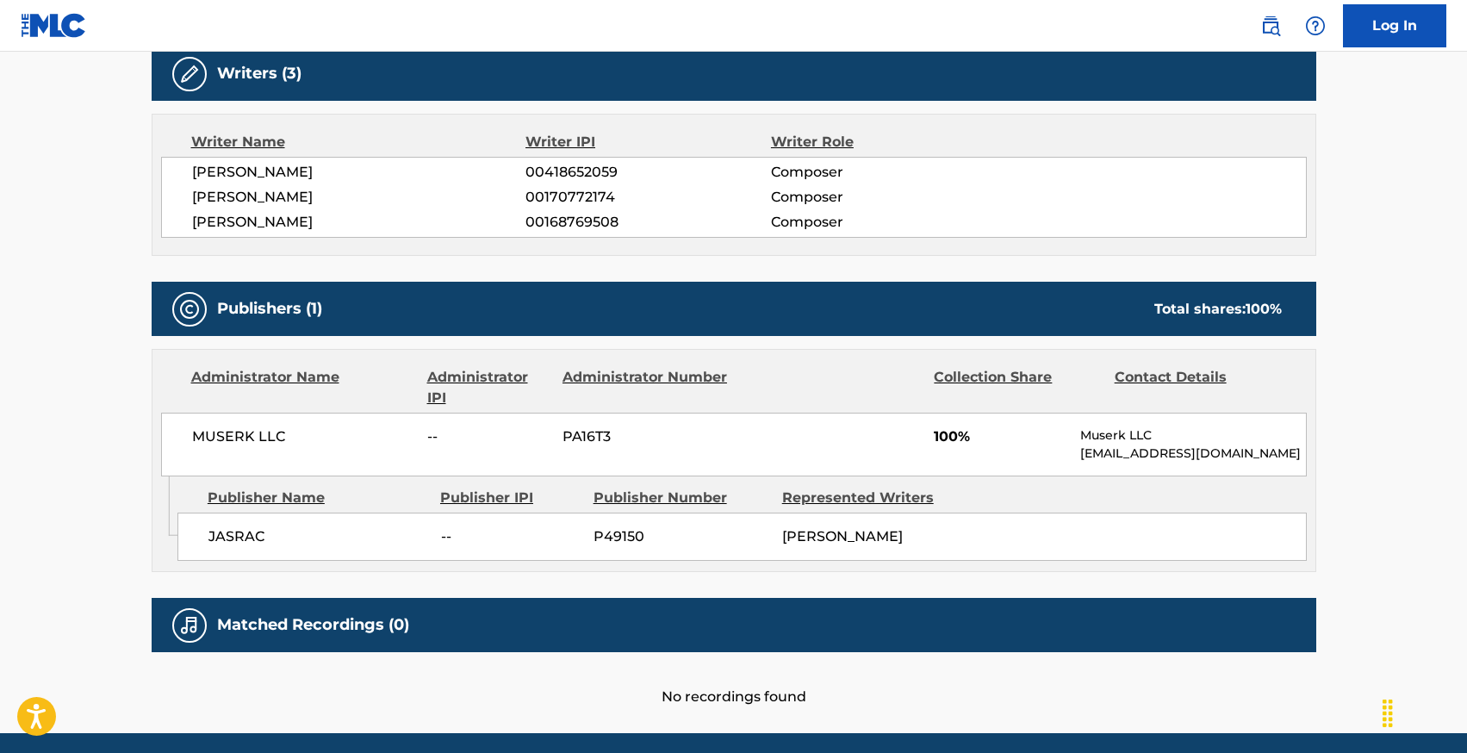
scroll to position [559, 0]
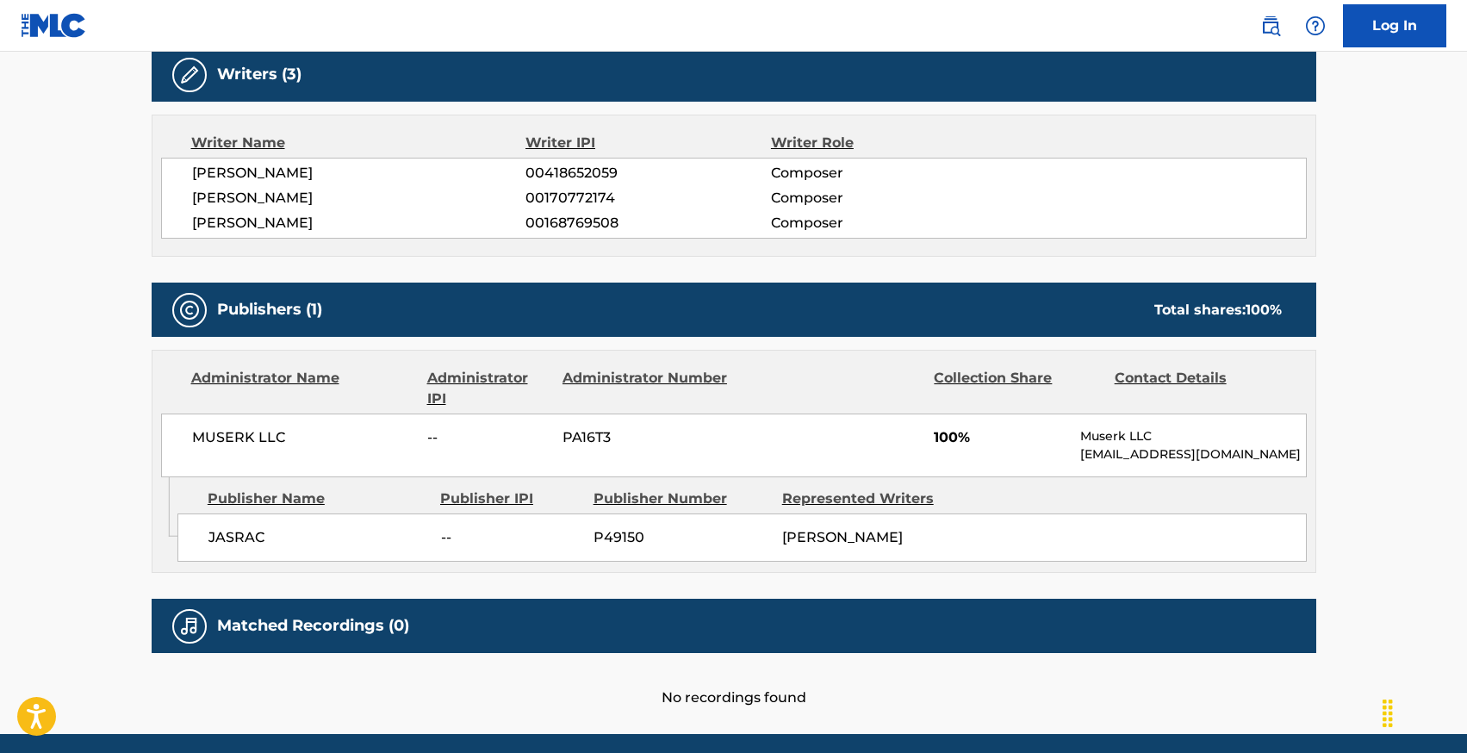
drag, startPoint x: 548, startPoint y: 675, endPoint x: 548, endPoint y: 690, distance: 15.5
click at [548, 686] on div "No recordings found" at bounding box center [734, 680] width 1165 height 55
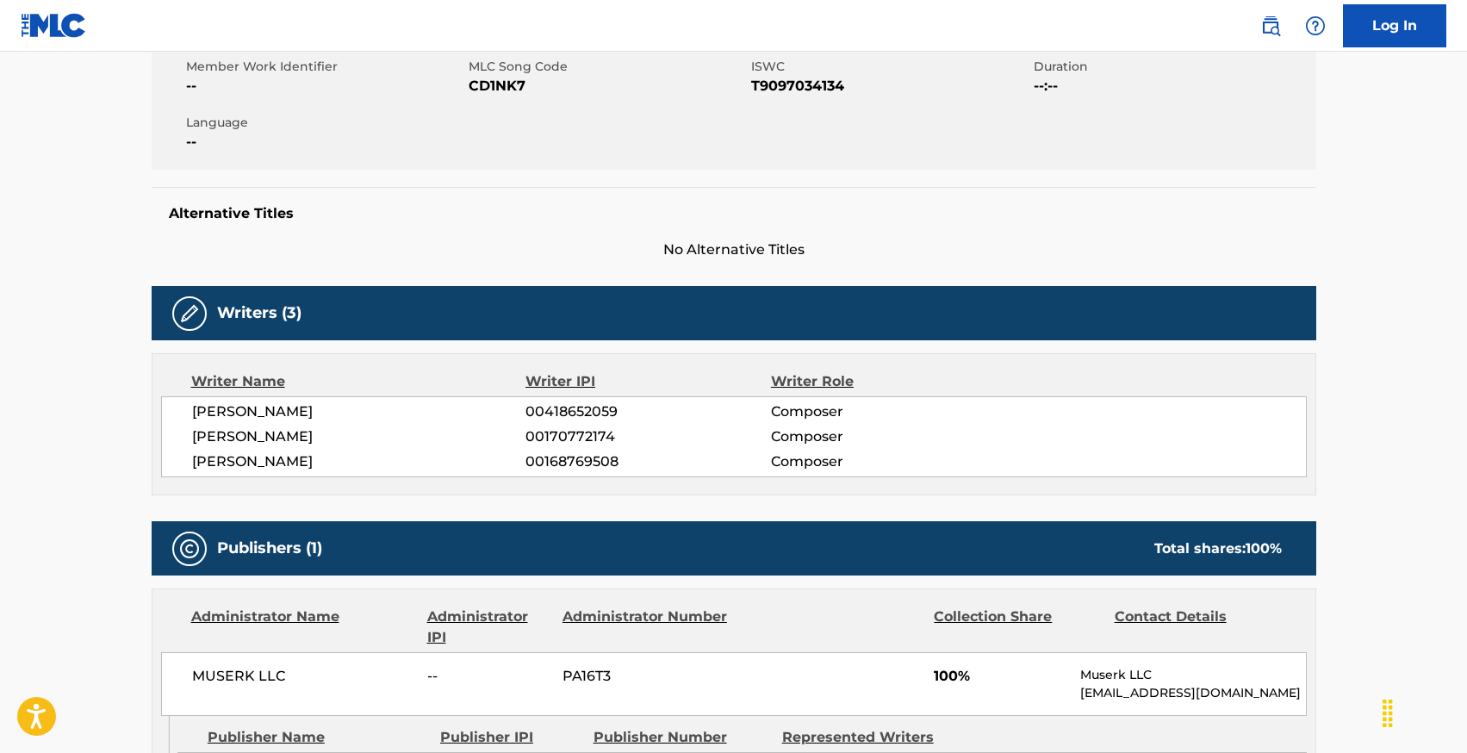
scroll to position [0, 0]
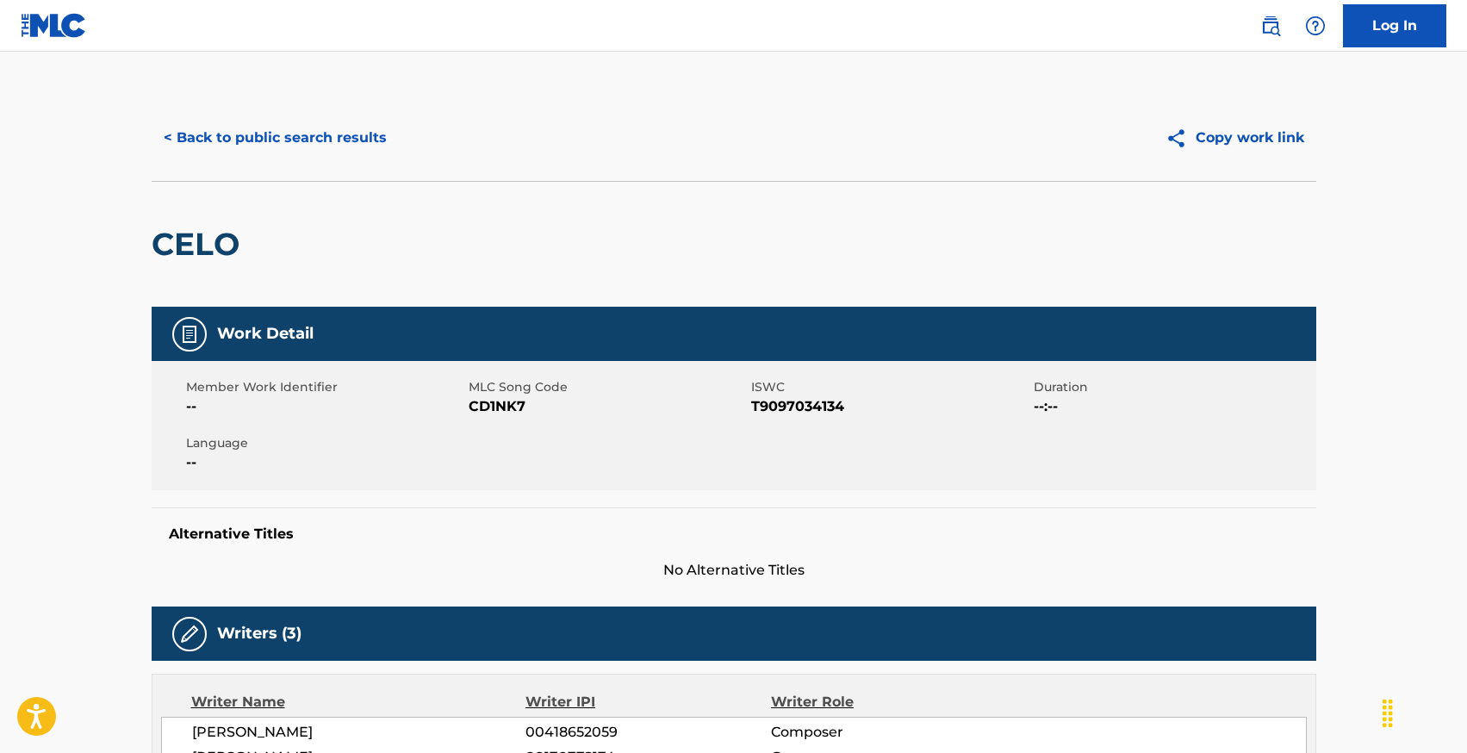
click at [191, 140] on button "< Back to public search results" at bounding box center [275, 137] width 247 height 43
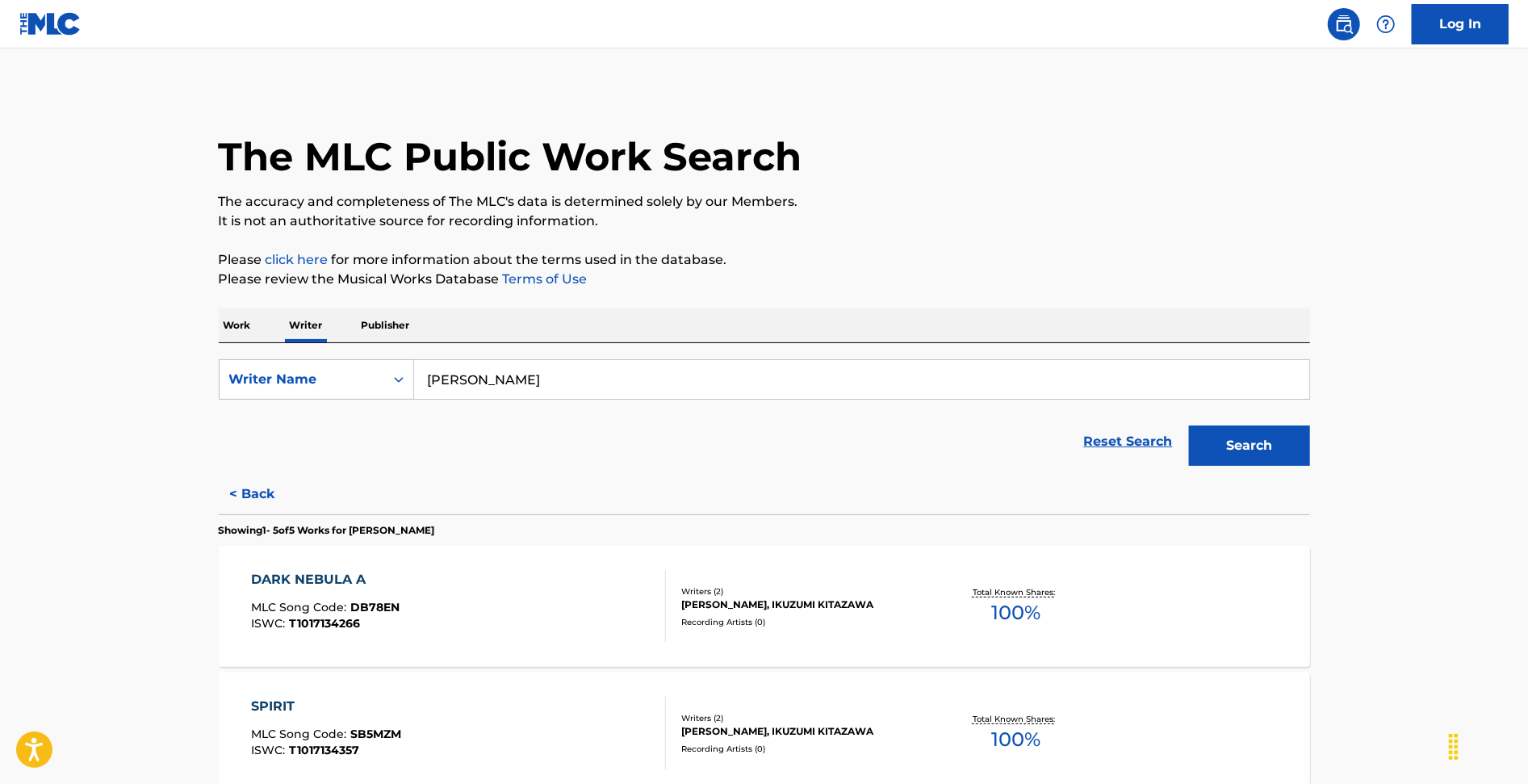
click at [251, 504] on button "< Back" at bounding box center [267, 494] width 96 height 40
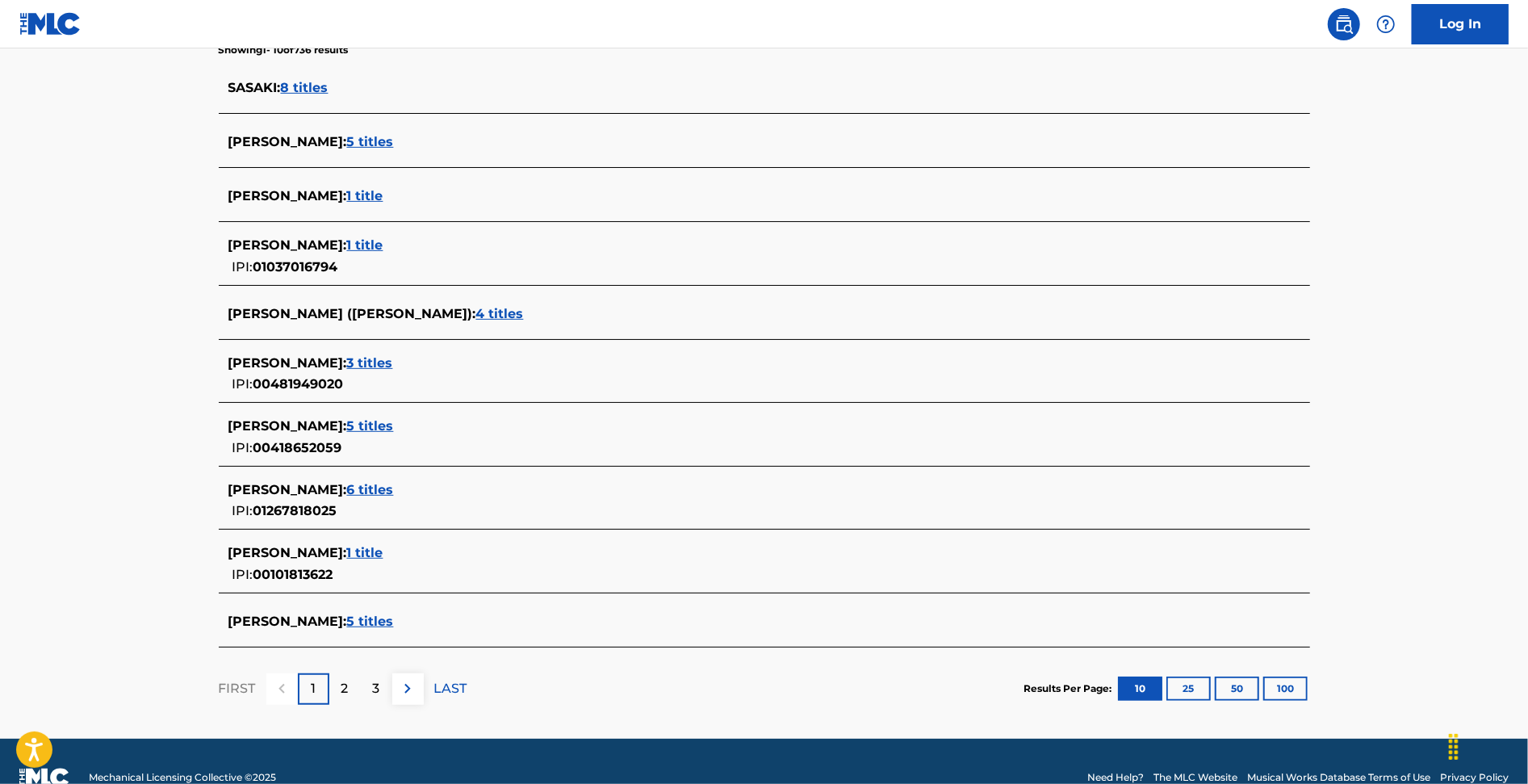
scroll to position [469, 0]
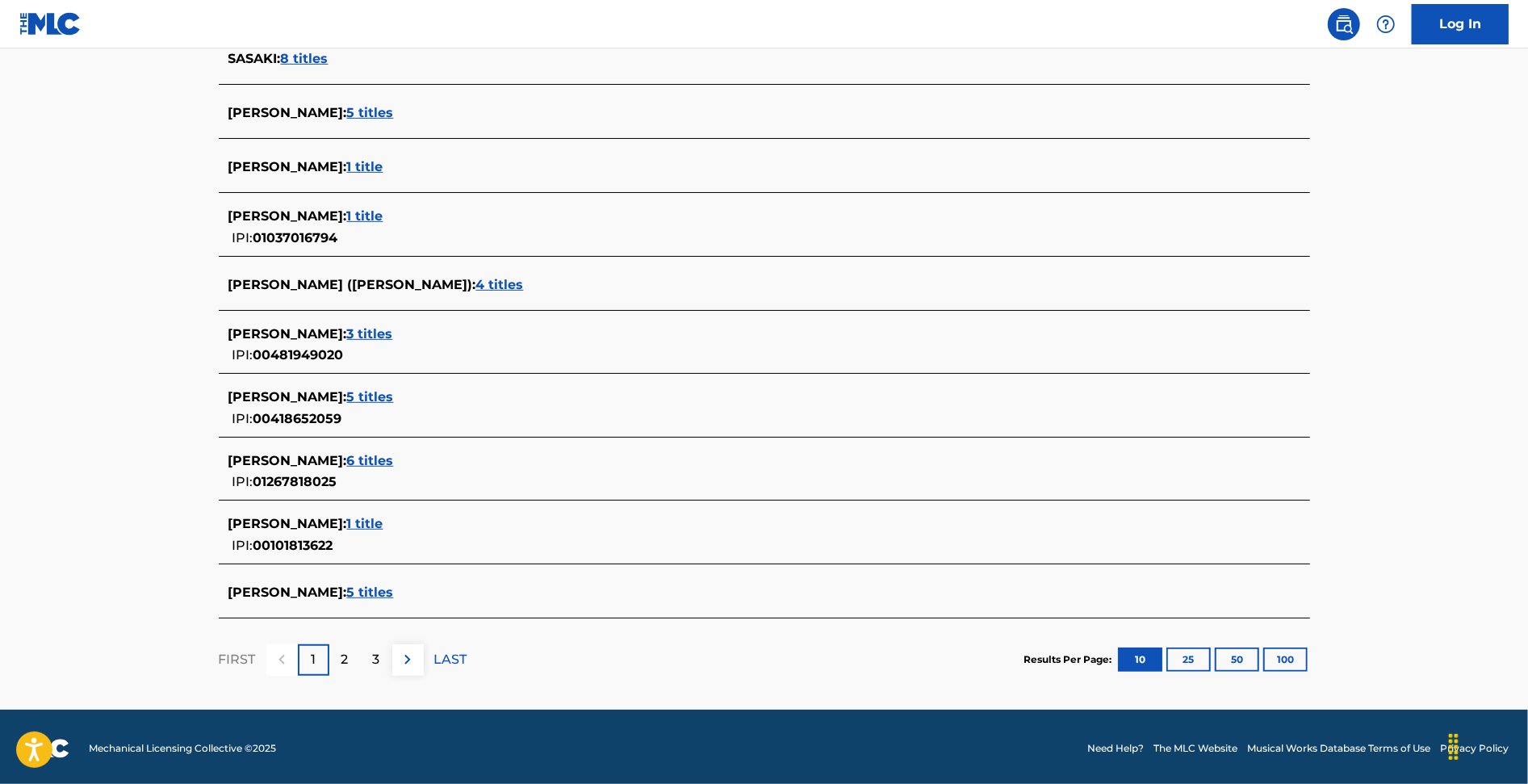
click at [1182, 658] on button "25" at bounding box center [1188, 659] width 44 height 24
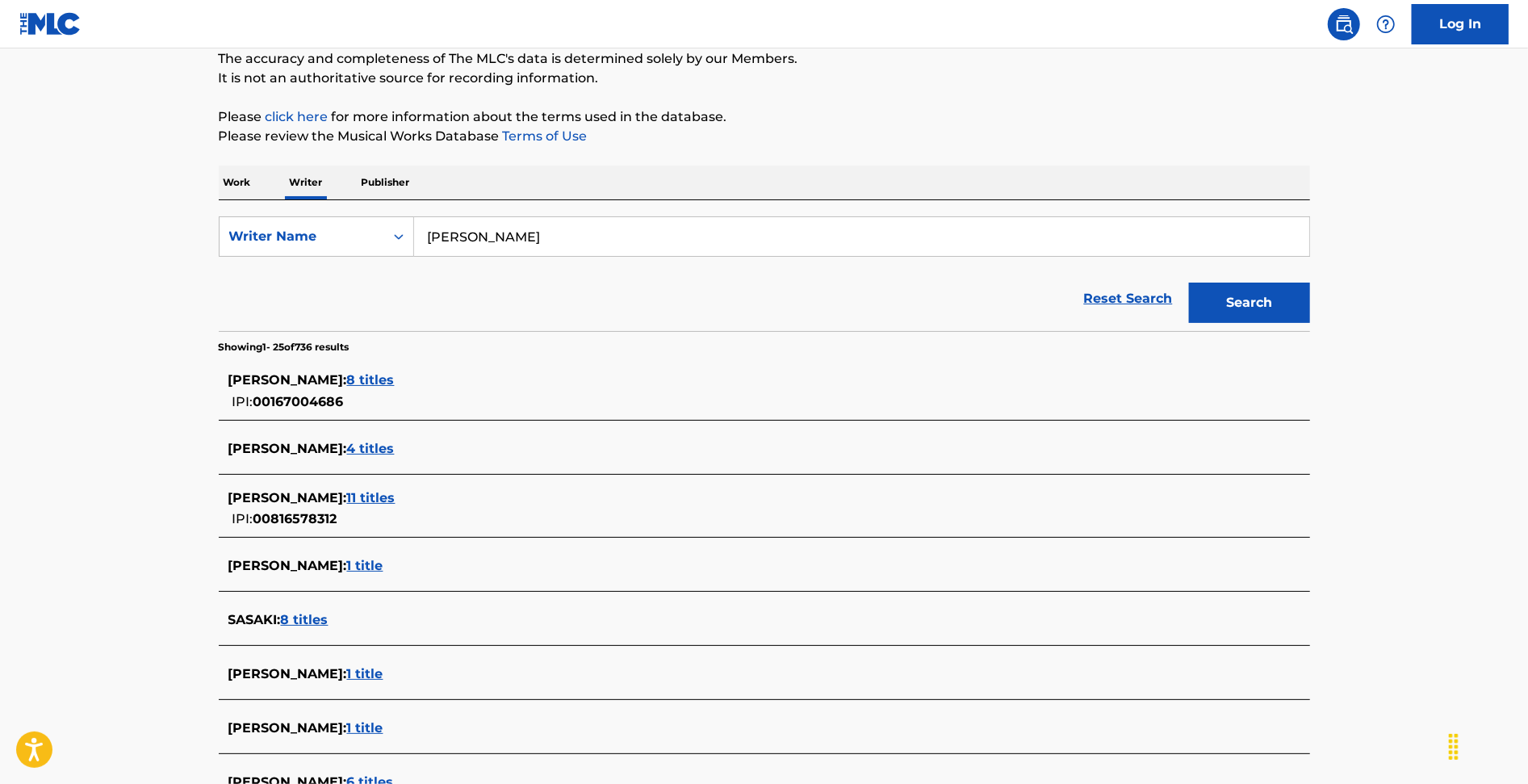
scroll to position [142, 0]
click at [461, 241] on input "kento sasaki" at bounding box center [862, 237] width 896 height 38
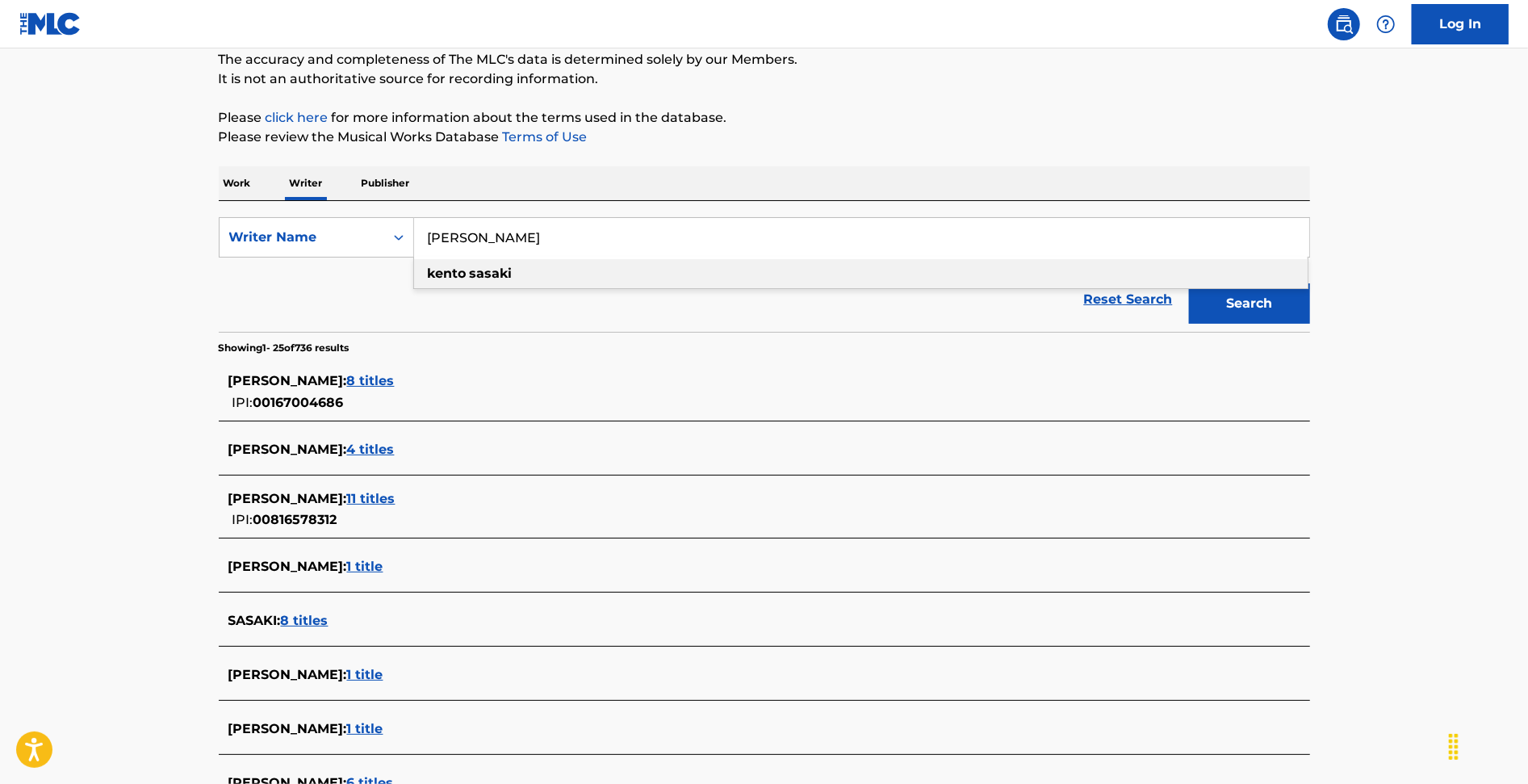
click at [639, 249] on input "kento sasaki" at bounding box center [862, 237] width 896 height 38
click at [669, 266] on div "kento sasaki" at bounding box center [861, 274] width 894 height 29
click at [1208, 313] on button "Search" at bounding box center [1249, 303] width 121 height 40
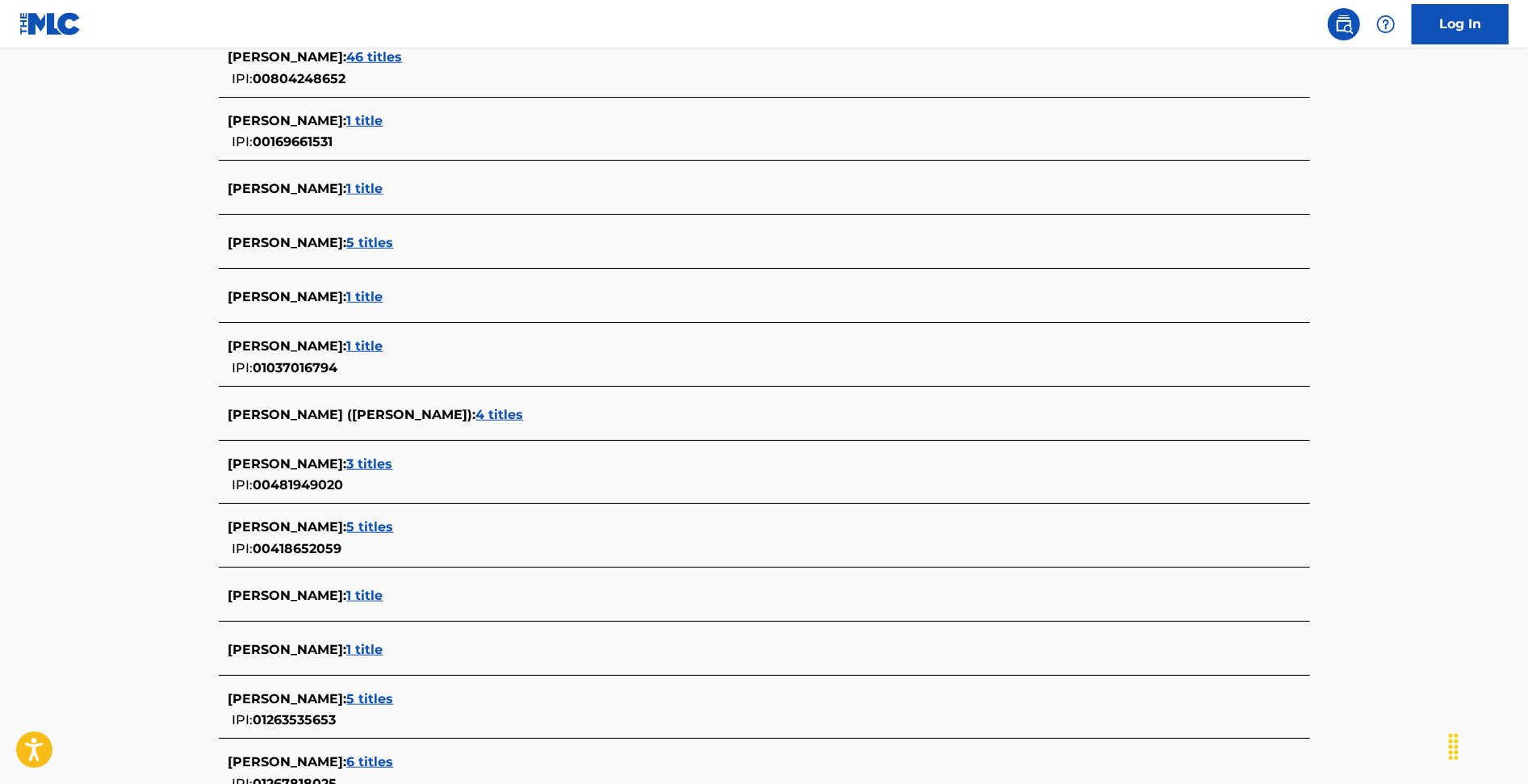
scroll to position [1043, 0]
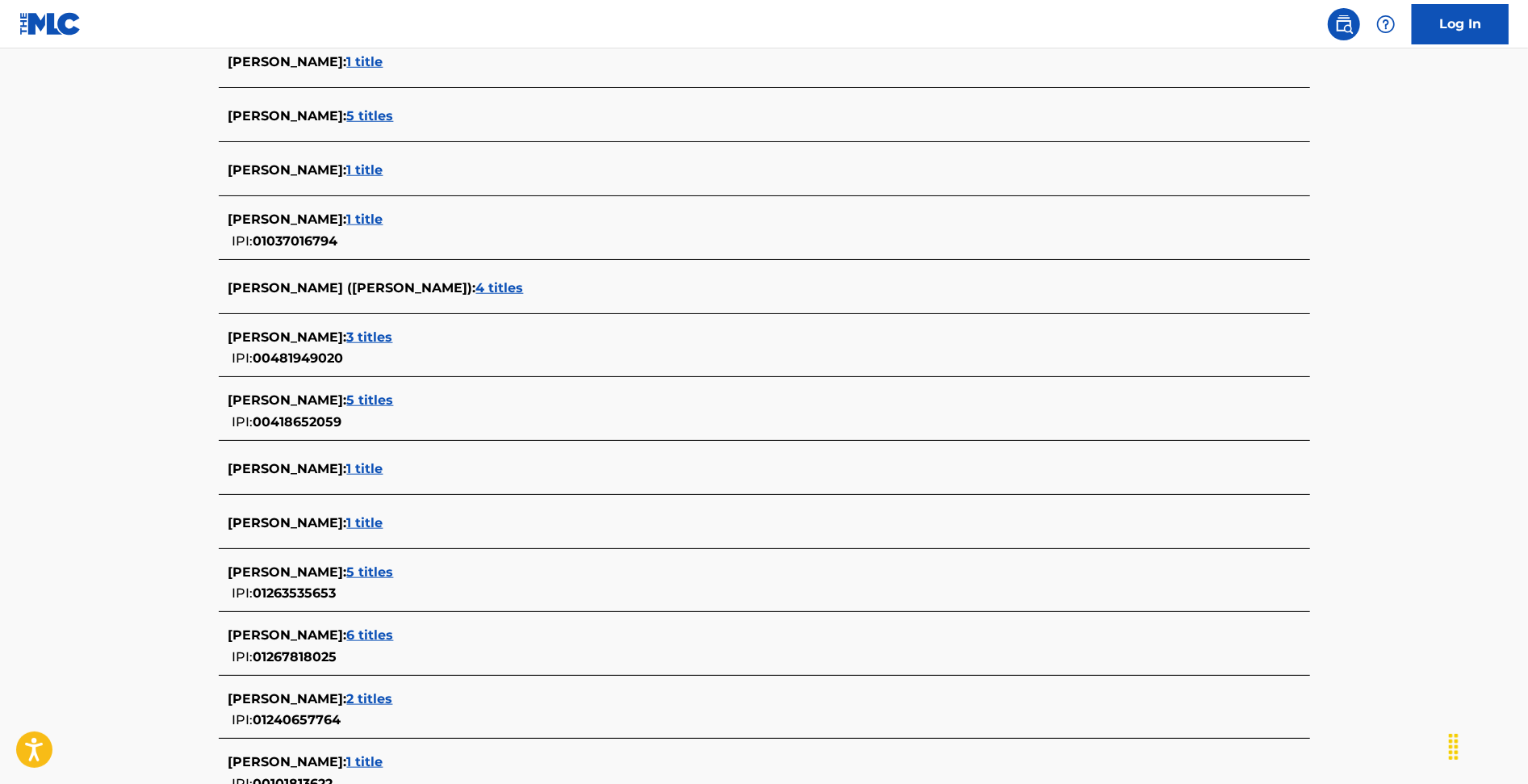
click at [306, 422] on span "00418652059" at bounding box center [298, 422] width 89 height 15
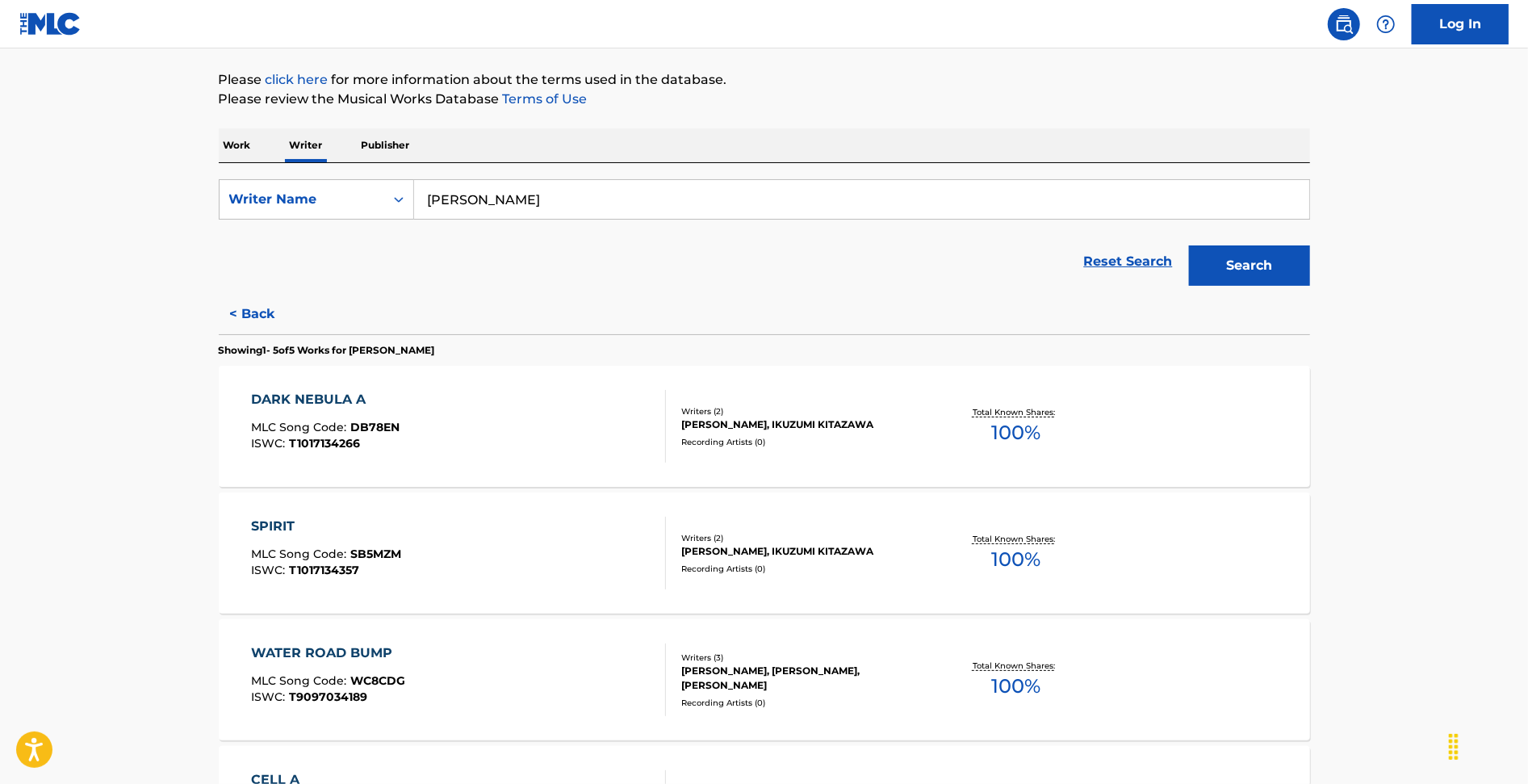
scroll to position [179, 0]
click at [304, 393] on div "DARK NEBULA A" at bounding box center [325, 400] width 149 height 20
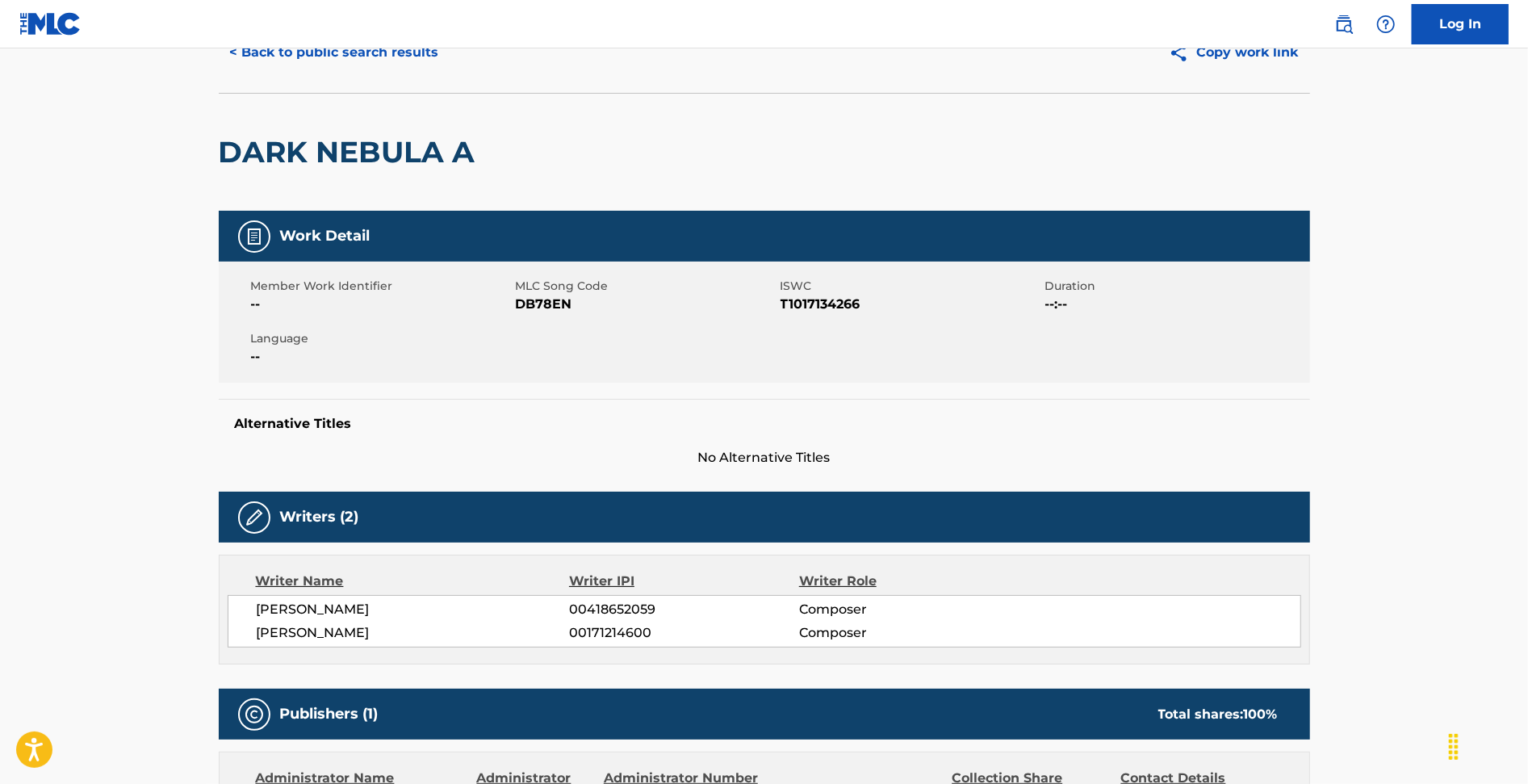
scroll to position [86, 0]
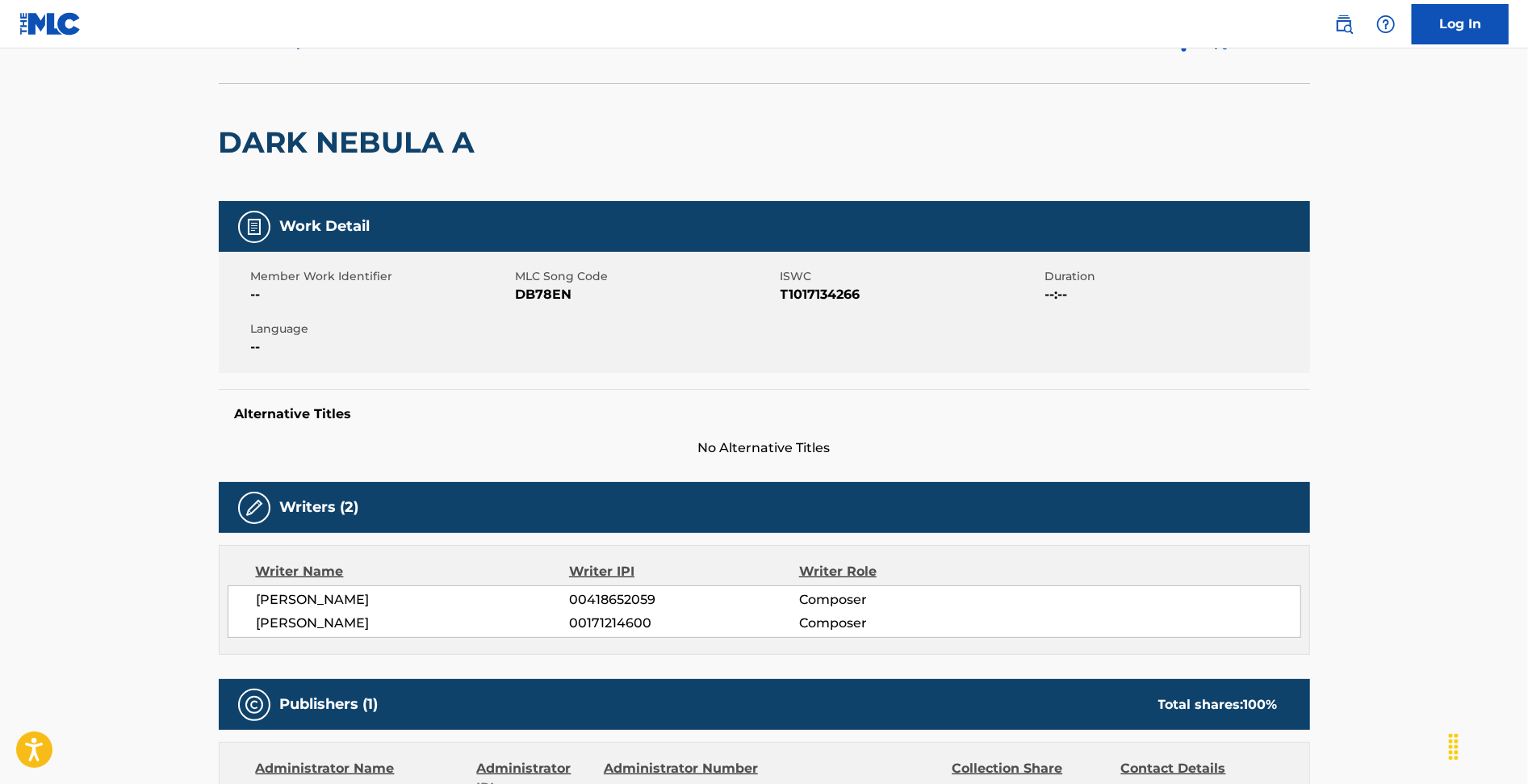
click at [598, 598] on span "00418652059" at bounding box center [683, 599] width 230 height 20
copy span "00418652059"
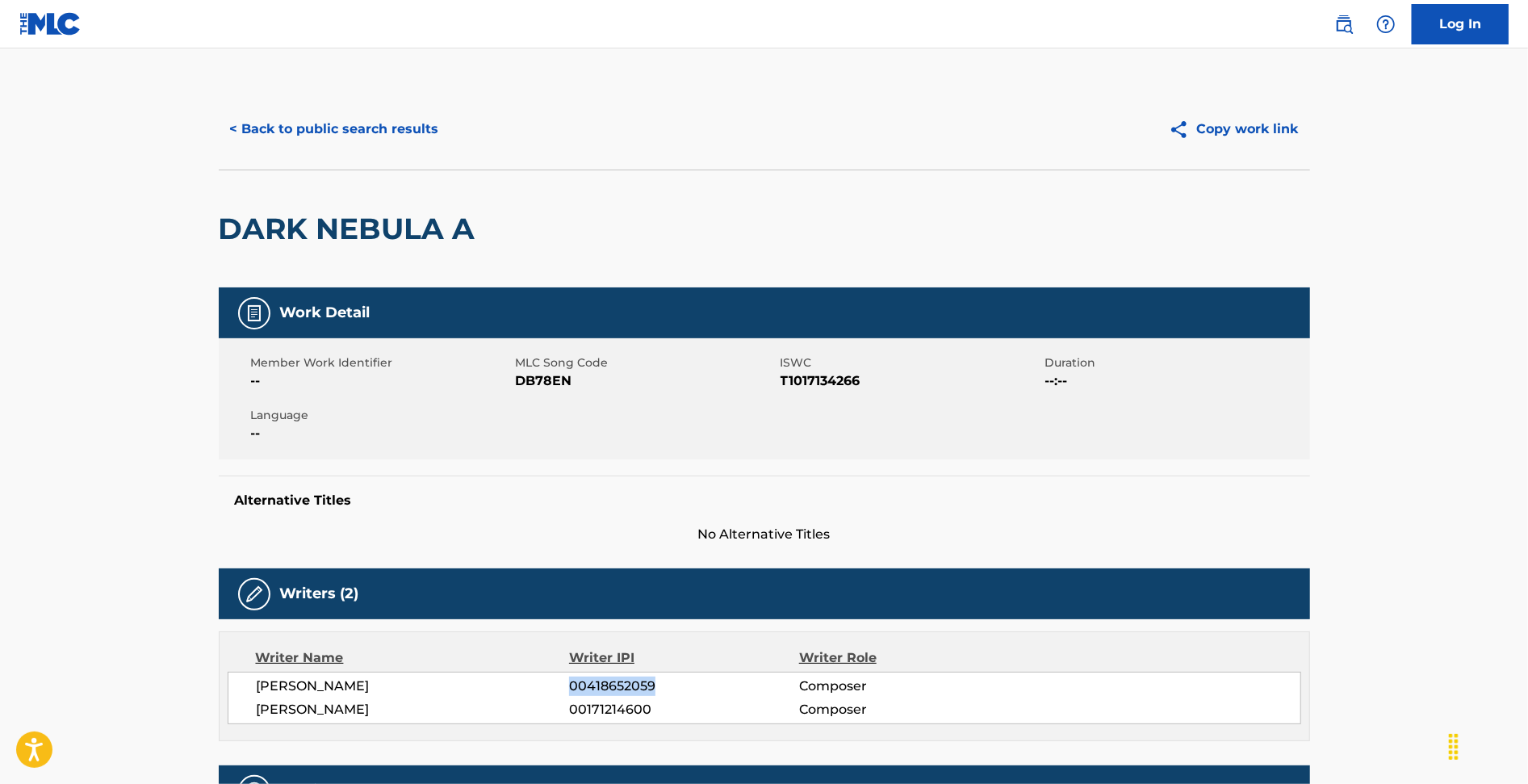
click at [337, 119] on button "< Back to public search results" at bounding box center [334, 128] width 231 height 40
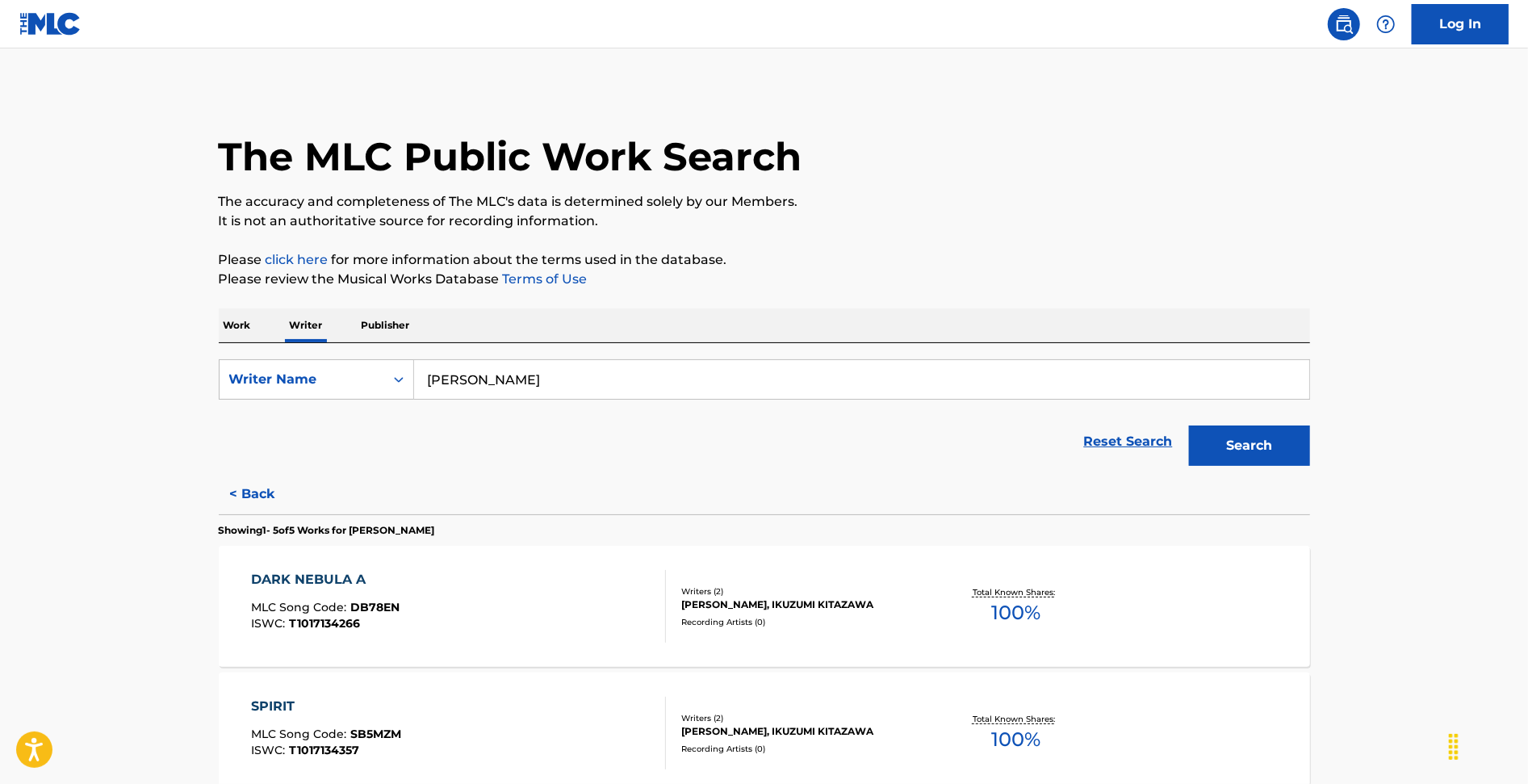
click at [244, 484] on button "< Back" at bounding box center [267, 494] width 96 height 40
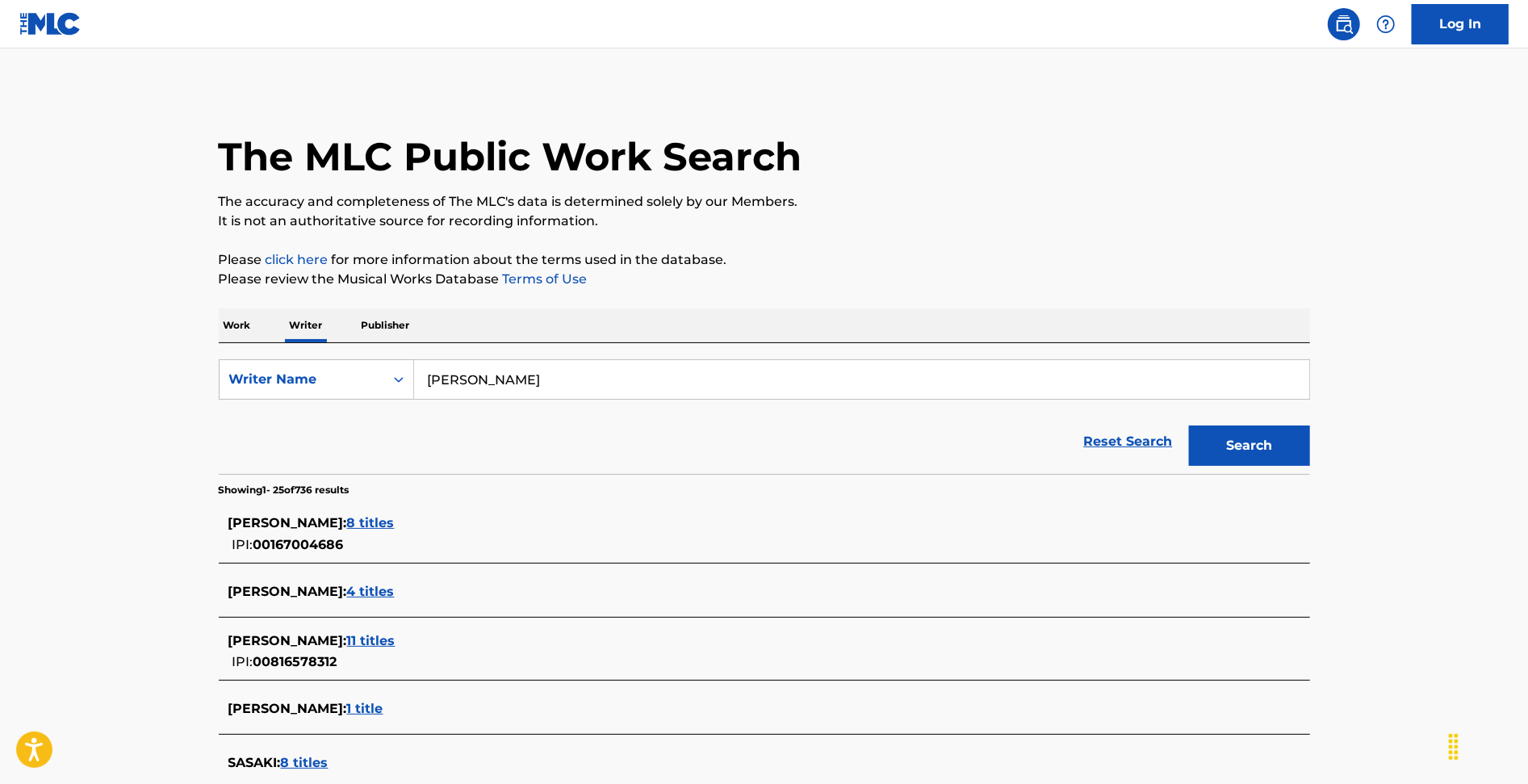
click at [508, 389] on input "kento sasaki" at bounding box center [862, 378] width 896 height 38
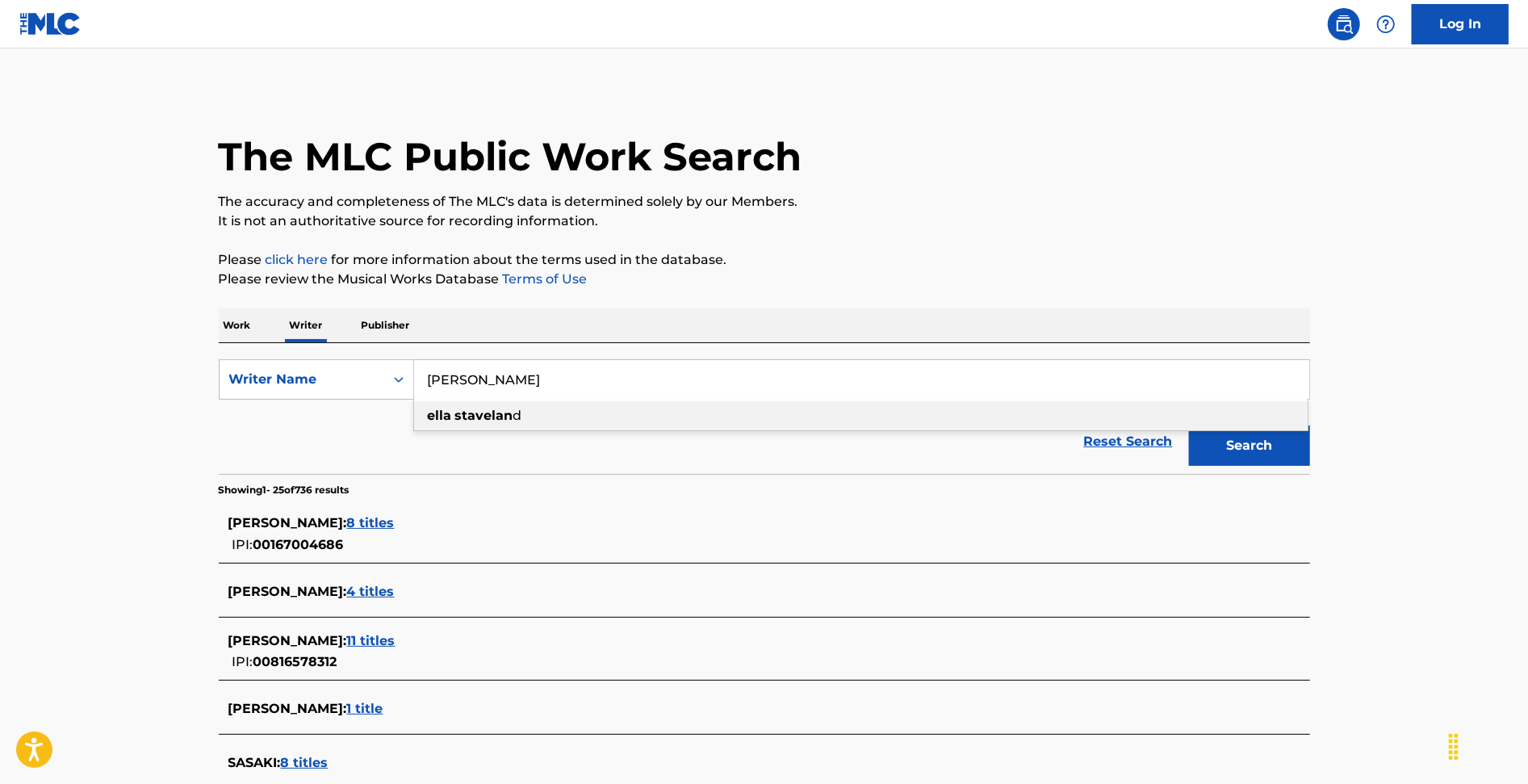
click at [545, 413] on div "ella stavelan d" at bounding box center [861, 415] width 894 height 29
type input "ella staveland"
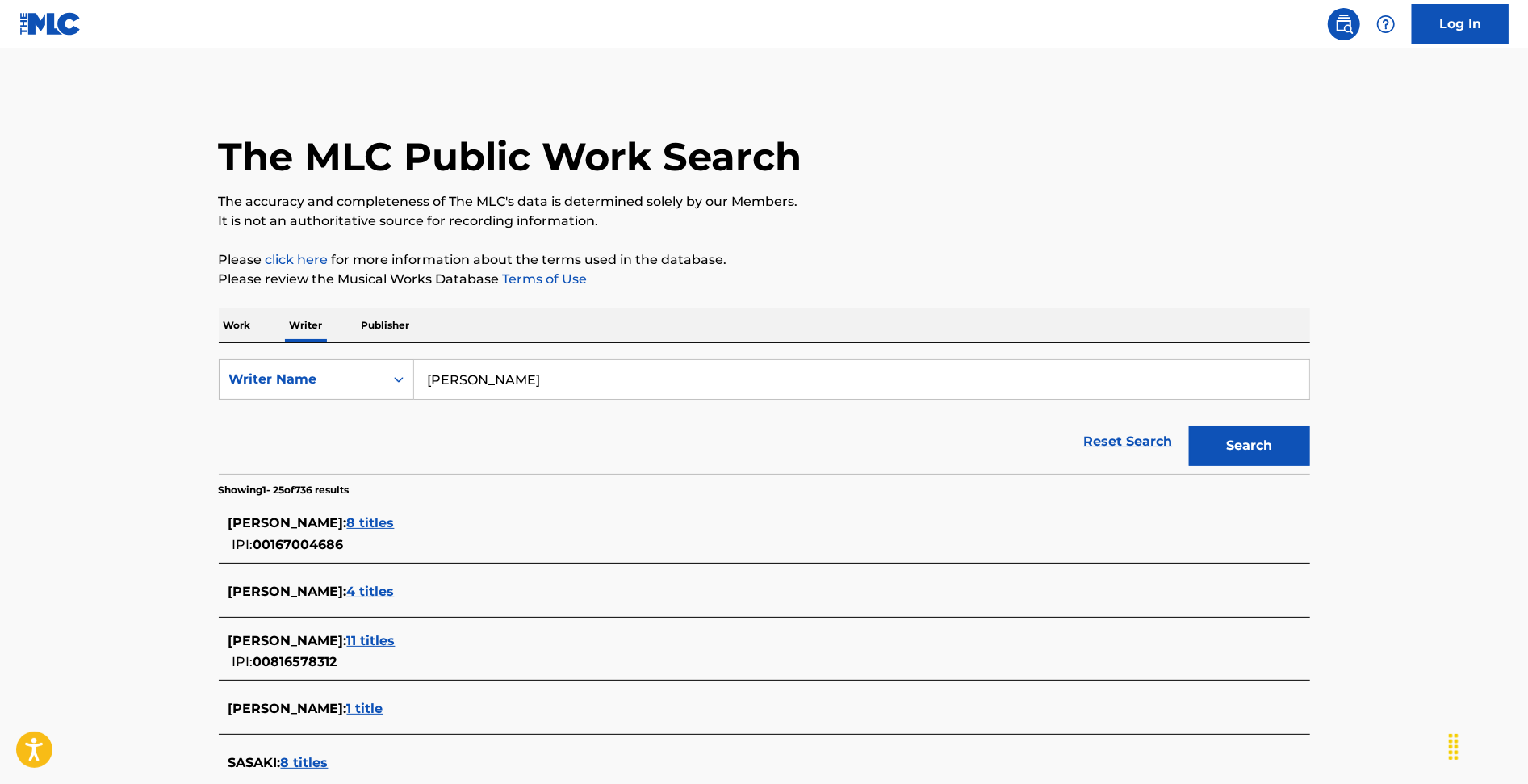
click at [231, 321] on p "Work" at bounding box center [238, 325] width 37 height 34
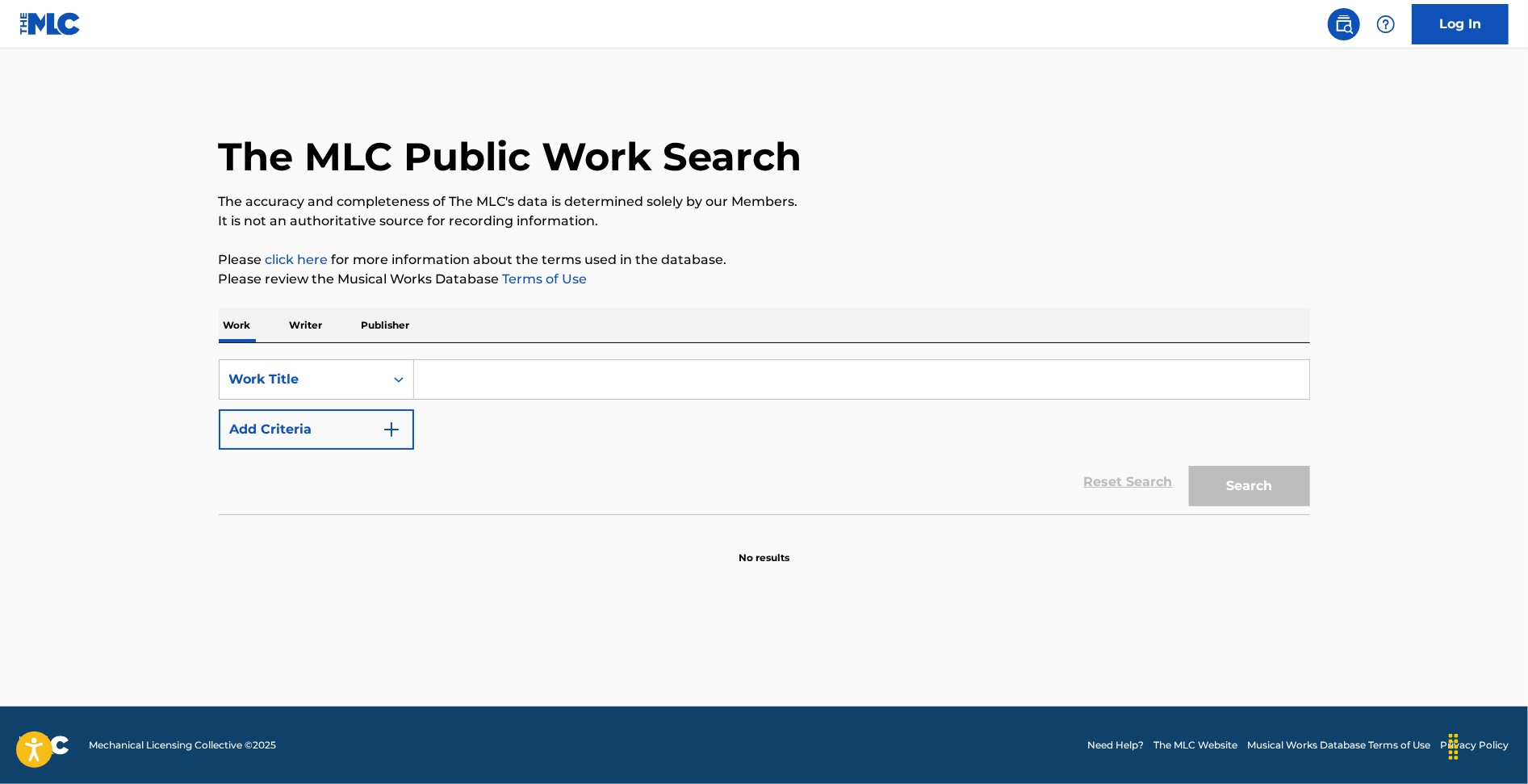
click at [452, 378] on input "Search Form" at bounding box center [862, 378] width 896 height 38
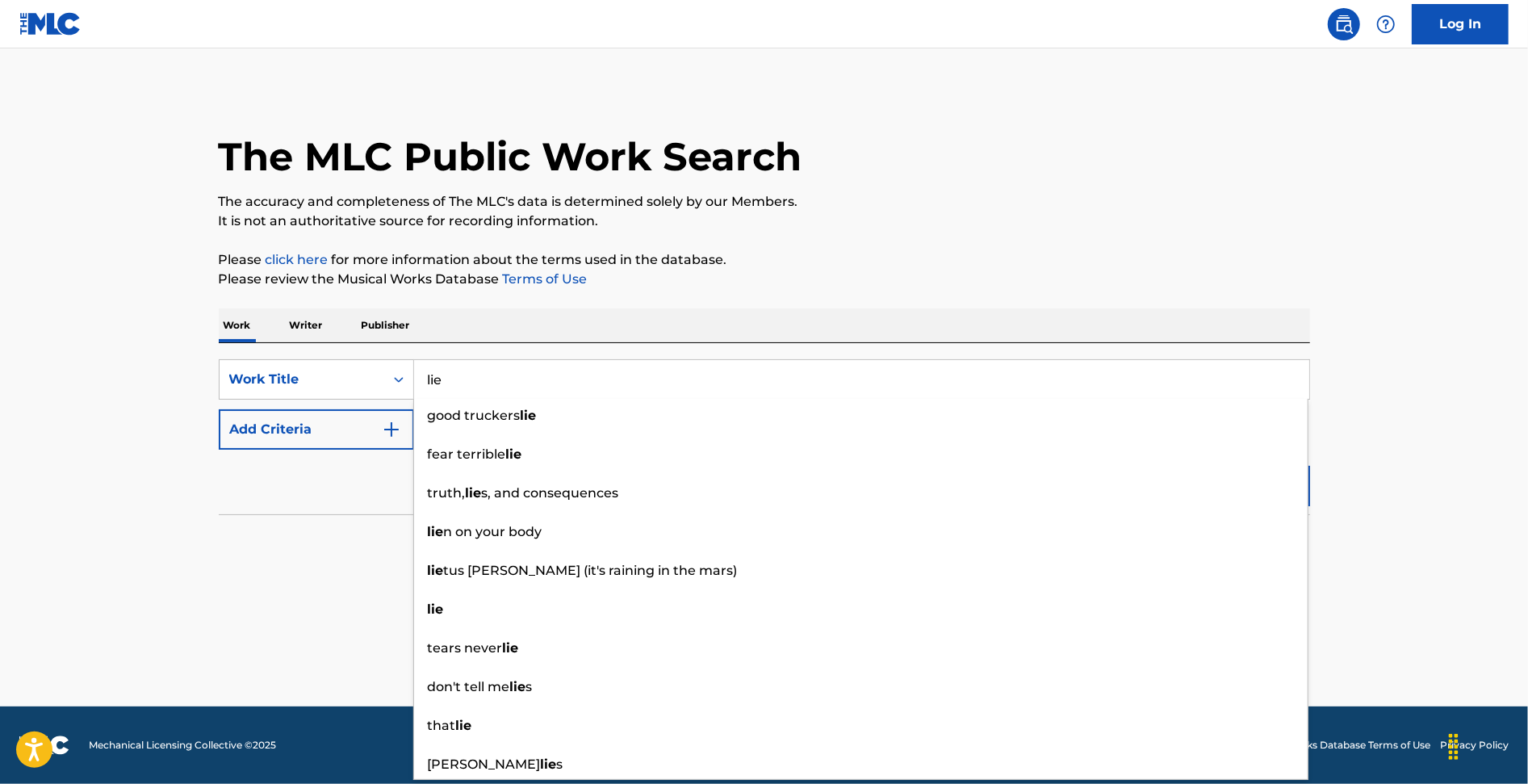
type input "lie"
click at [310, 538] on section "No results" at bounding box center [764, 543] width 1091 height 42
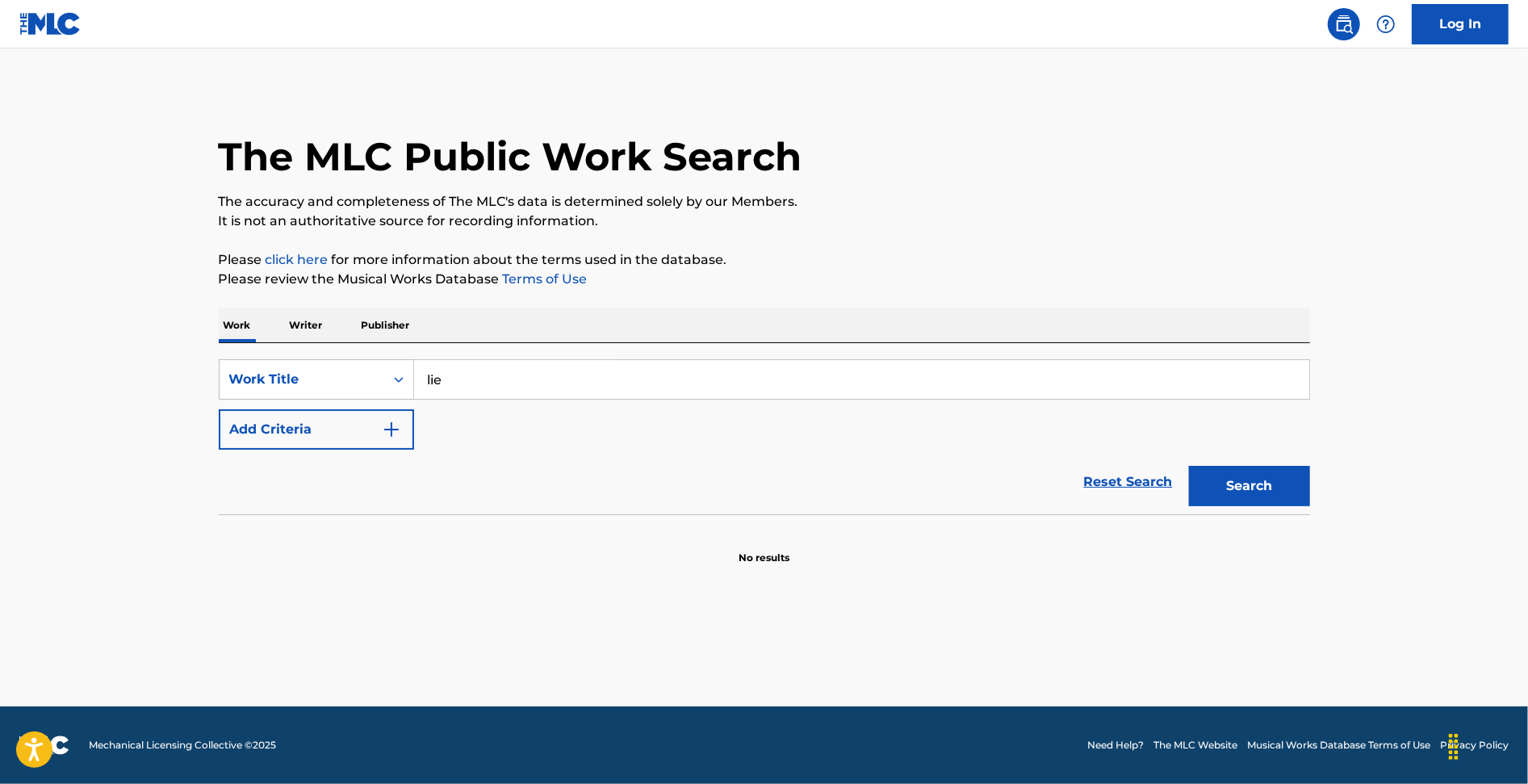
click at [305, 437] on button "Add Criteria" at bounding box center [317, 429] width 196 height 40
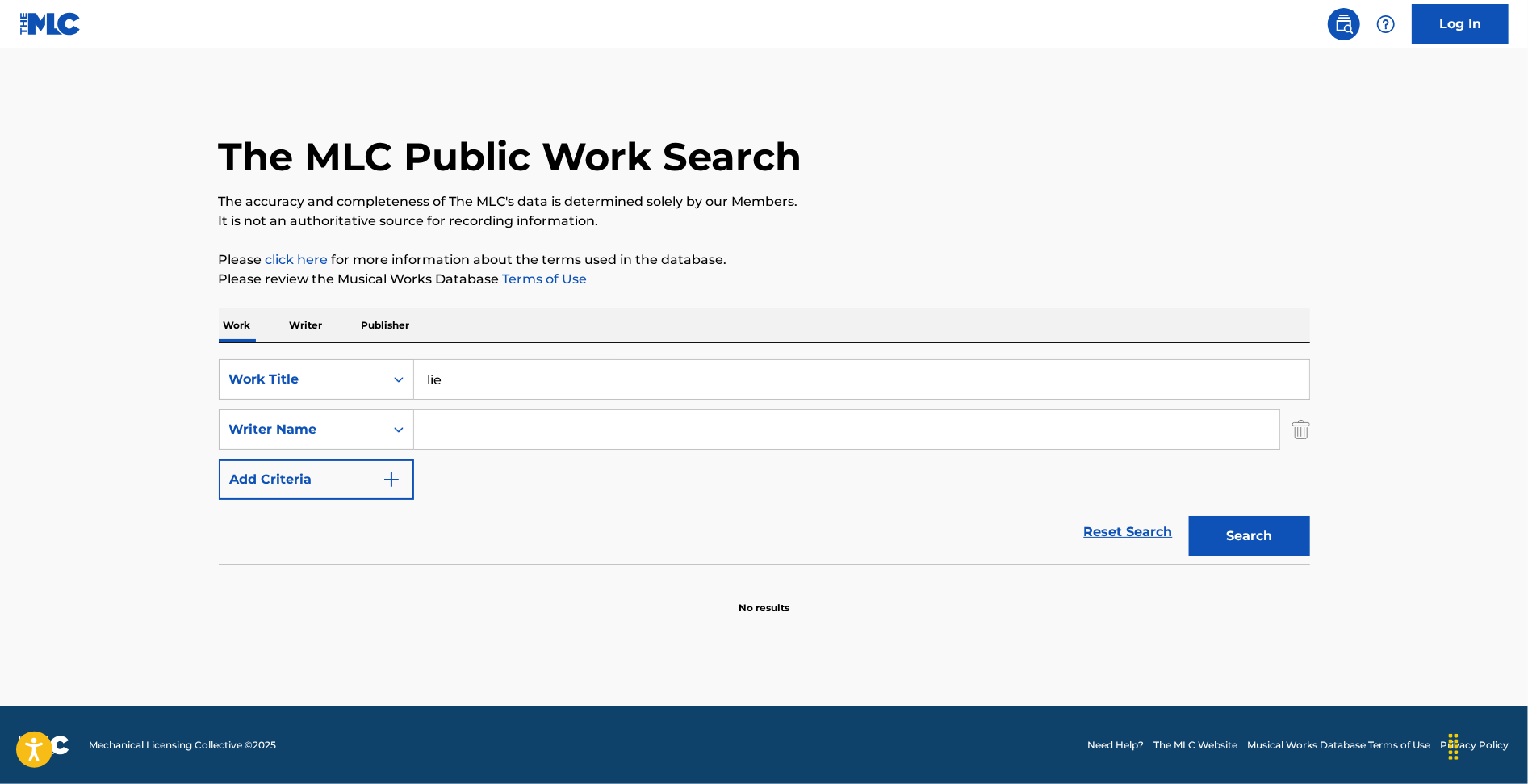
click at [446, 429] on input "Search Form" at bounding box center [847, 429] width 866 height 38
type input "ella staveland"
click at [1189, 516] on button "Search" at bounding box center [1249, 536] width 121 height 40
click at [426, 375] on input "lie" at bounding box center [862, 378] width 896 height 38
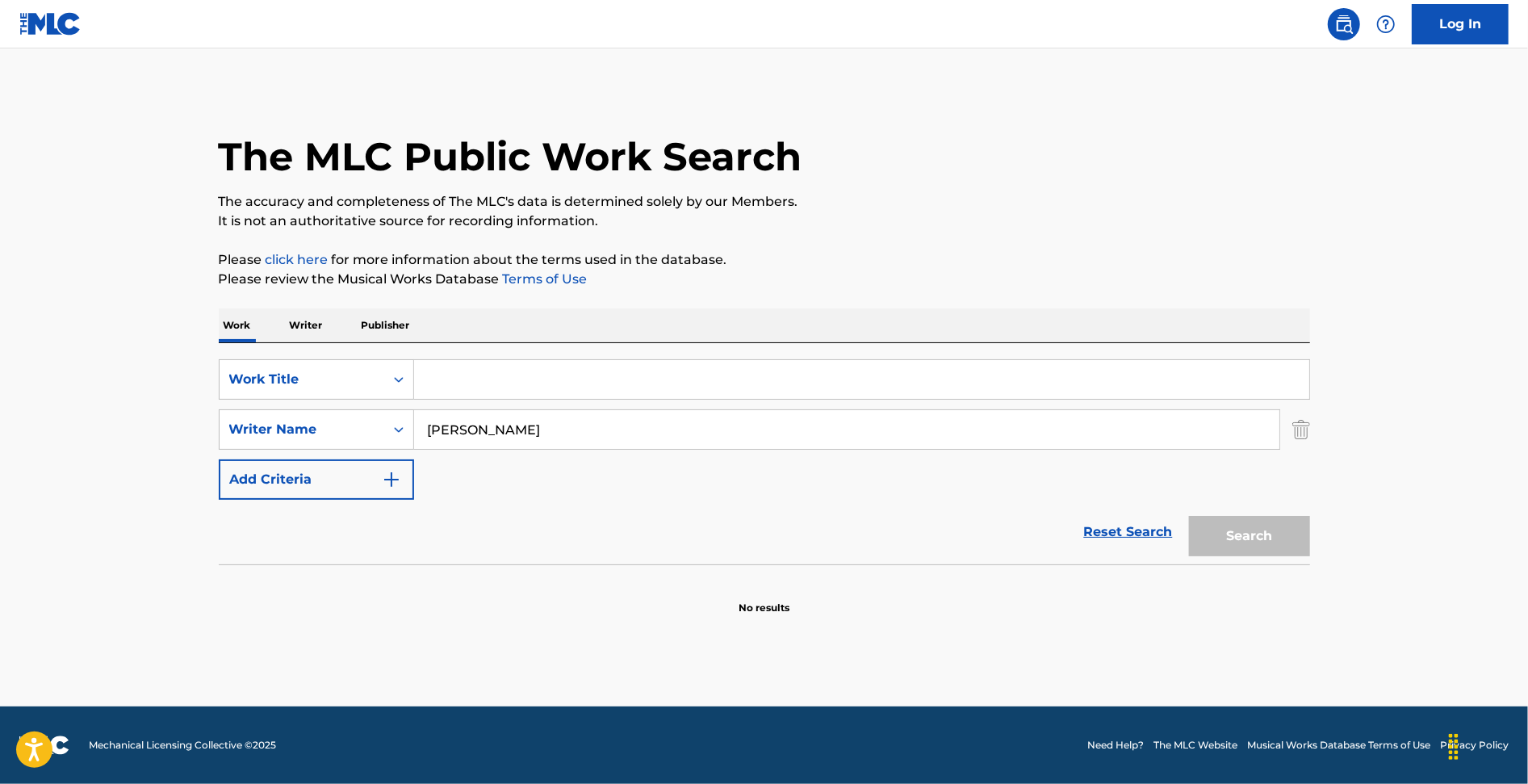
click at [483, 436] on input "ella staveland" at bounding box center [847, 429] width 866 height 38
click at [290, 328] on p "Writer" at bounding box center [306, 325] width 43 height 34
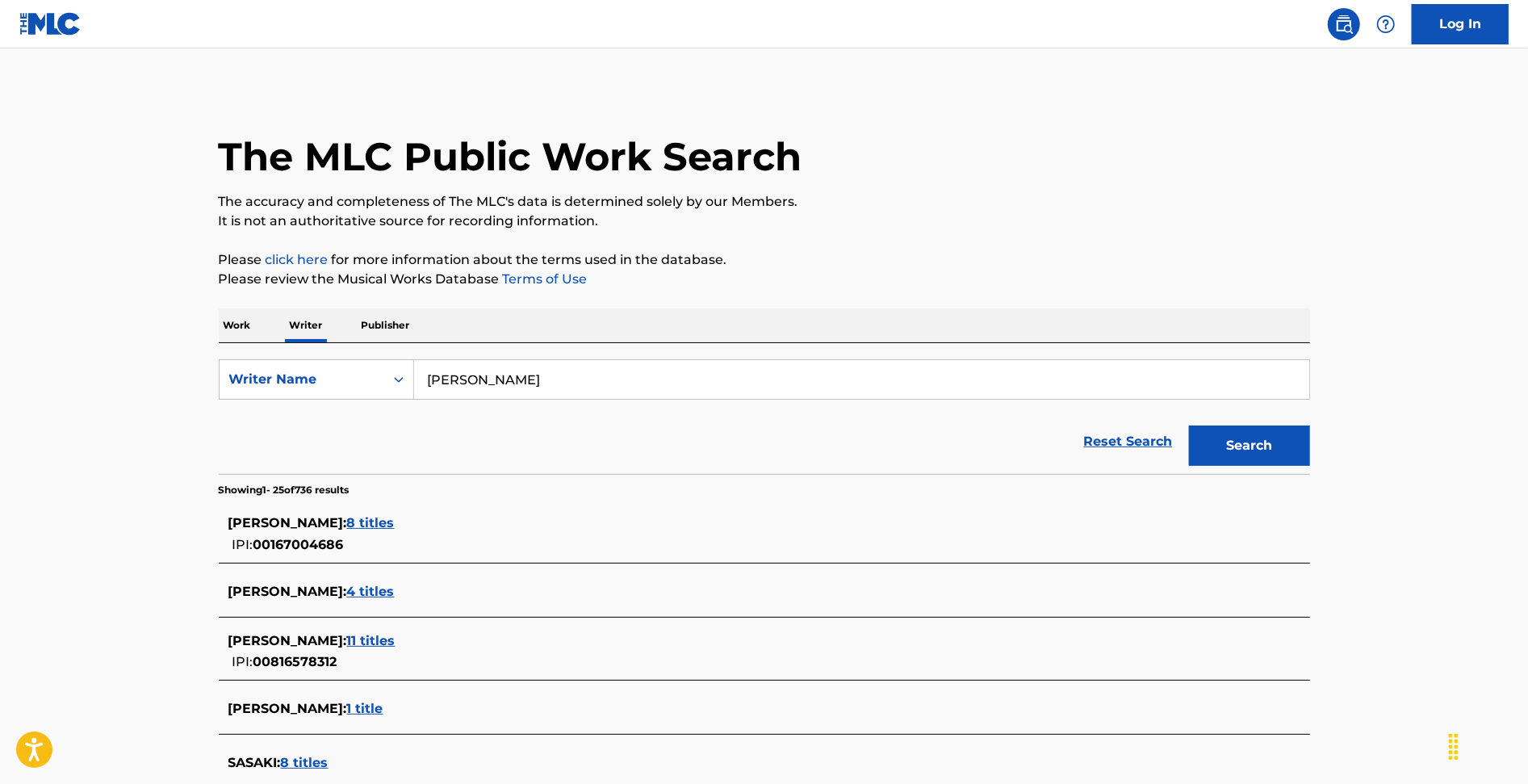
click at [475, 370] on input "ella staveland" at bounding box center [862, 378] width 896 height 38
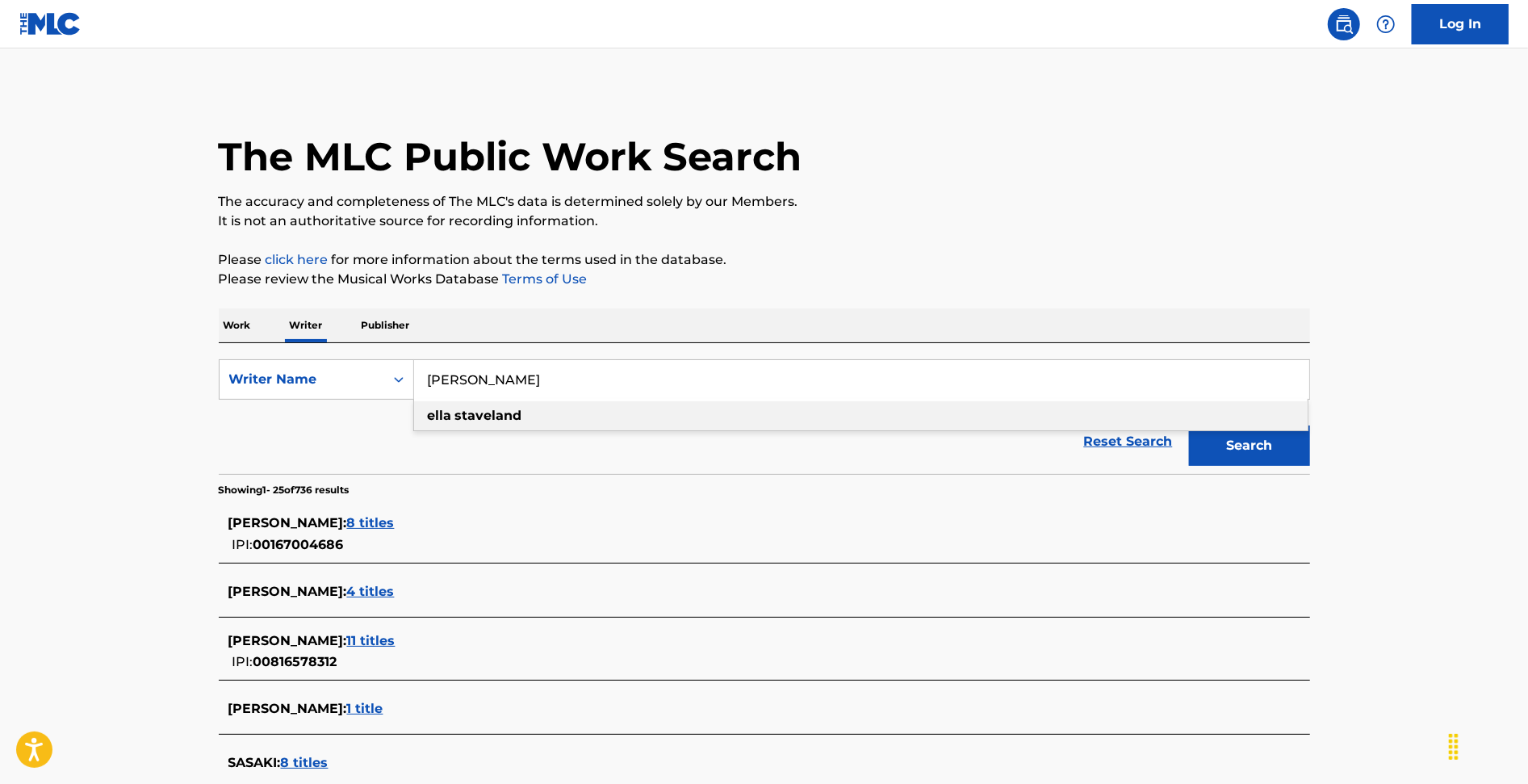
click at [578, 386] on input "ella staveland" at bounding box center [862, 378] width 896 height 38
click at [538, 419] on div "ella staveland" at bounding box center [861, 415] width 894 height 29
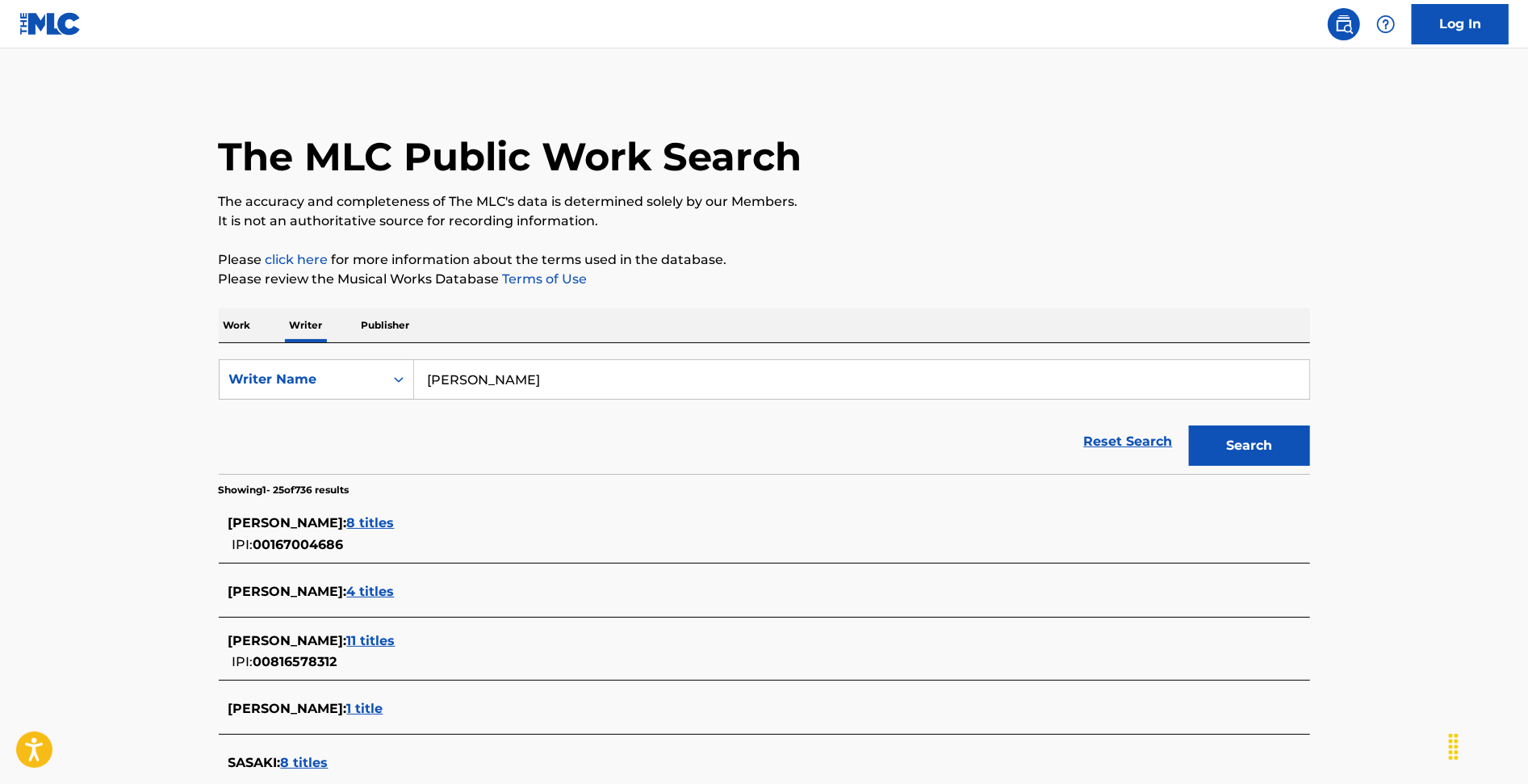
click at [1237, 451] on button "Search" at bounding box center [1249, 445] width 121 height 40
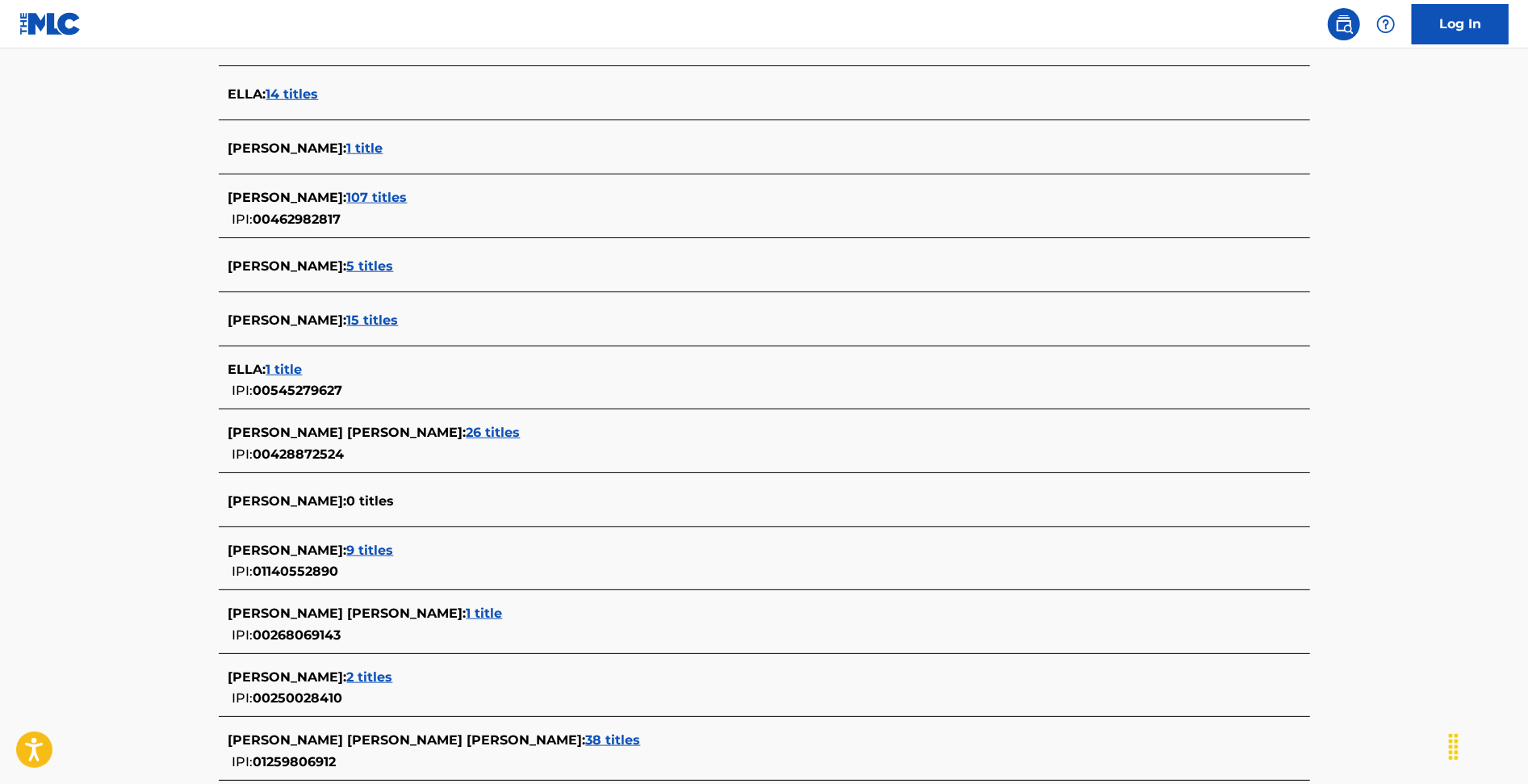
scroll to position [1158, 0]
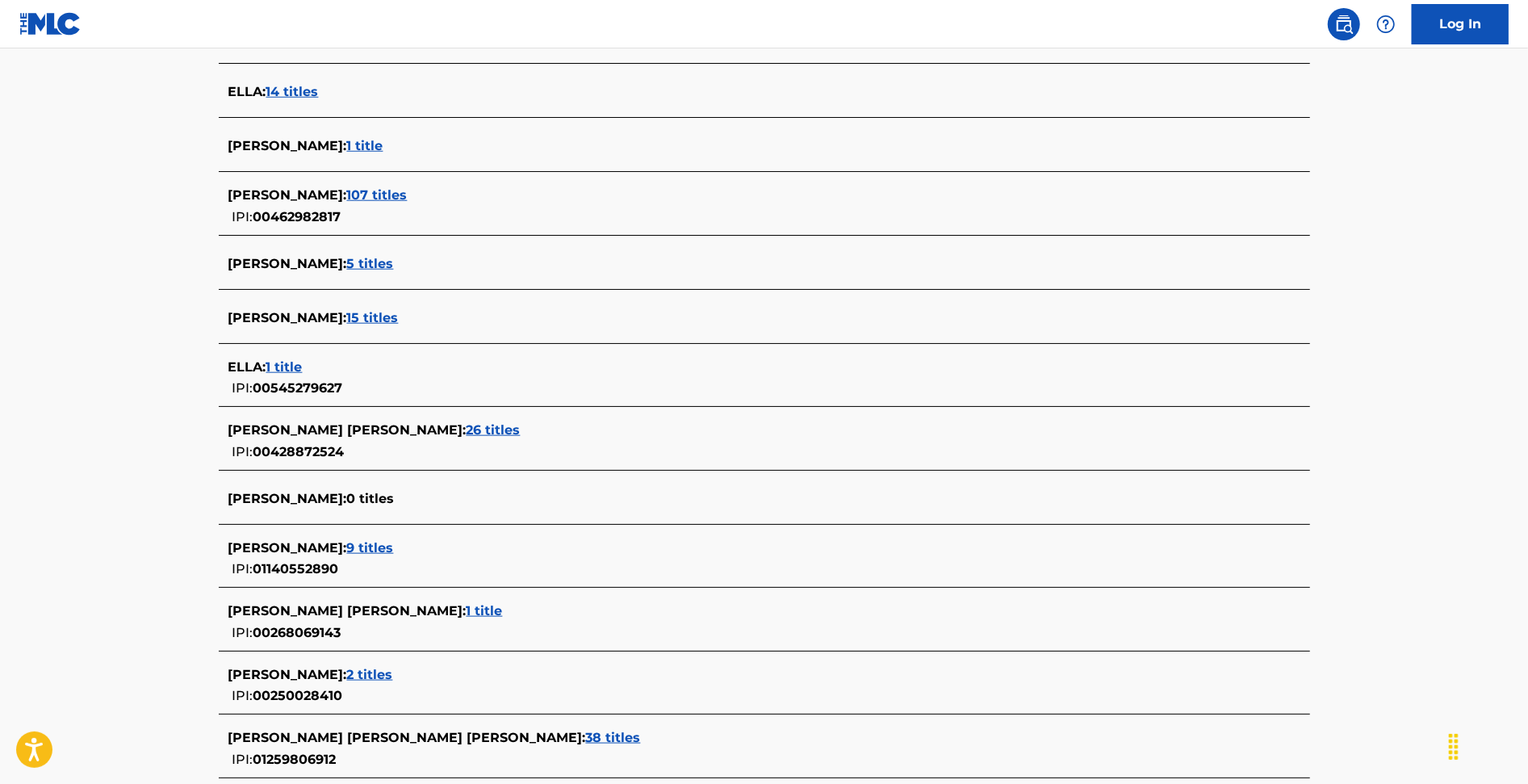
click at [387, 540] on span "9 titles" at bounding box center [370, 547] width 47 height 15
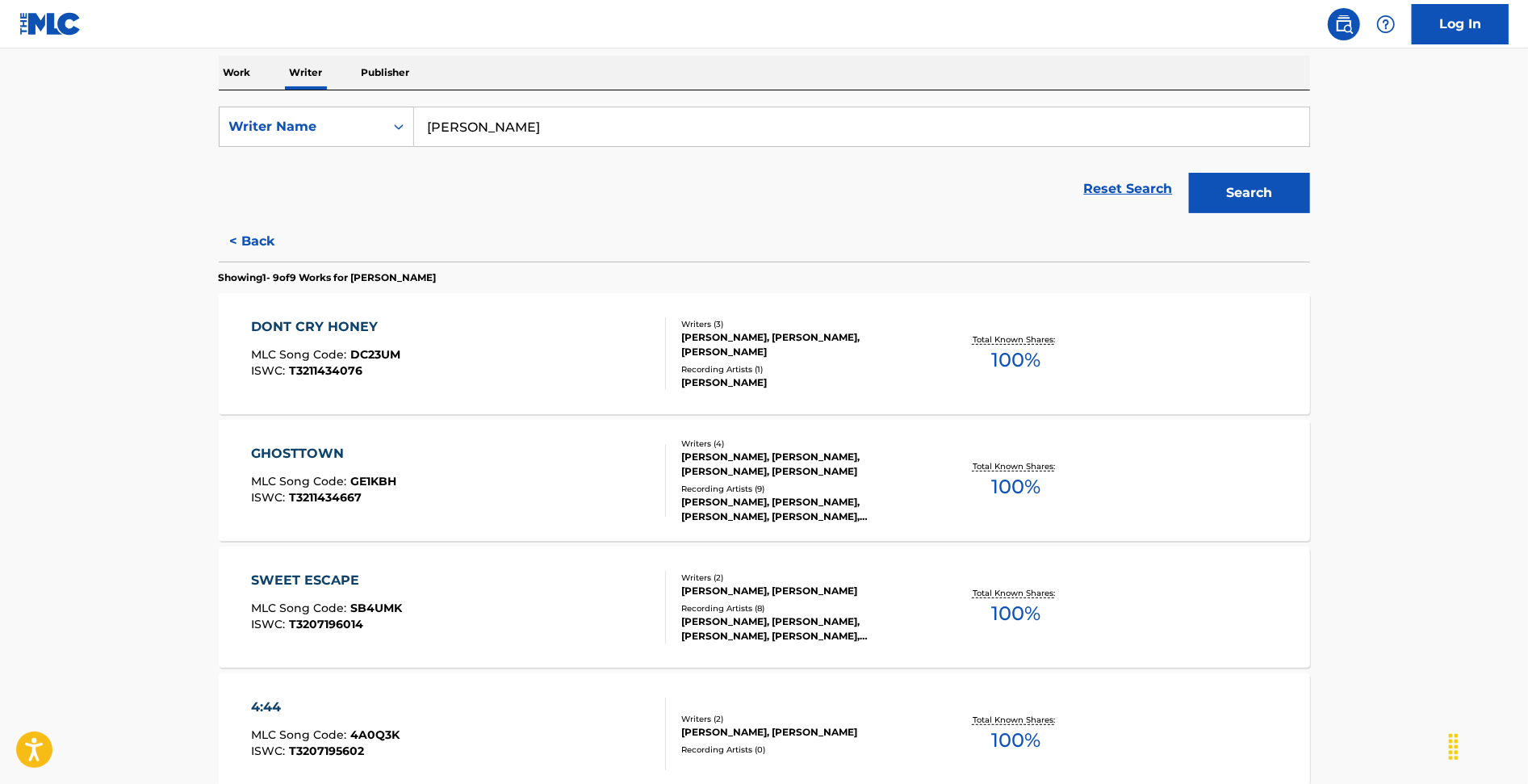
scroll to position [254, 0]
click at [319, 322] on div "DONT CRY HONEY" at bounding box center [325, 326] width 149 height 20
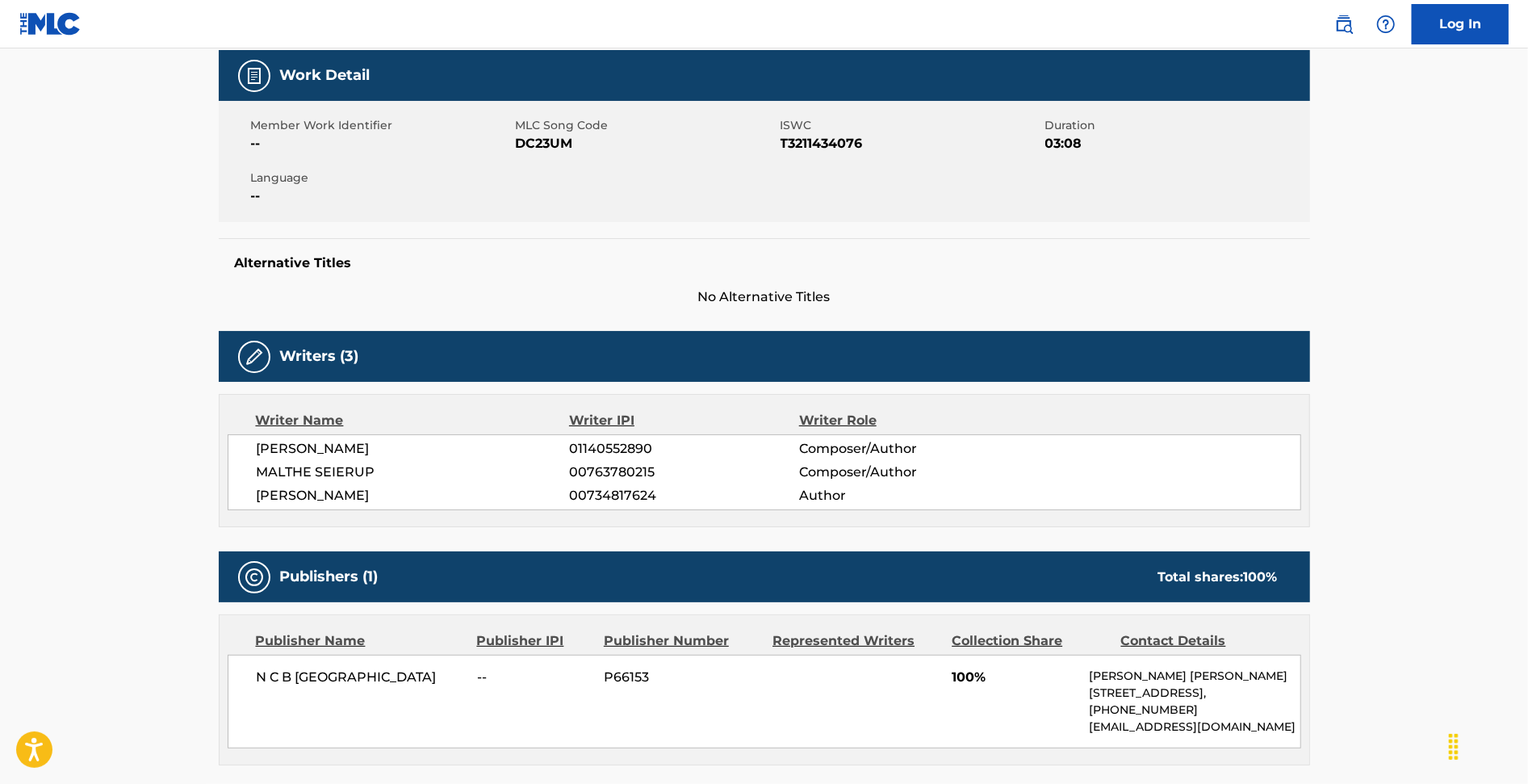
scroll to position [239, 0]
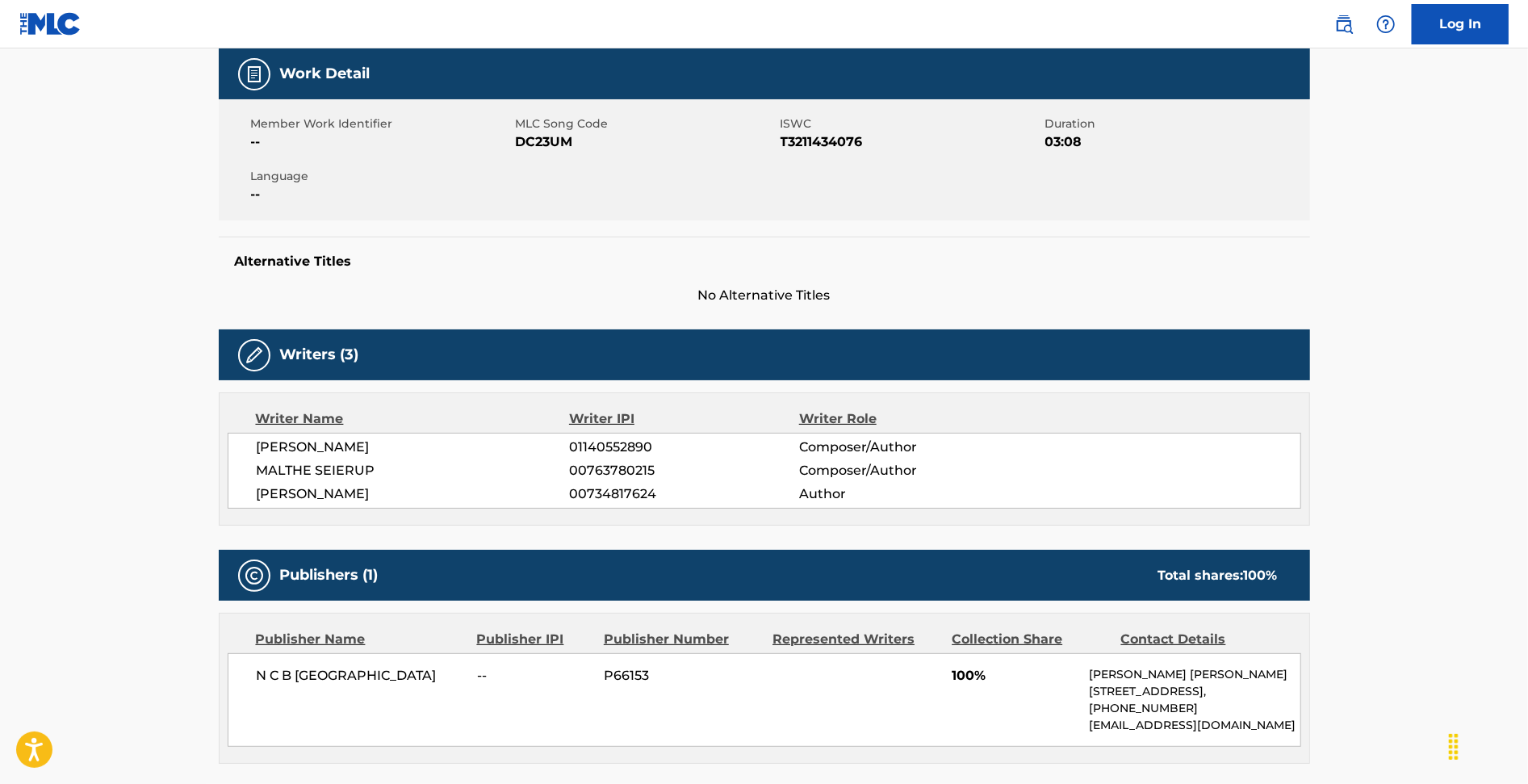
drag, startPoint x: 552, startPoint y: 443, endPoint x: 761, endPoint y: 448, distance: 209.1
click at [761, 448] on div "ELLA STAVELAND 01140552890 Composer/Author" at bounding box center [779, 447] width 1044 height 20
click at [744, 448] on span "01140552890" at bounding box center [683, 447] width 230 height 20
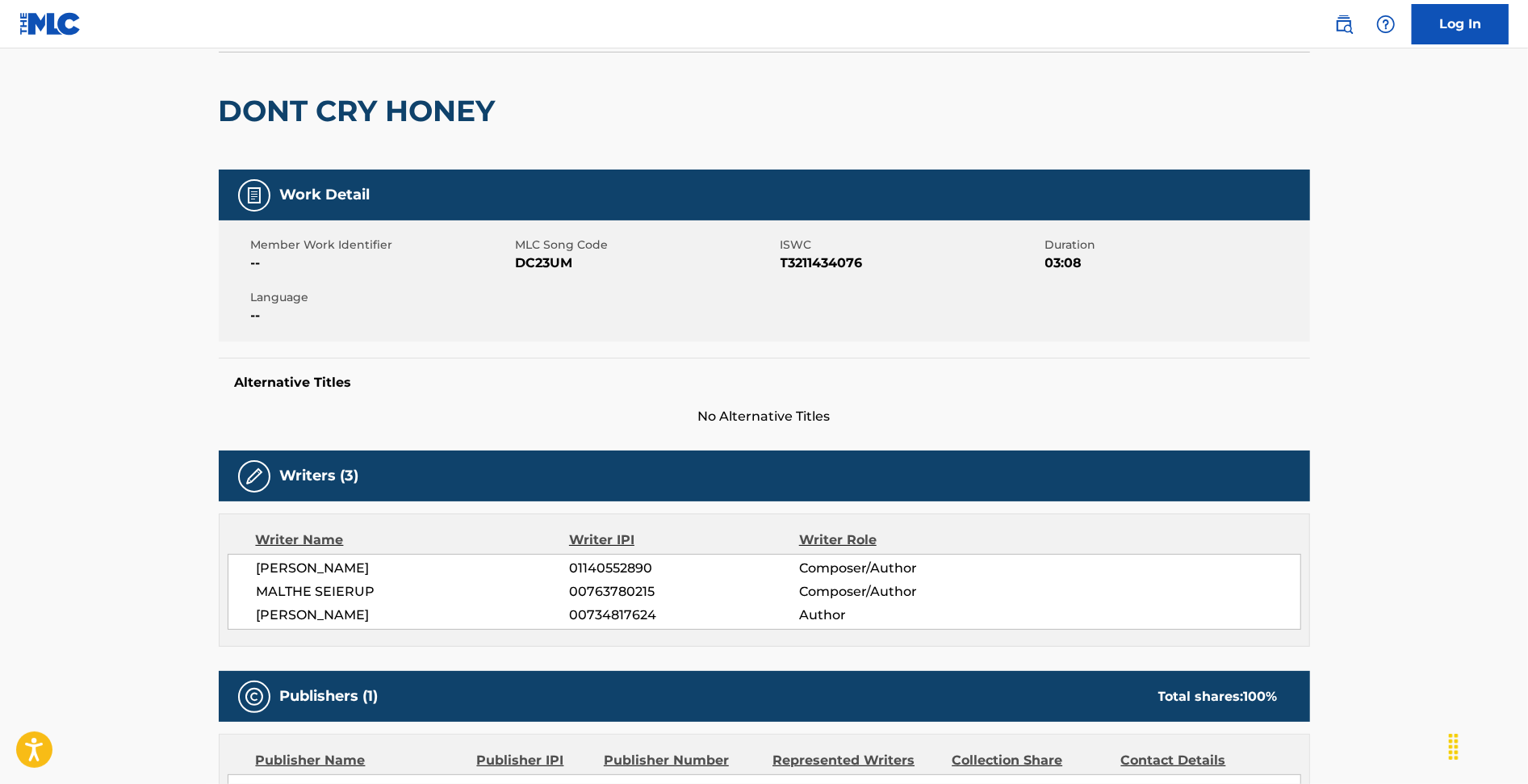
scroll to position [0, 0]
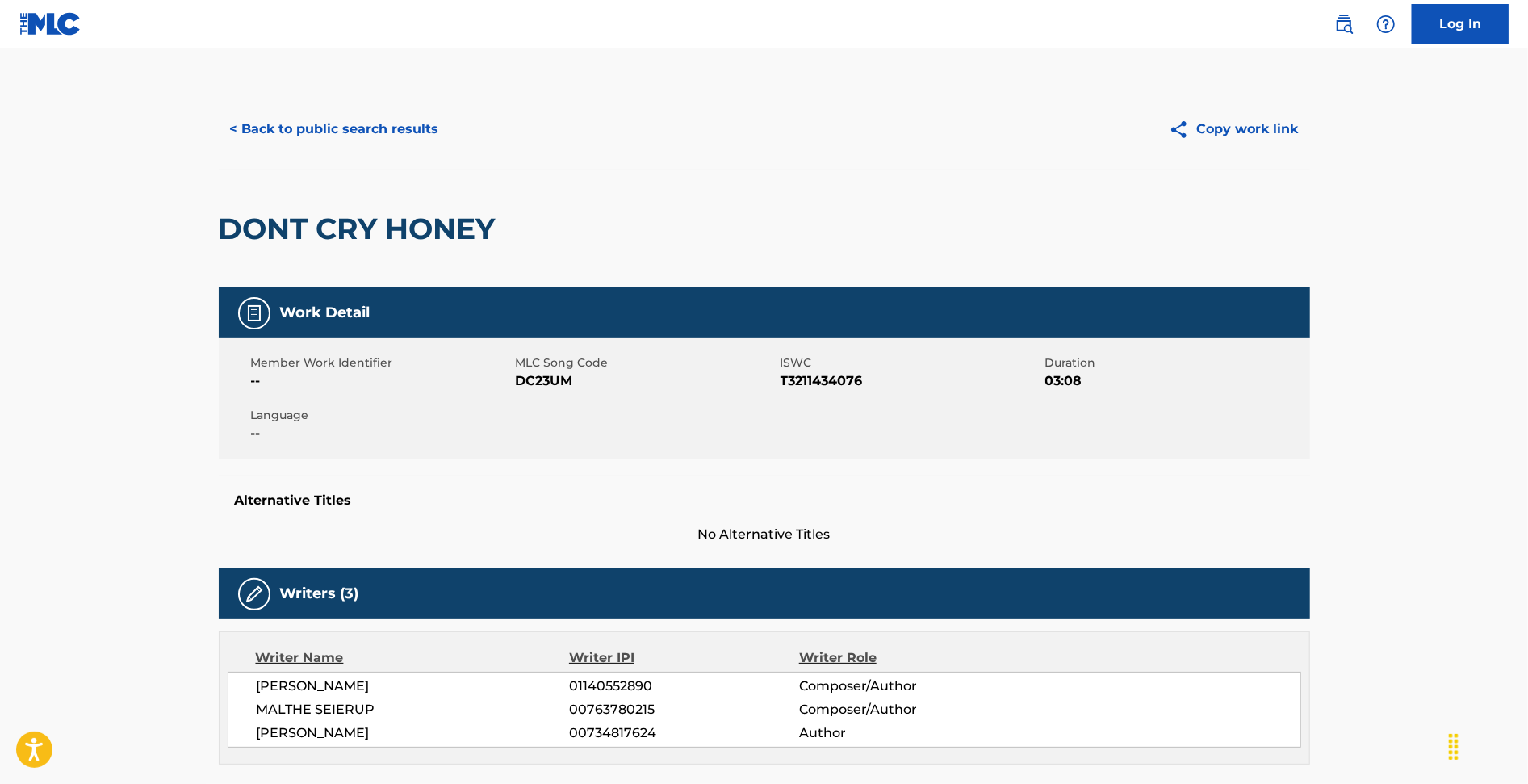
click at [321, 679] on span "ELLA STAVELAND" at bounding box center [413, 686] width 313 height 20
copy div "ELLA STAVELAND"
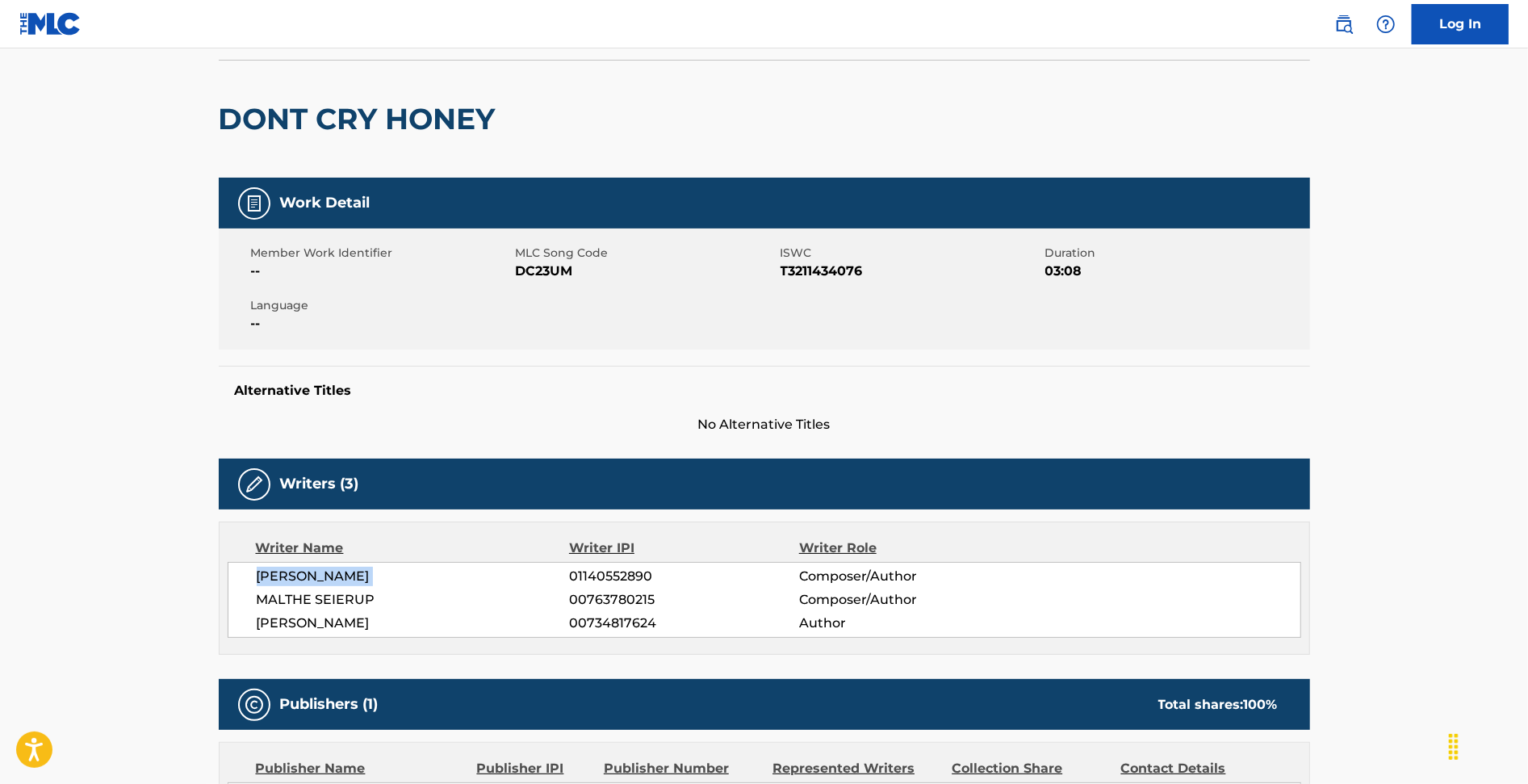
scroll to position [107, 0]
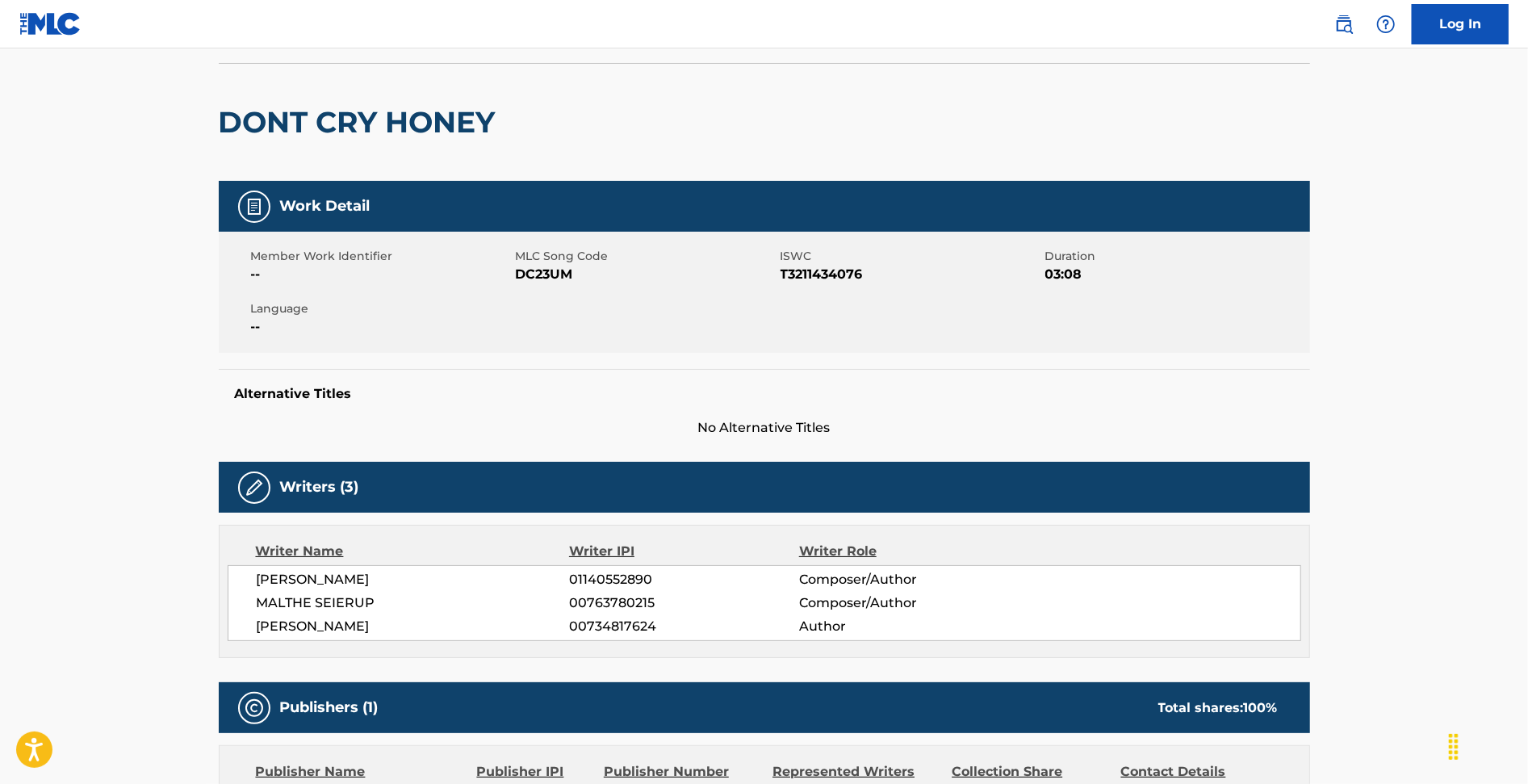
click at [588, 578] on span "01140552890" at bounding box center [683, 579] width 230 height 20
copy span "01140552890"
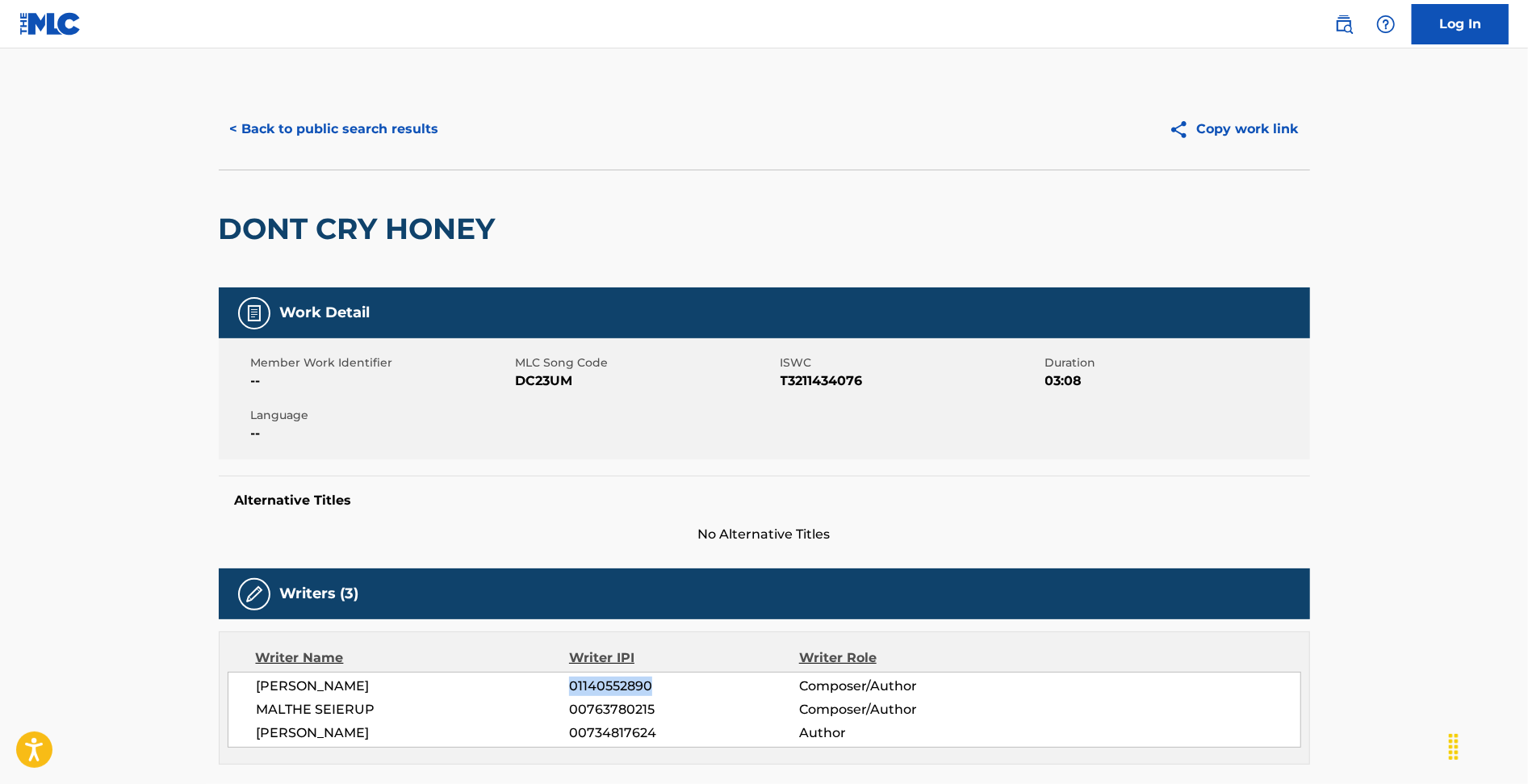
click at [292, 137] on button "< Back to public search results" at bounding box center [334, 128] width 231 height 40
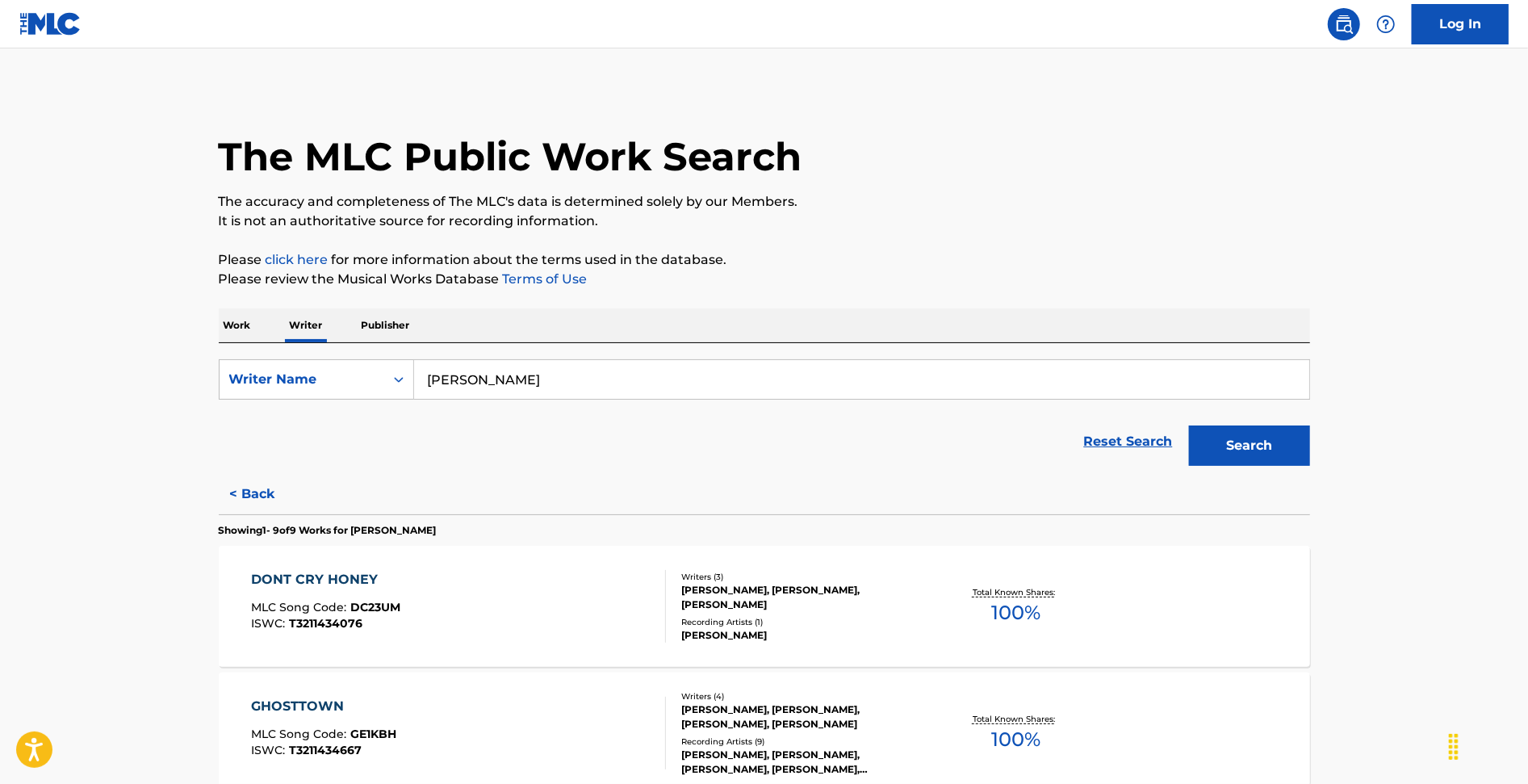
click at [478, 364] on input "ella staveland" at bounding box center [862, 378] width 896 height 38
click at [320, 373] on div "Writer Name" at bounding box center [302, 379] width 145 height 20
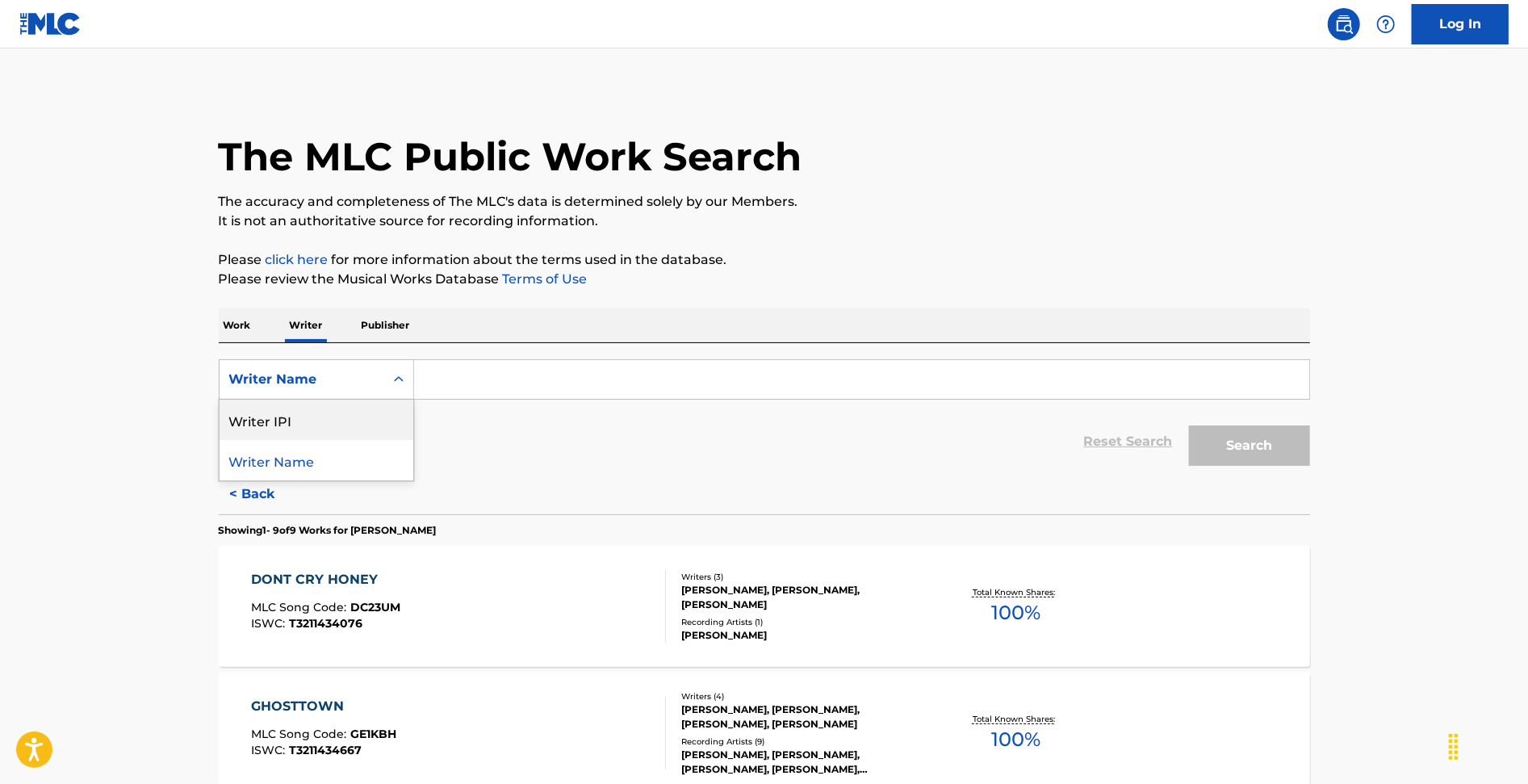
click at [311, 421] on div "Writer IPI" at bounding box center [316, 420] width 194 height 40
click at [461, 392] on input "Search Form" at bounding box center [862, 378] width 896 height 38
paste input "1285238535"
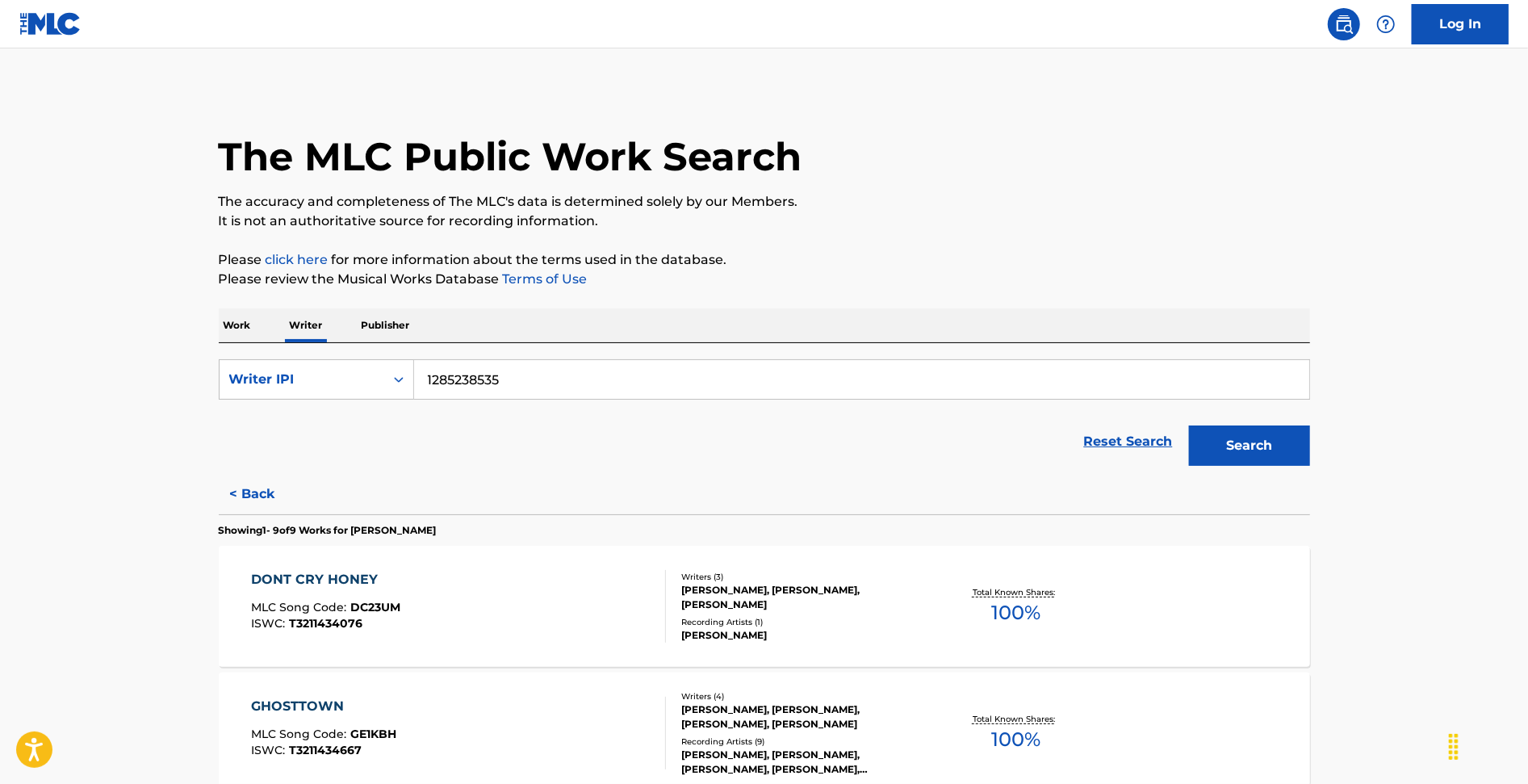
click at [1189, 425] on button "Search" at bounding box center [1249, 445] width 121 height 40
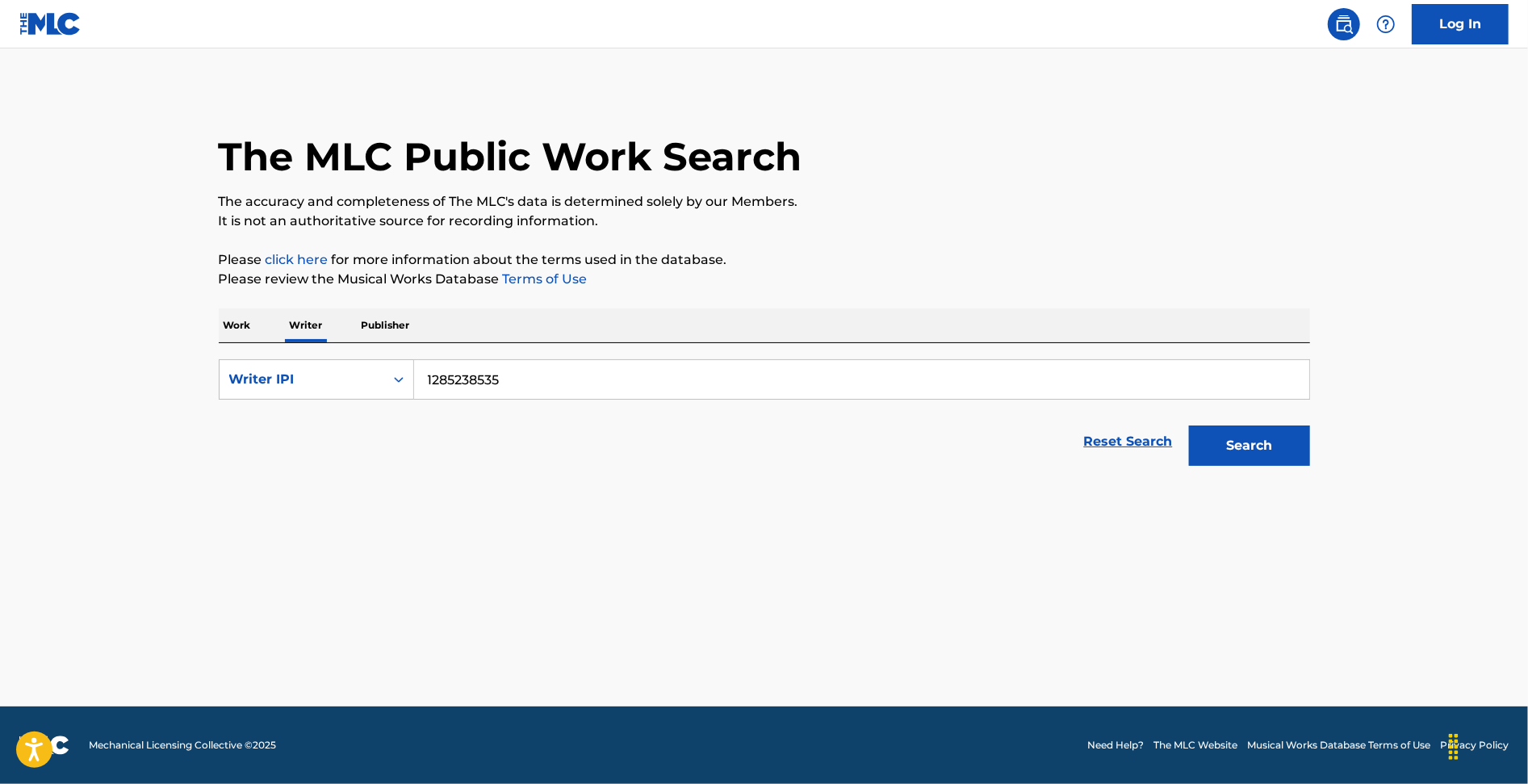
click at [426, 382] on input "1285238535" at bounding box center [862, 378] width 896 height 38
click at [1189, 425] on button "Search" at bounding box center [1249, 445] width 121 height 40
click at [431, 377] on input "01285238535" at bounding box center [862, 378] width 896 height 38
type input "001285238535"
click at [1189, 425] on button "Search" at bounding box center [1249, 445] width 121 height 40
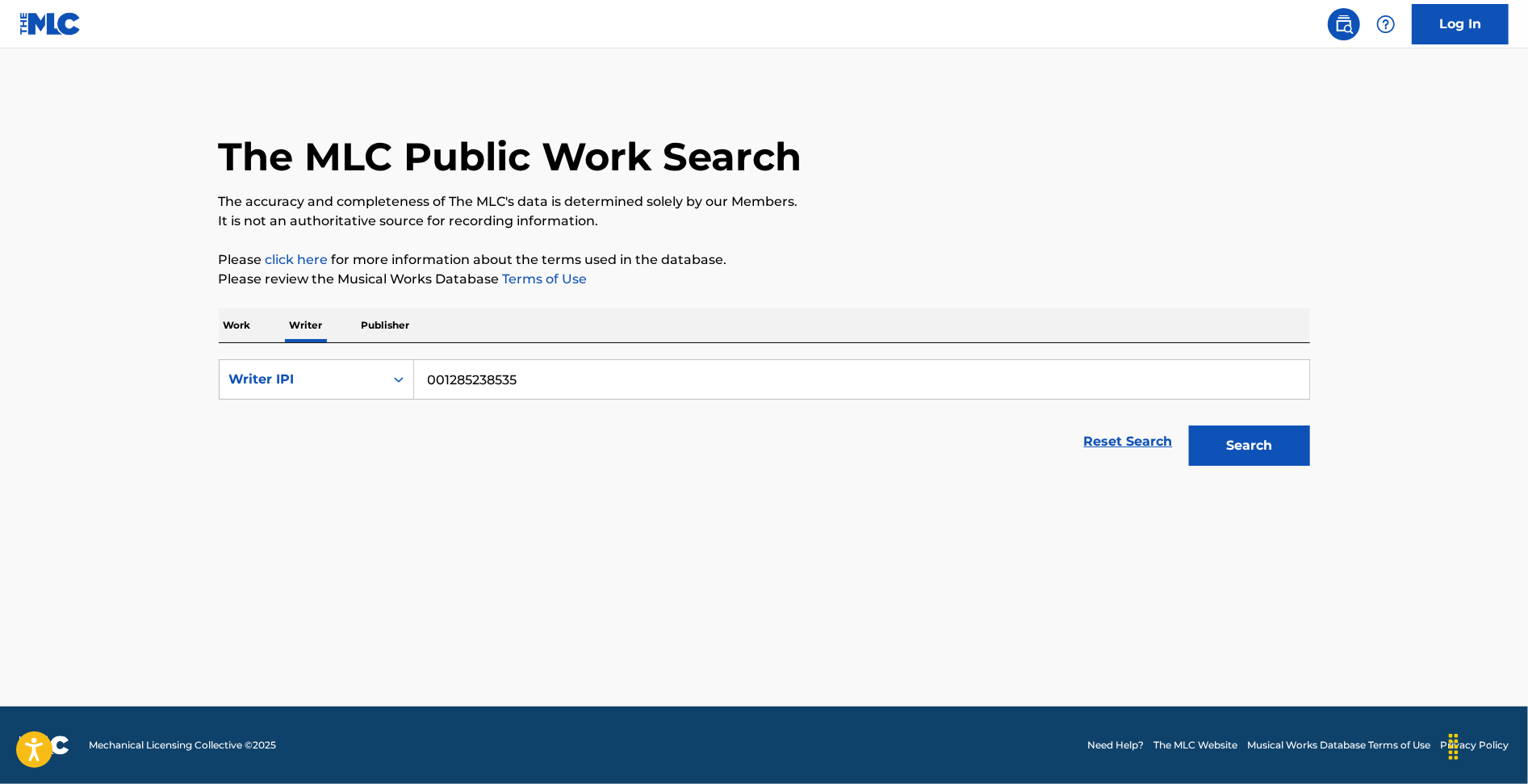
click at [482, 400] on form "SearchWithCriteriacf3d896f-72ff-4752-9eeb-559cc728cc88 Writer IPI 001285238535 …" at bounding box center [764, 416] width 1091 height 114
click at [482, 381] on input "001285238535" at bounding box center [862, 378] width 896 height 38
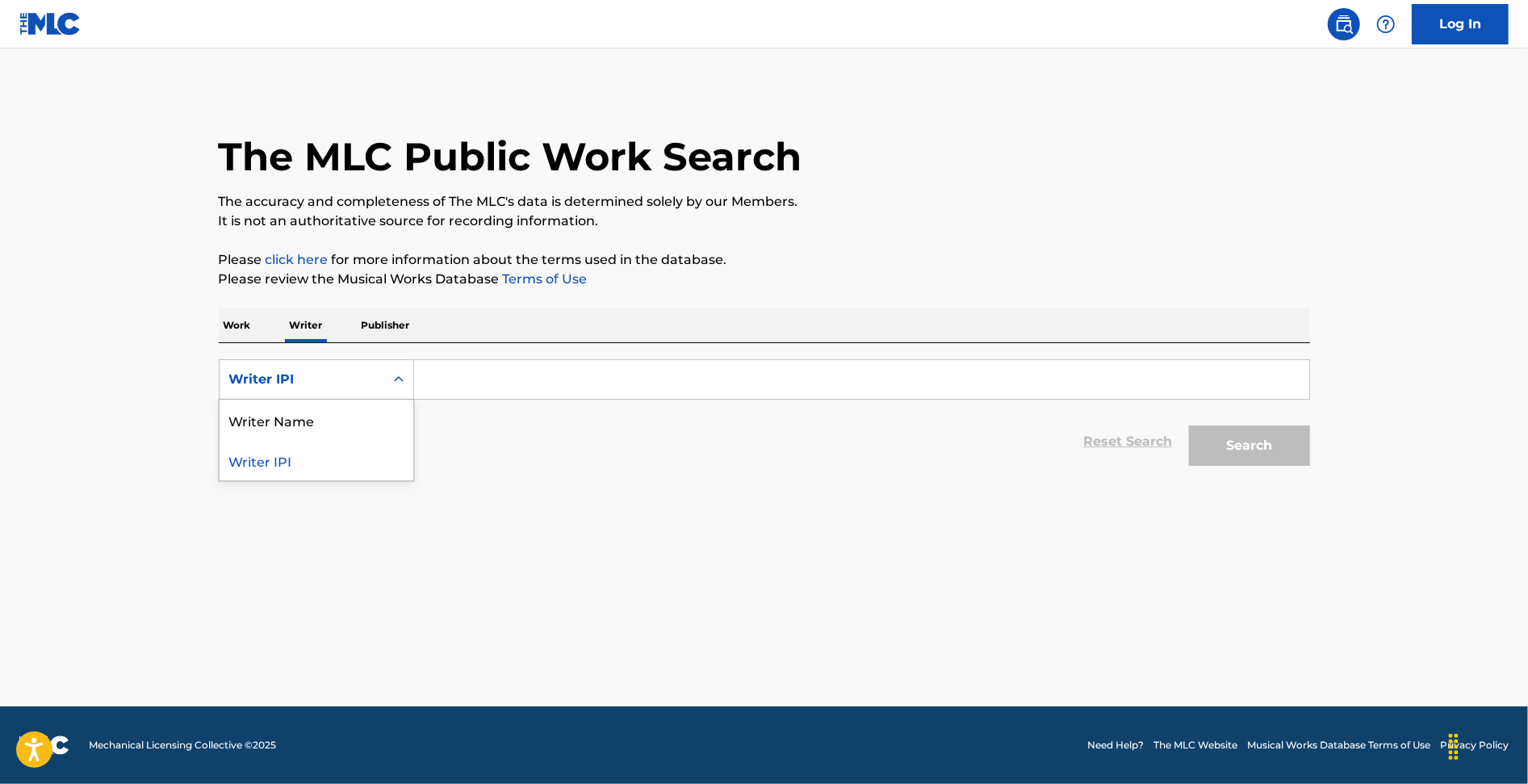
click at [374, 391] on div "Writer IPI" at bounding box center [302, 379] width 165 height 31
click at [318, 430] on div "Writer Name" at bounding box center [316, 420] width 194 height 40
click at [485, 384] on input "Search Form" at bounding box center [862, 378] width 896 height 38
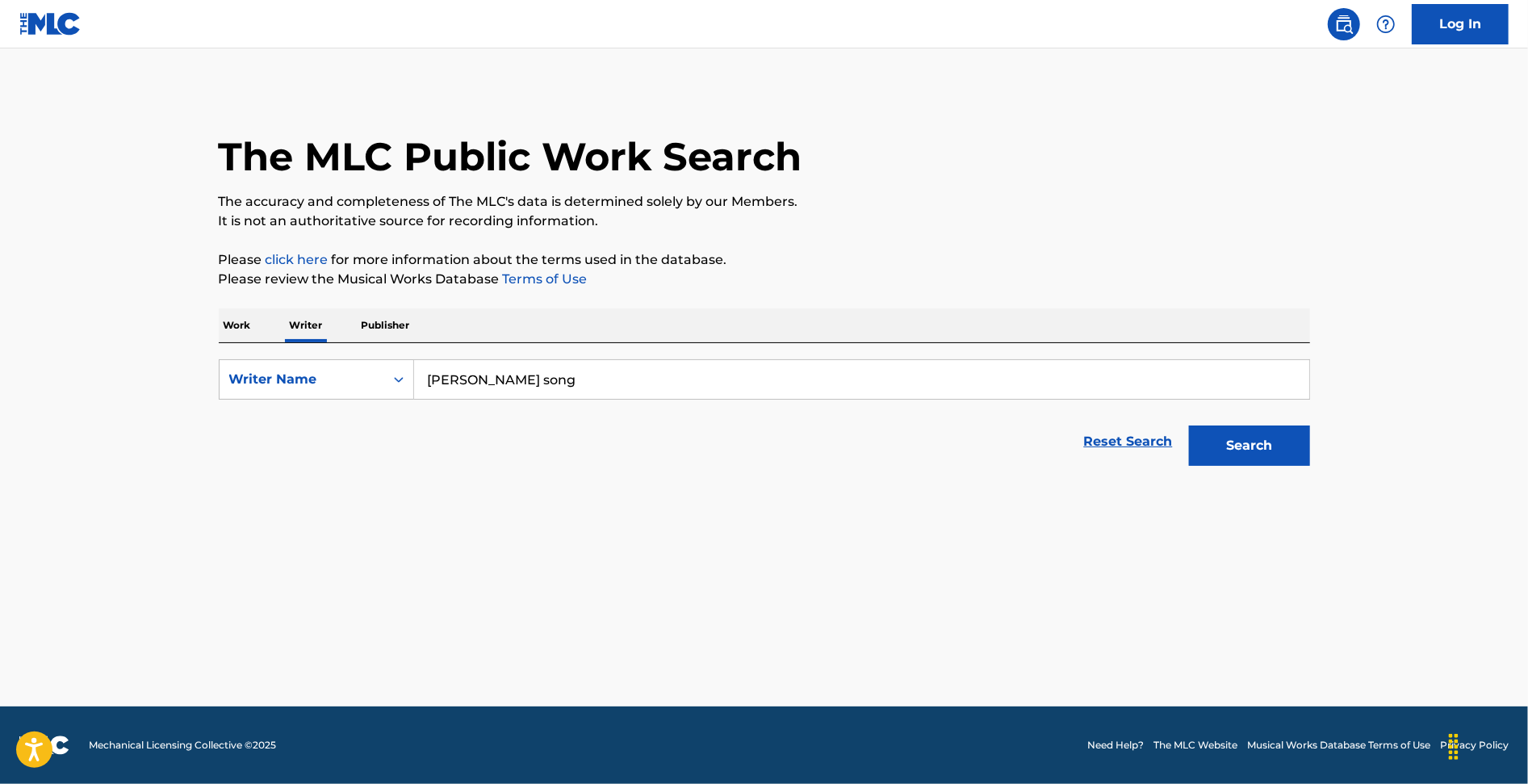
click at [1189, 425] on button "Search" at bounding box center [1249, 445] width 121 height 40
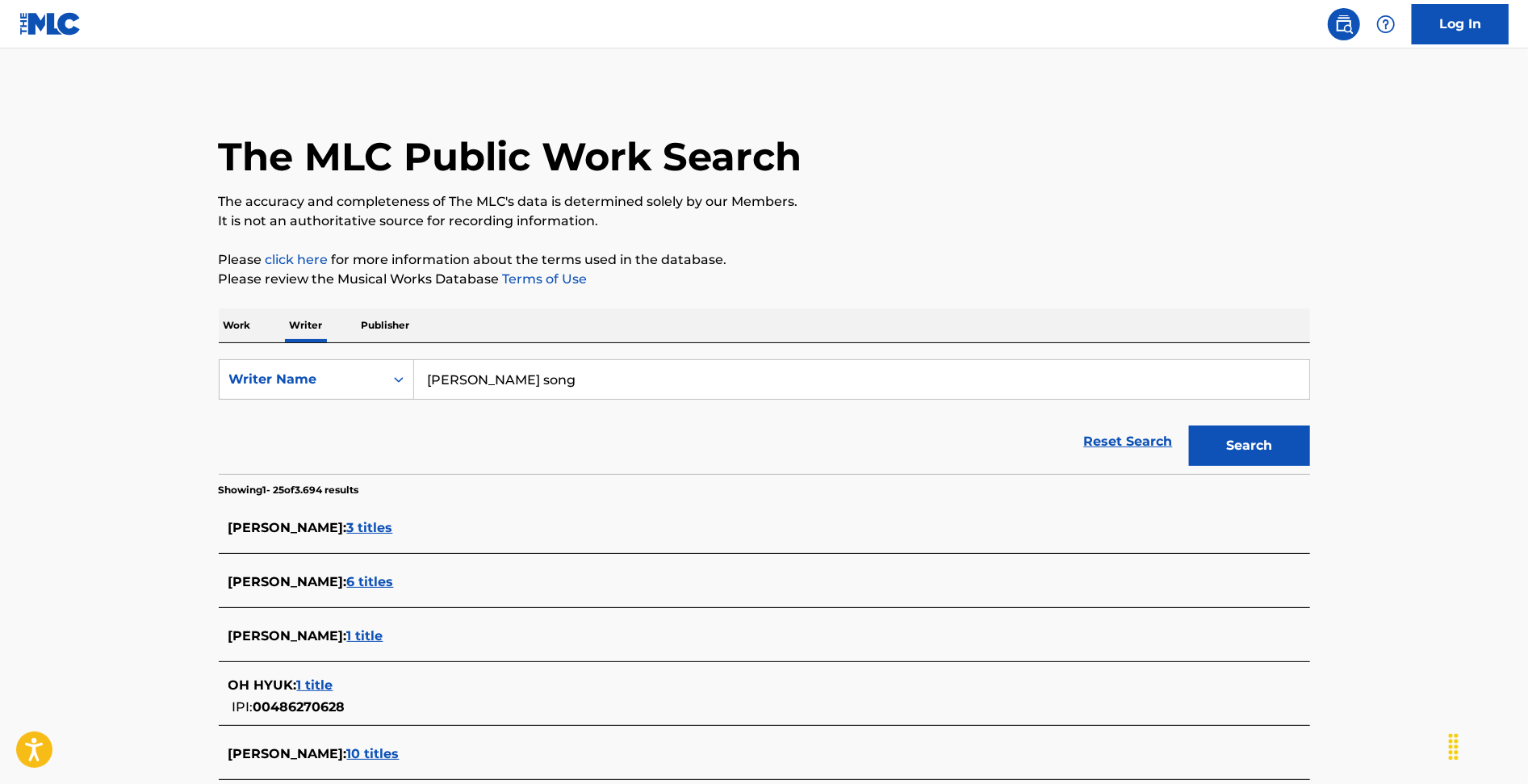
click at [459, 377] on input "joon hyuk song" at bounding box center [862, 378] width 896 height 38
click at [1189, 425] on button "Search" at bounding box center [1249, 445] width 121 height 40
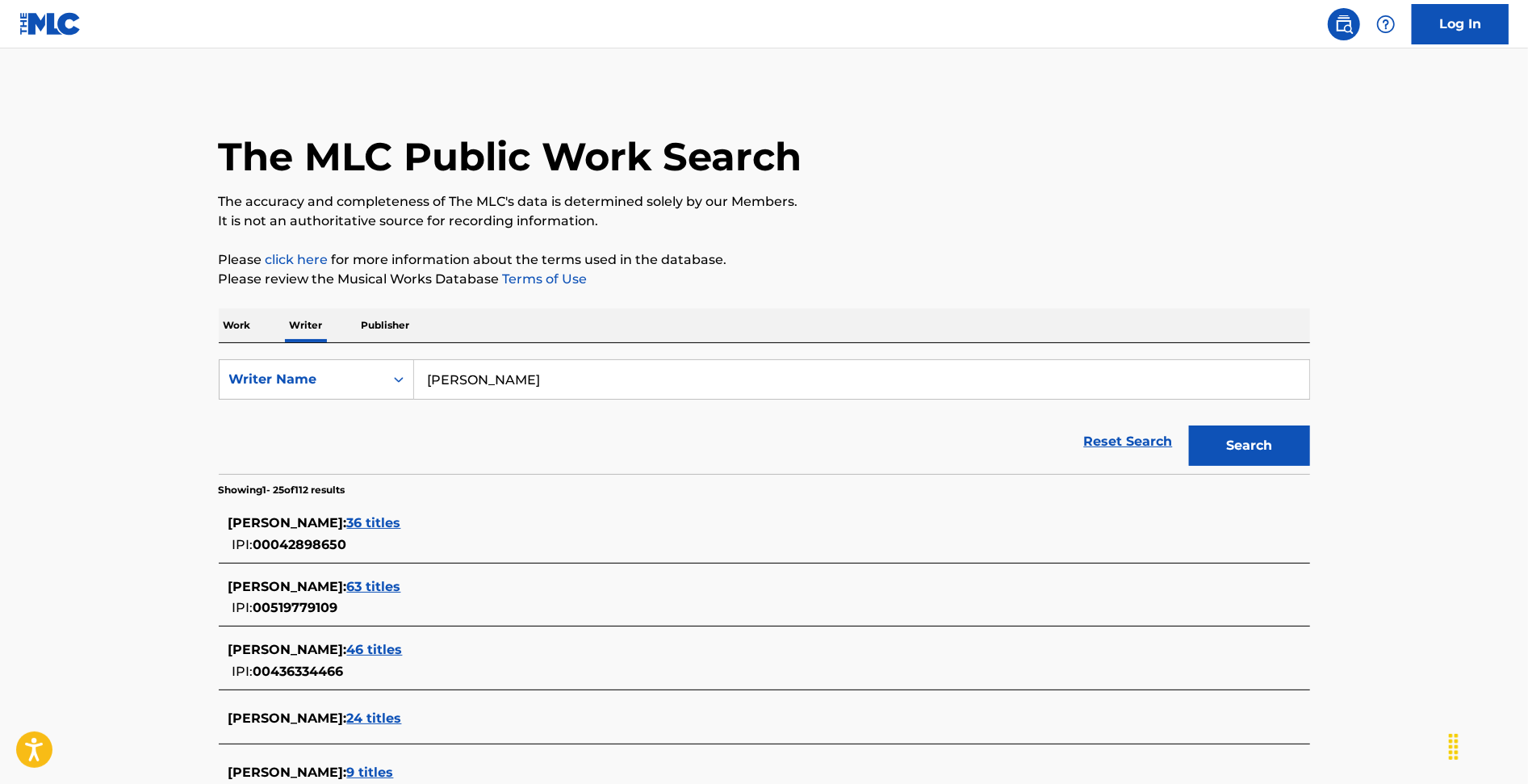
click at [495, 371] on input "idar harari" at bounding box center [862, 378] width 896 height 38
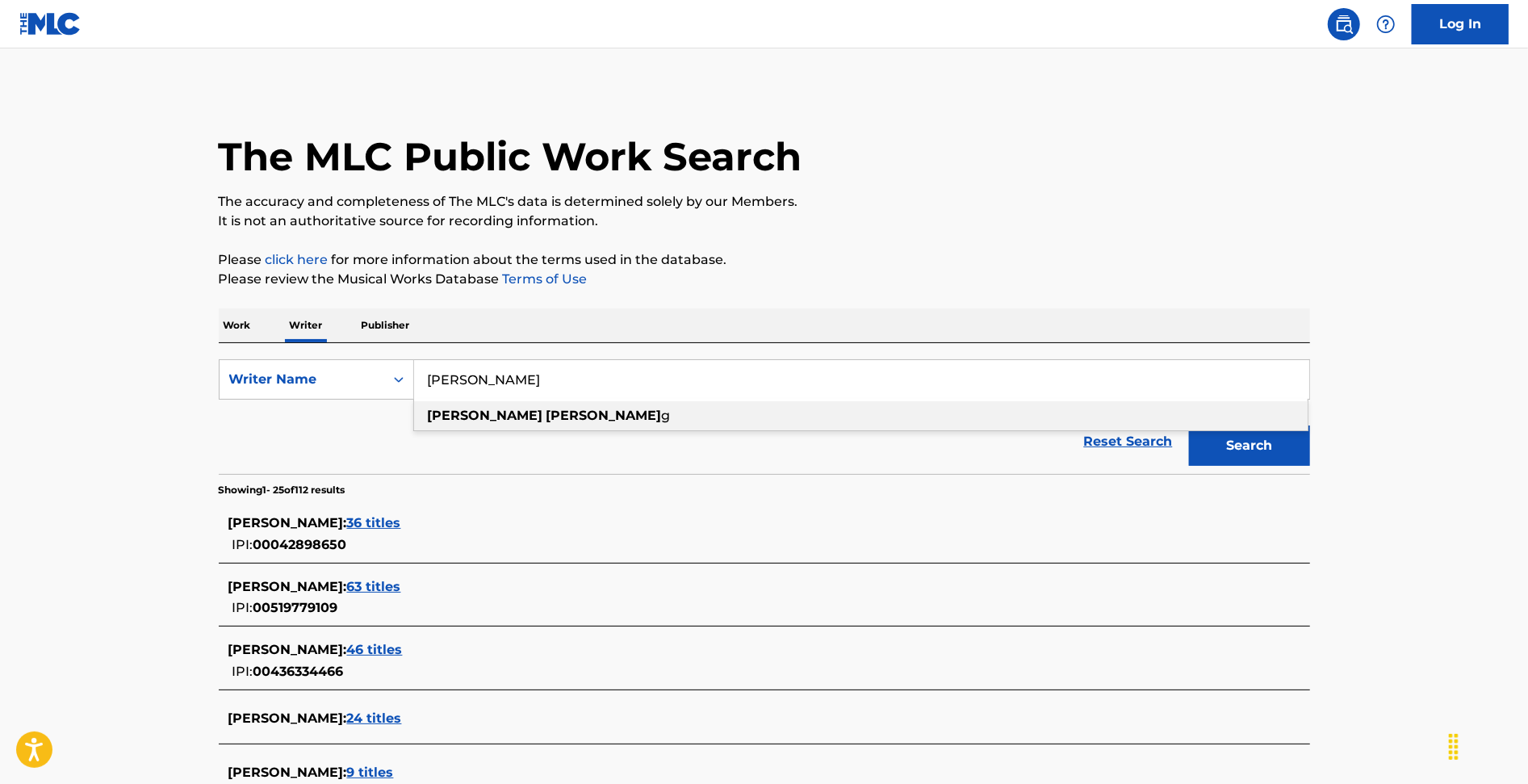
click at [554, 424] on div "jonathan reichlin g" at bounding box center [861, 415] width 894 height 29
type input "jonathan reichling"
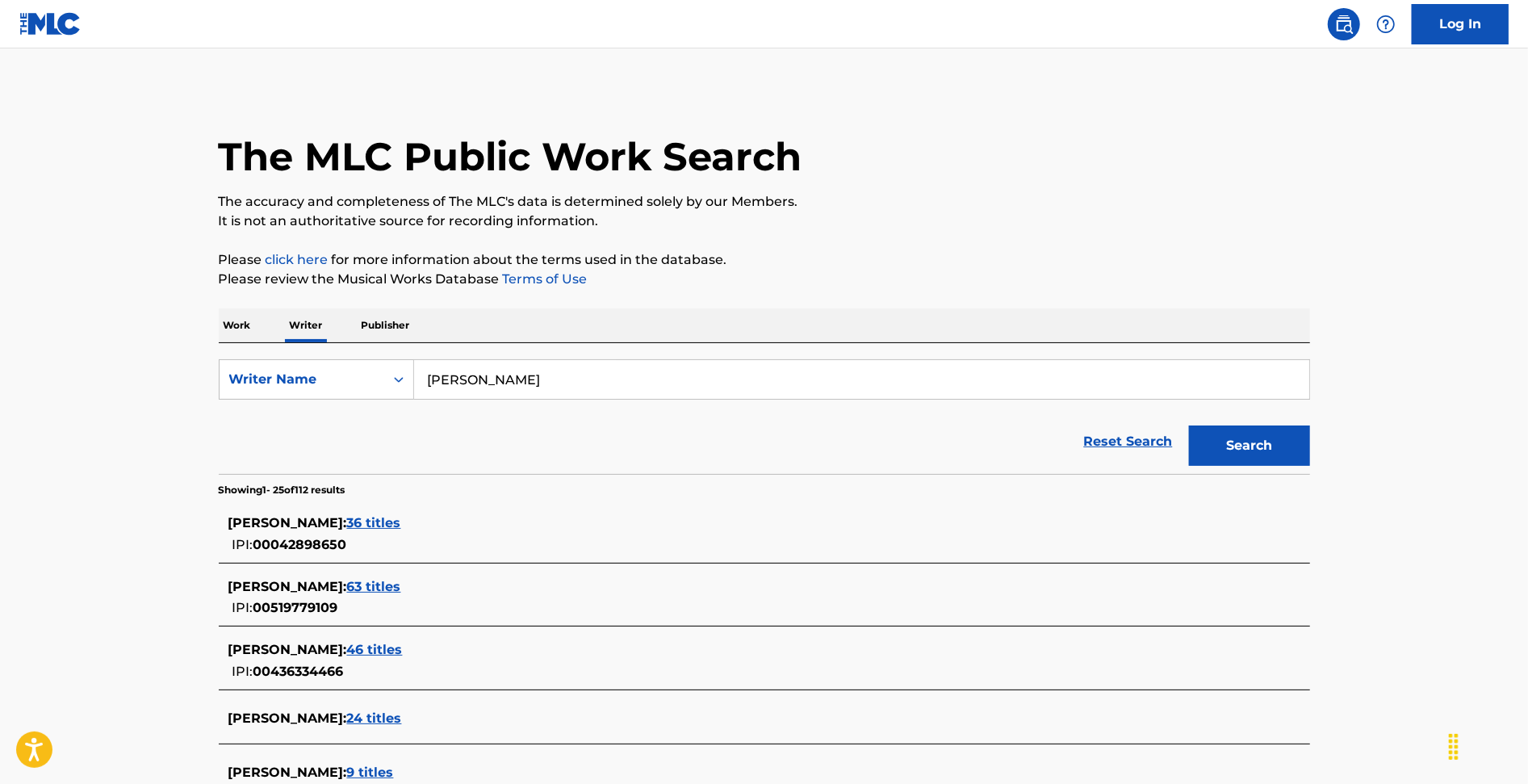
click at [1213, 446] on button "Search" at bounding box center [1249, 445] width 121 height 40
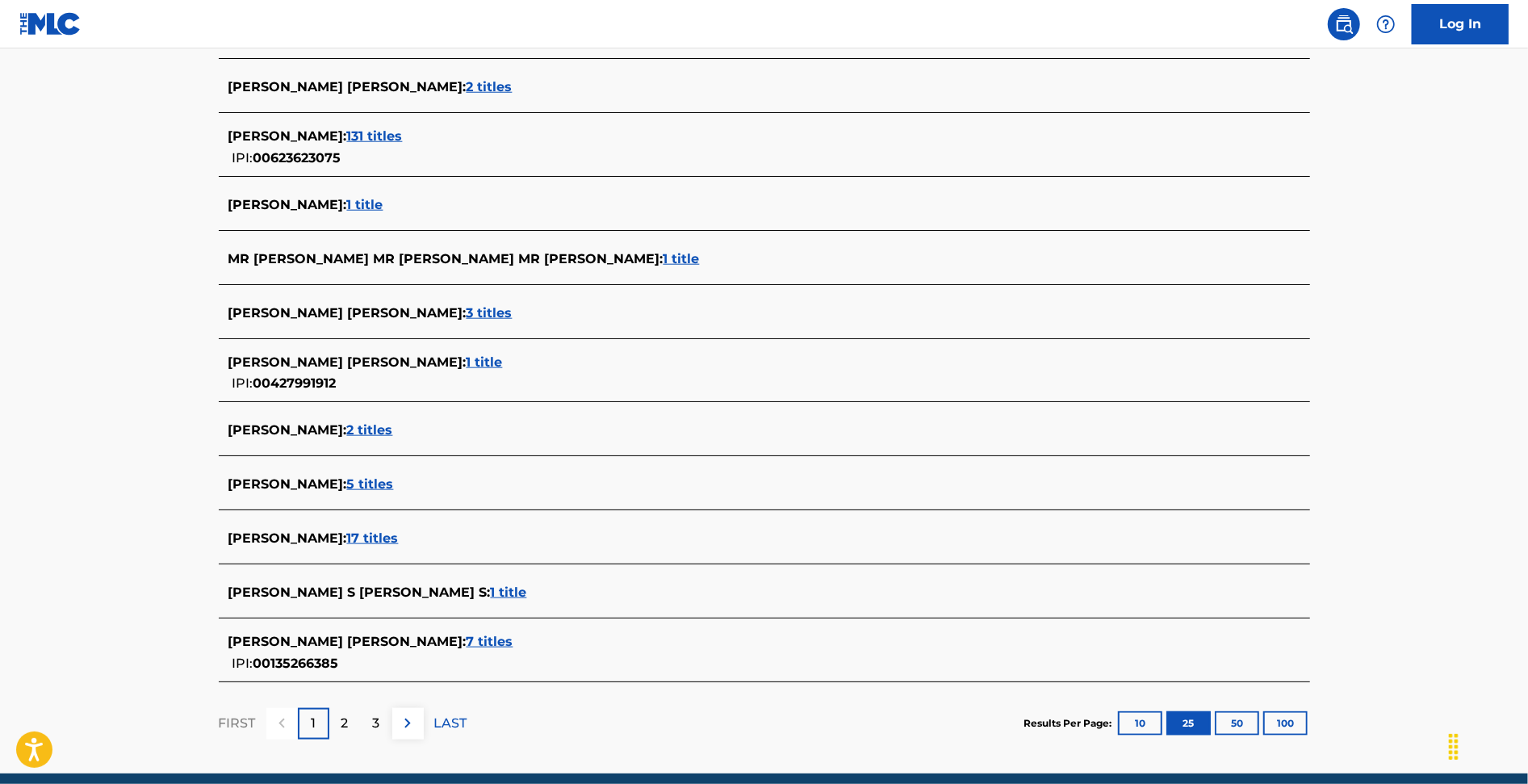
scroll to position [1260, 0]
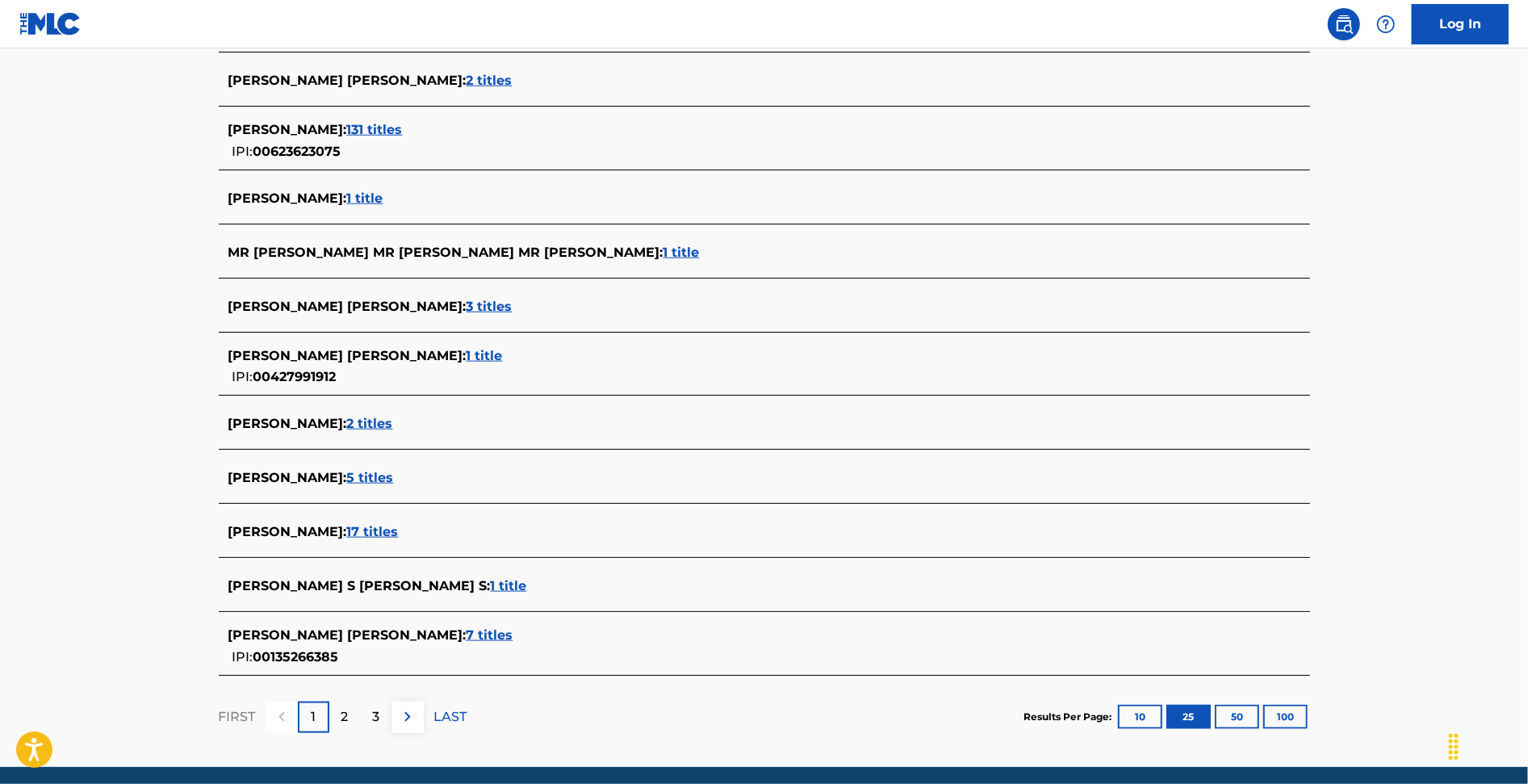
click at [393, 474] on span "5 titles" at bounding box center [370, 477] width 47 height 15
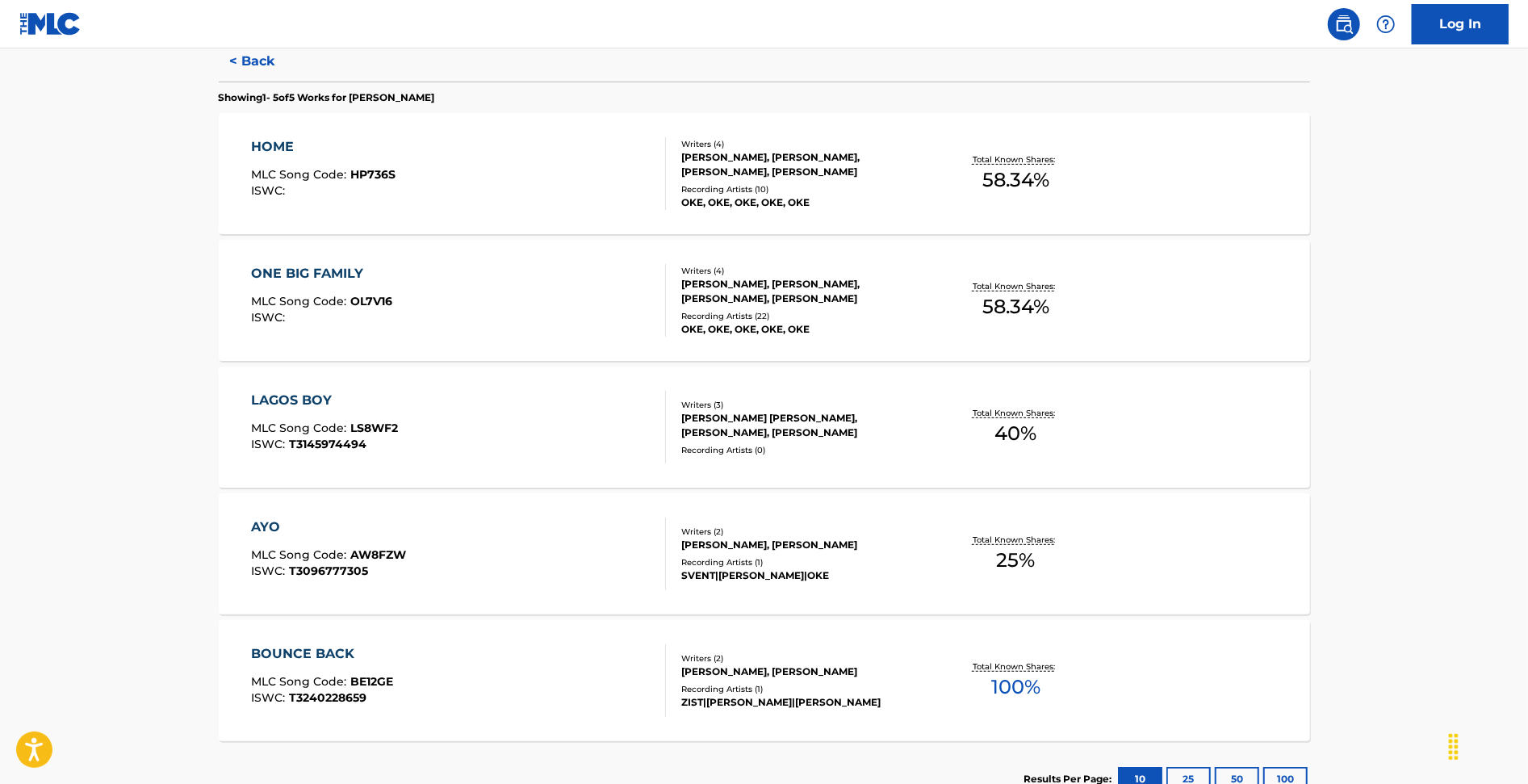
scroll to position [0, 0]
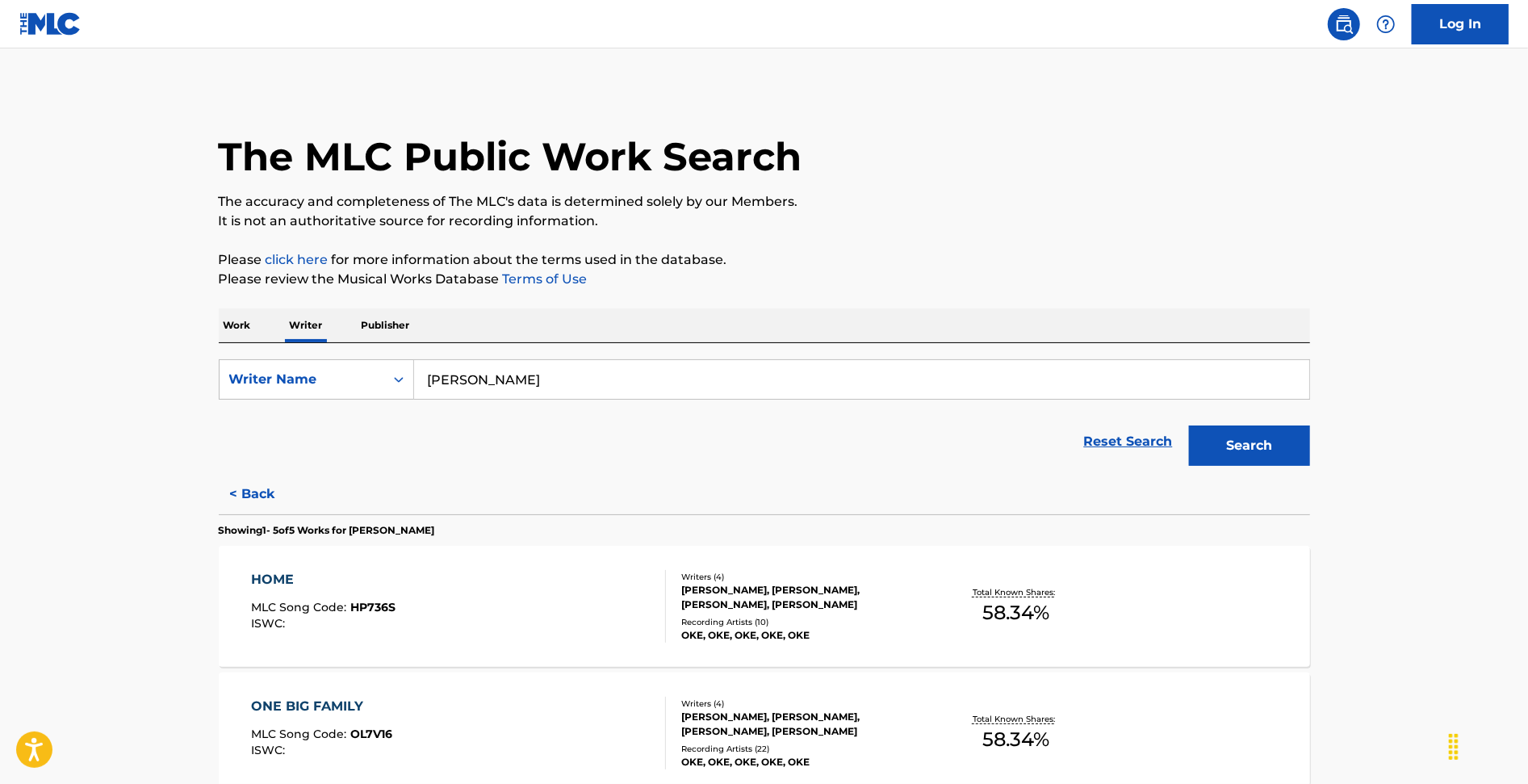
click at [237, 334] on p "Work" at bounding box center [238, 325] width 37 height 34
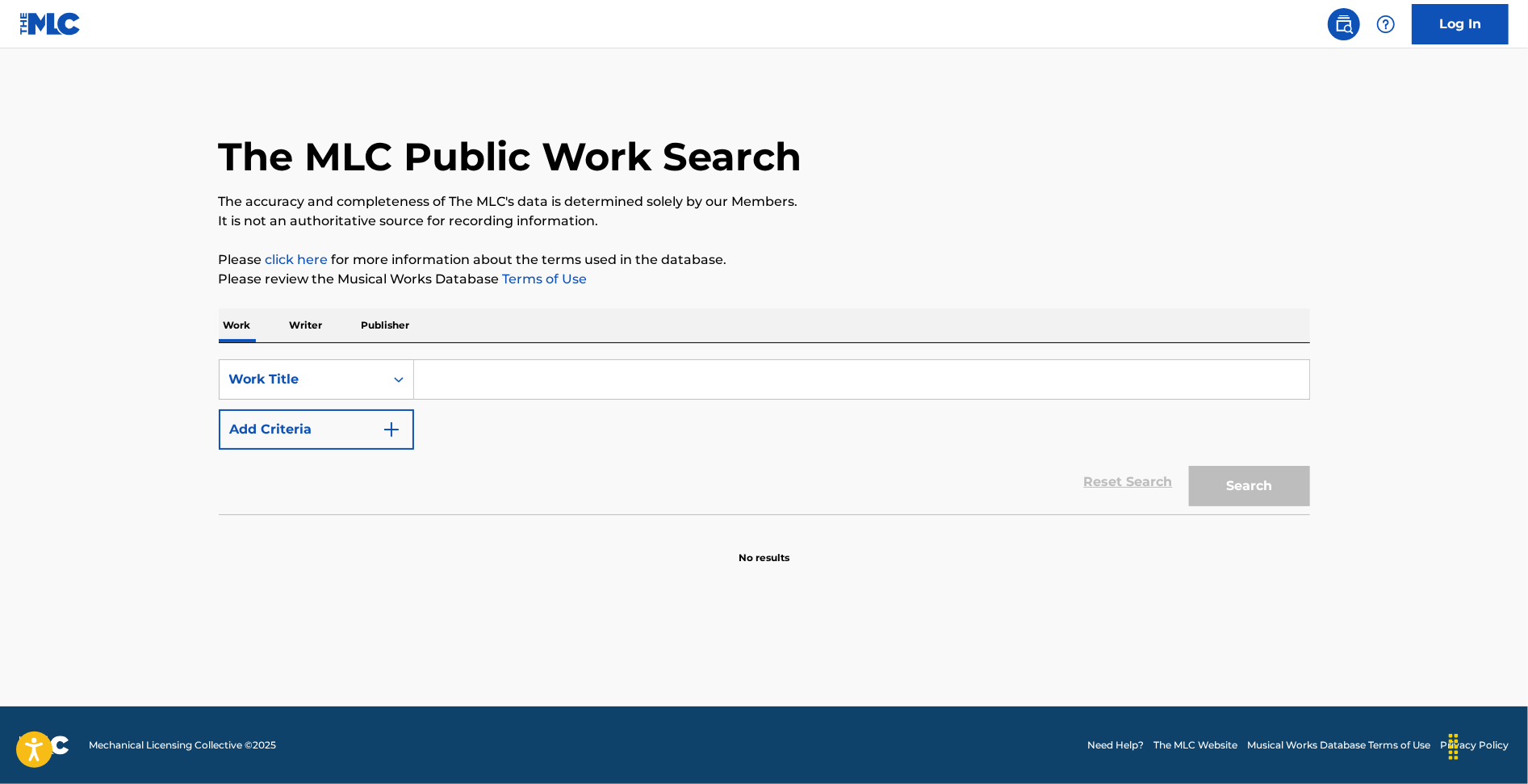
click at [540, 379] on input "Search Form" at bounding box center [862, 378] width 896 height 38
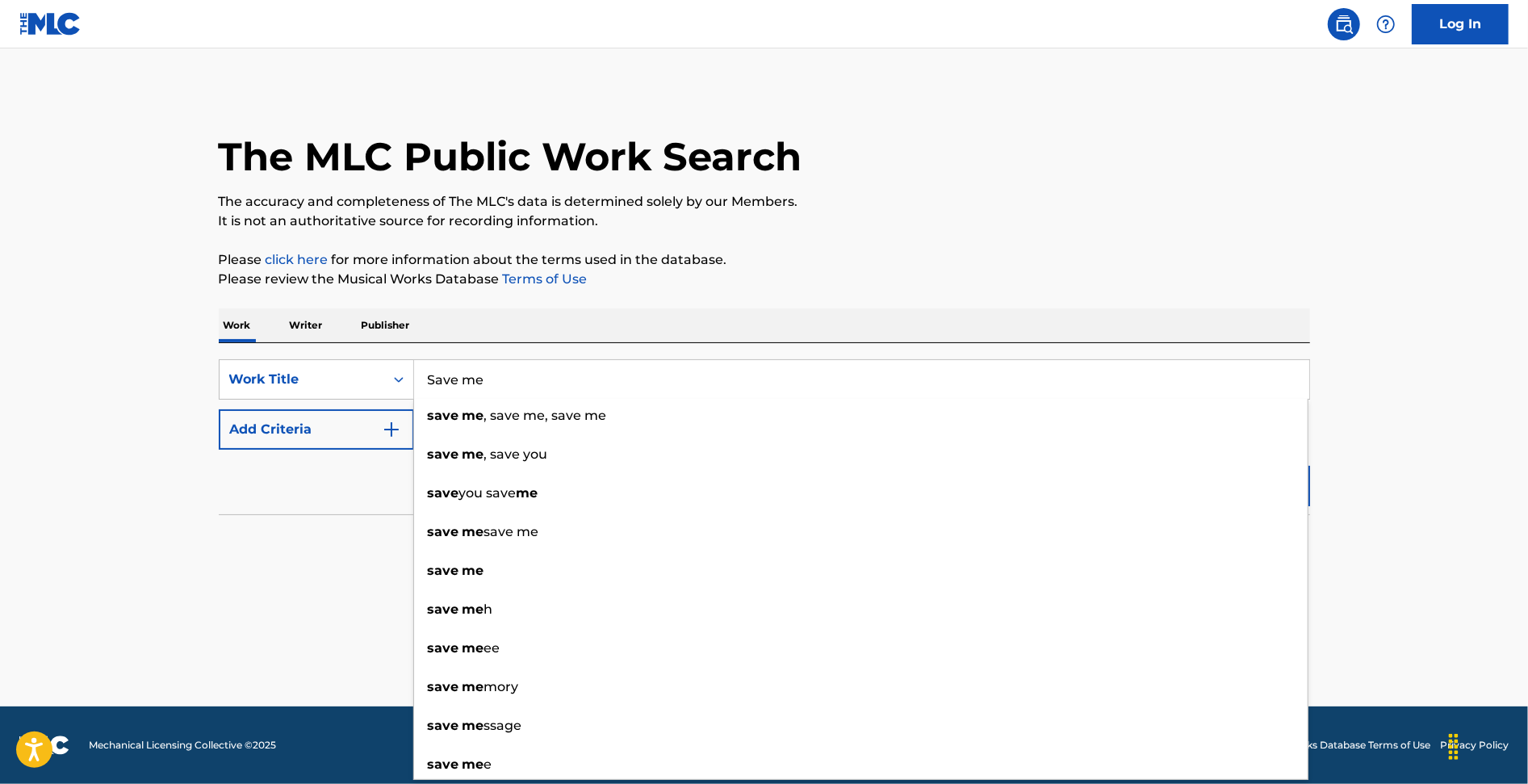
type input "Save me"
click at [259, 491] on div "Reset Search Search" at bounding box center [764, 481] width 1091 height 65
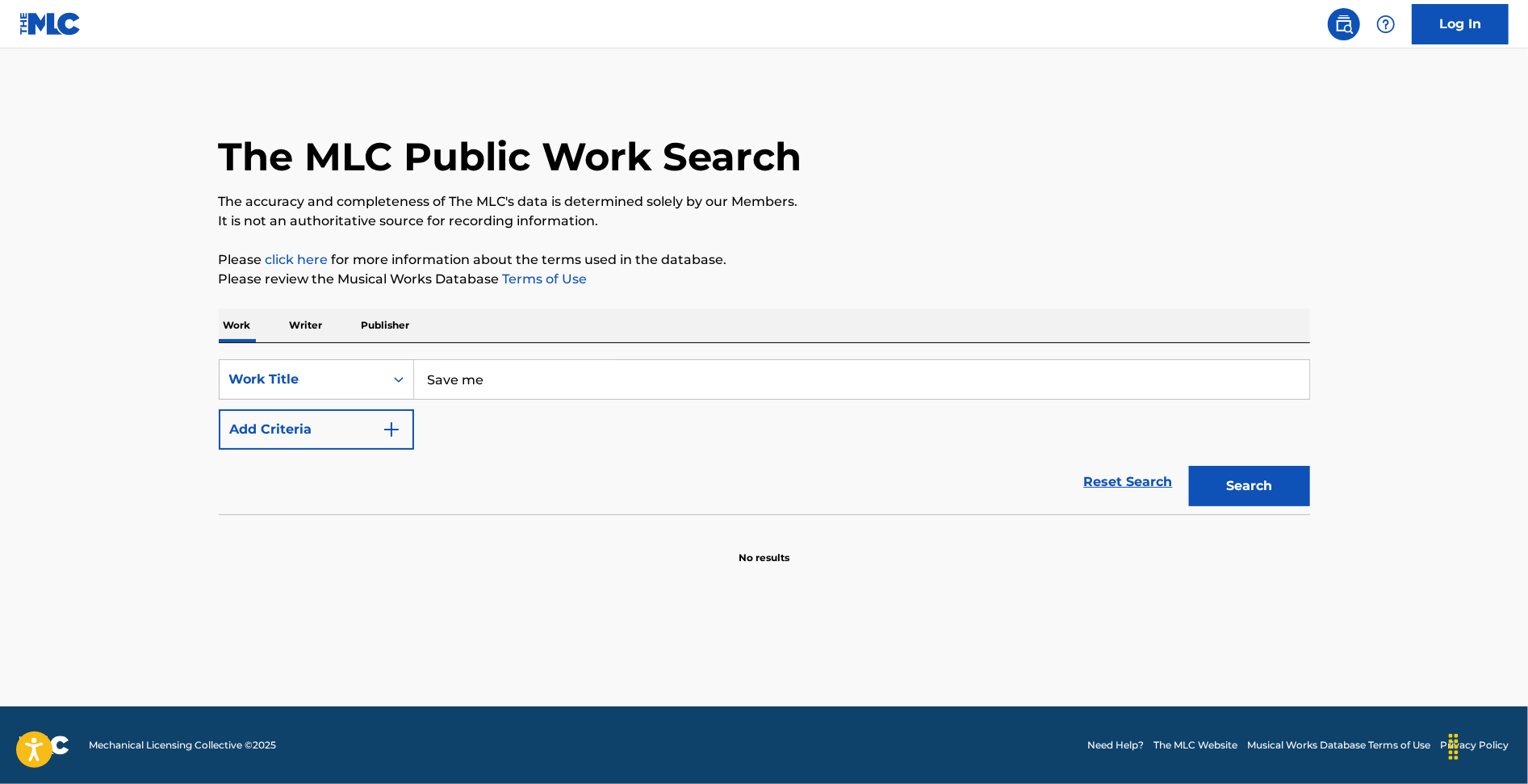
click at [288, 433] on button "Add Criteria" at bounding box center [317, 429] width 196 height 40
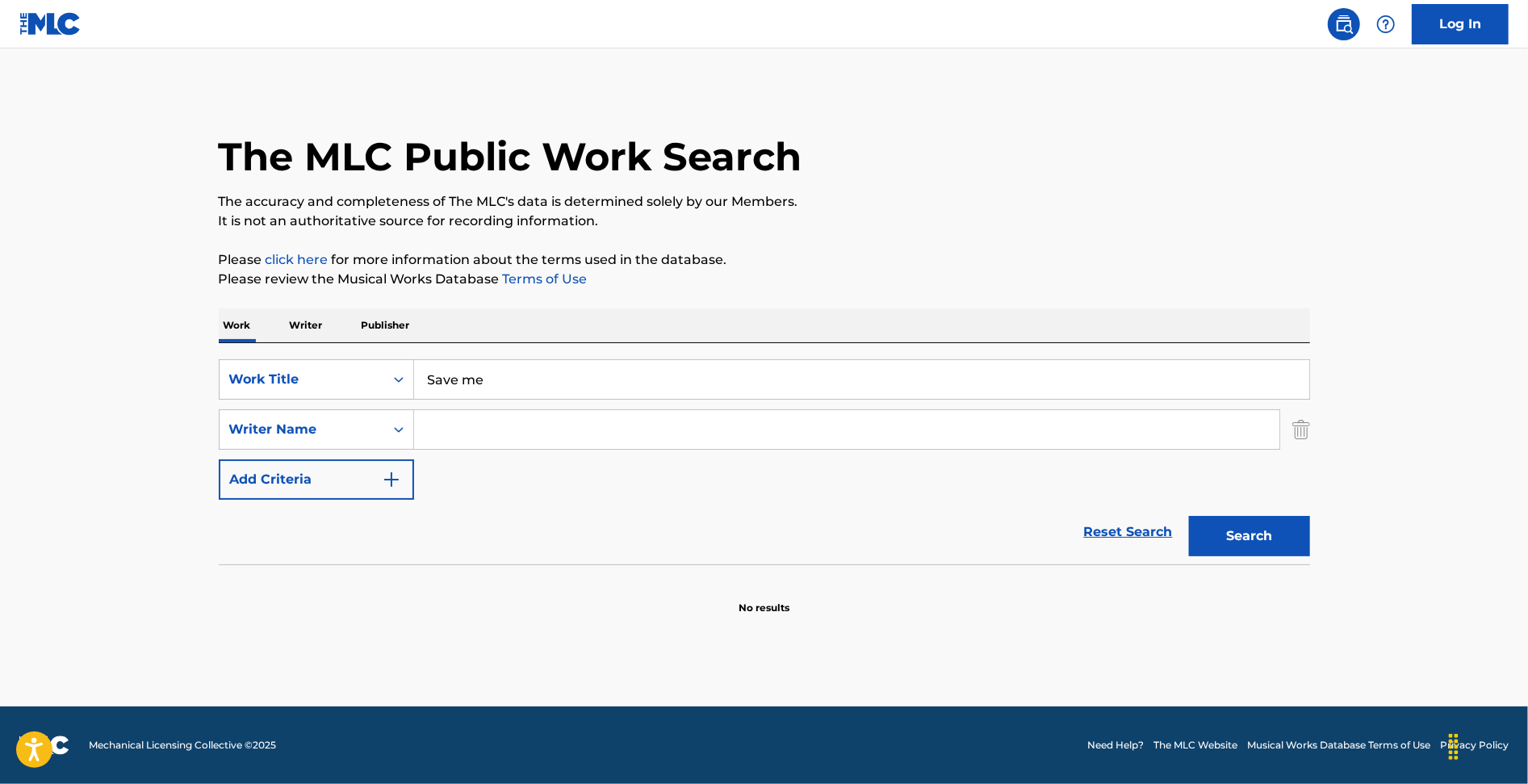
click at [482, 436] on input "Search Form" at bounding box center [847, 429] width 866 height 38
type input "jonathan reichling"
click at [1212, 534] on button "Search" at bounding box center [1249, 536] width 121 height 40
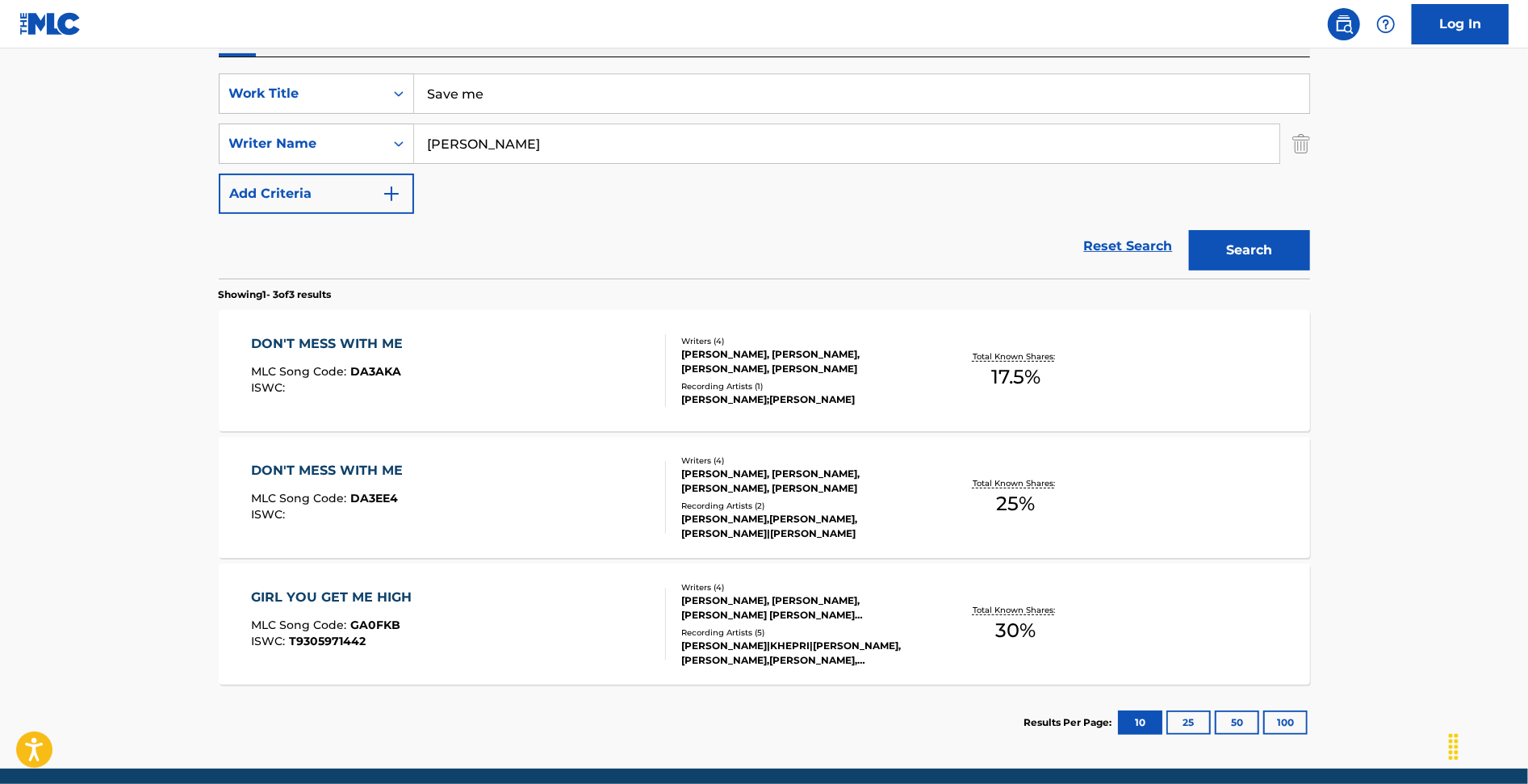
scroll to position [291, 0]
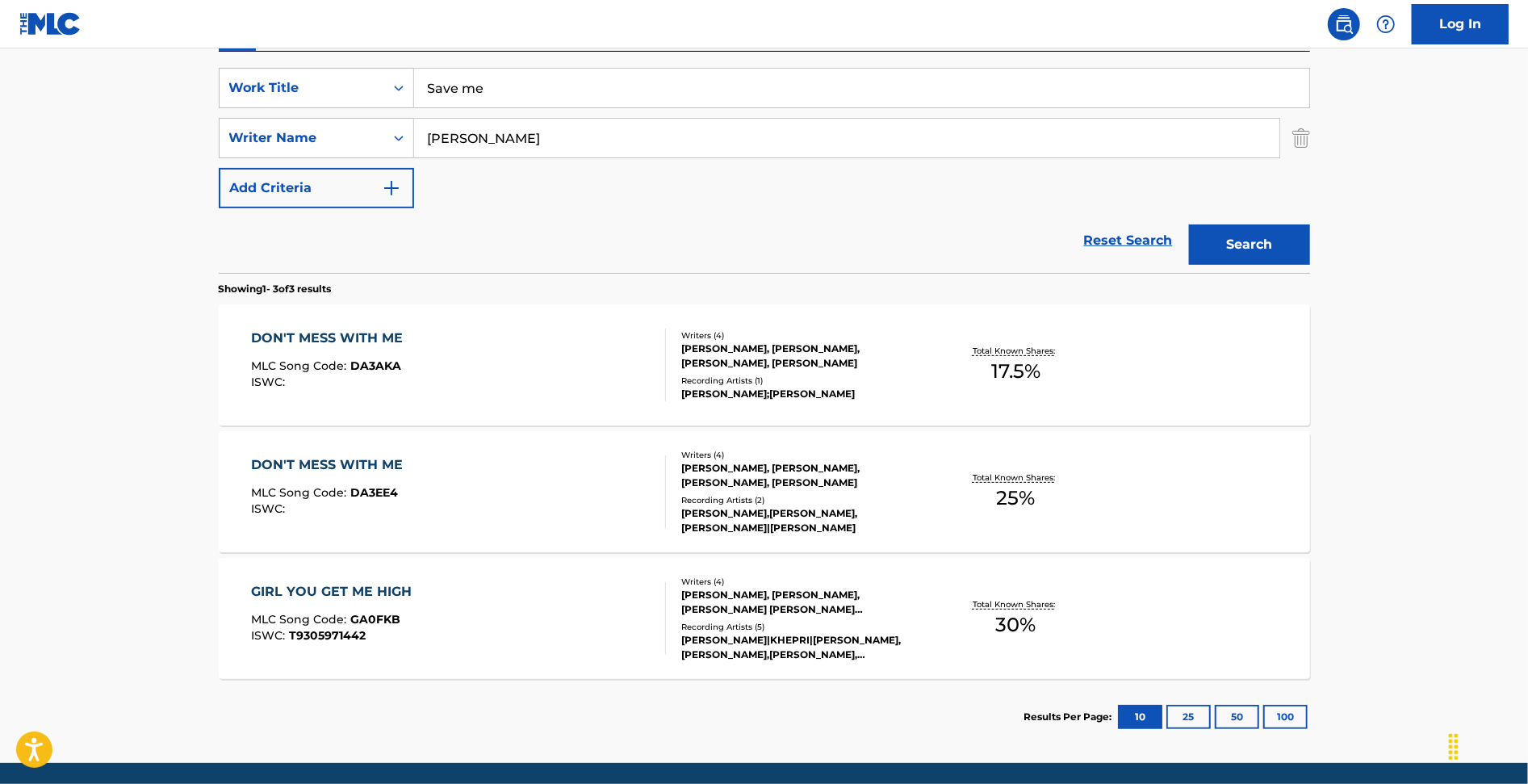
click at [298, 334] on div "DON'T MESS WITH ME" at bounding box center [331, 338] width 160 height 20
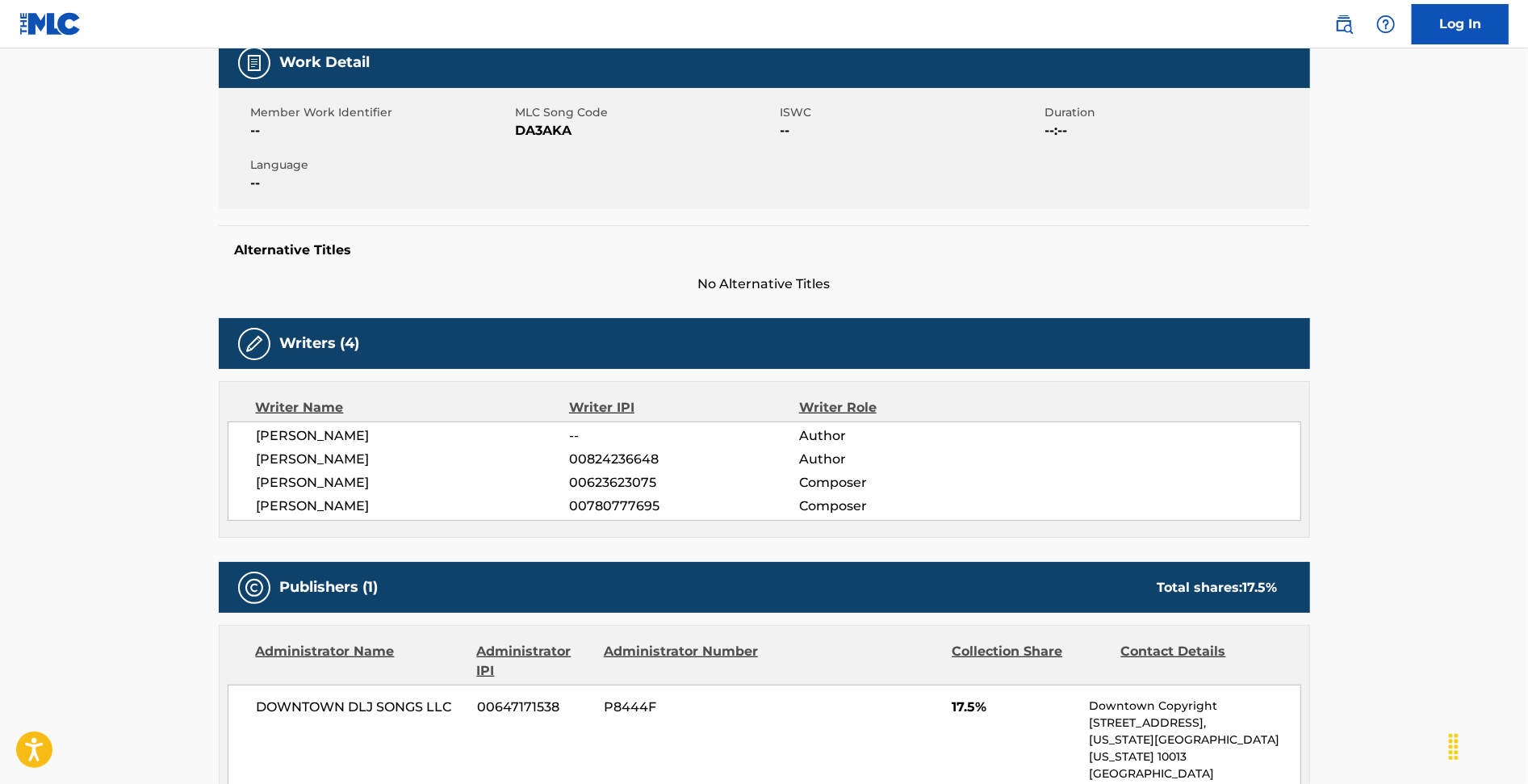
scroll to position [253, 0]
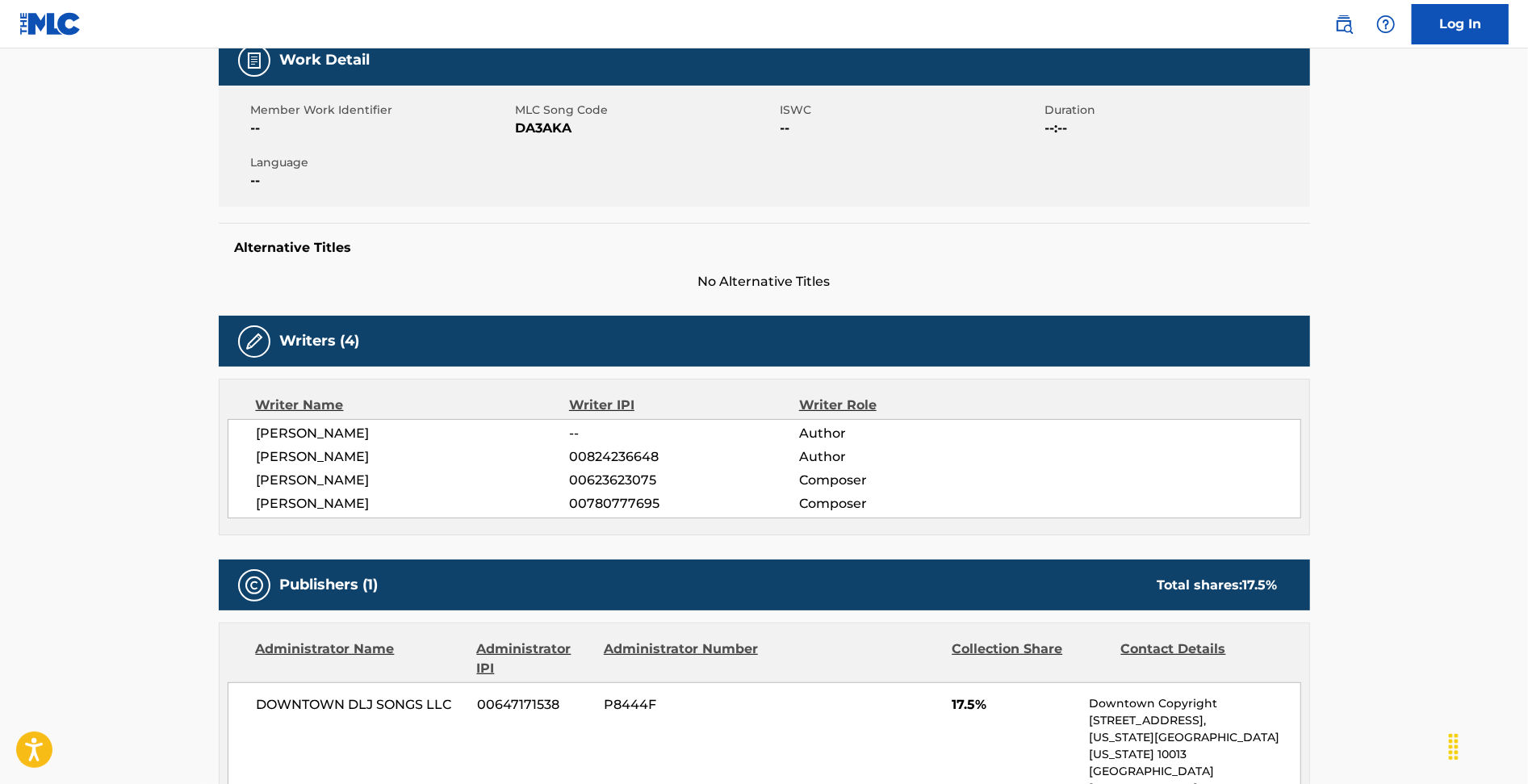
click at [591, 481] on span "00623623075" at bounding box center [683, 480] width 230 height 20
copy span "00623623075"
